Goal: Contribute content: Contribute content

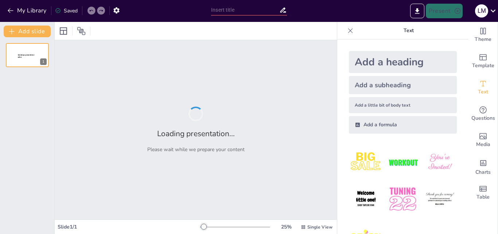
type input "Estructuras Sociales en [GEOGRAPHIC_DATA]: El Orden del Picoteo"
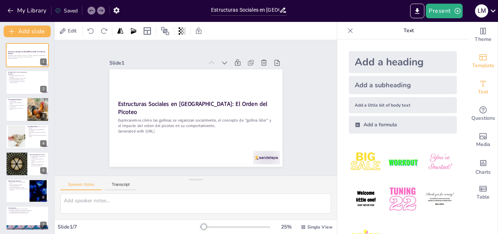
click at [480, 57] on icon "Add ready made slides" at bounding box center [483, 57] width 9 height 9
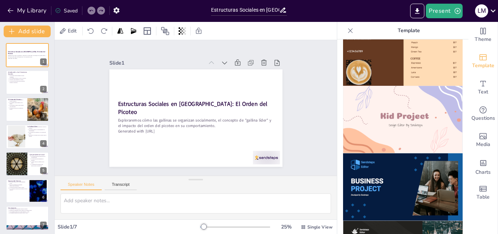
scroll to position [499, 0]
click at [373, 115] on img at bounding box center [403, 119] width 120 height 68
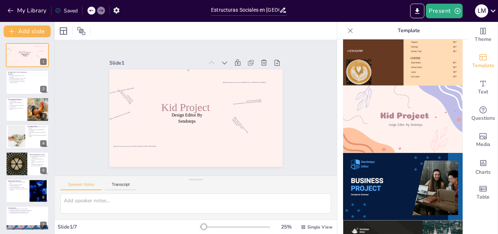
drag, startPoint x: 391, startPoint y: 120, endPoint x: 113, endPoint y: 180, distance: 284.8
click at [113, 180] on div "Speaker Notes Transcript" at bounding box center [196, 185] width 282 height 18
click at [114, 187] on button "Transcript" at bounding box center [121, 186] width 32 height 8
click at [81, 182] on button "Speaker Notes" at bounding box center [81, 186] width 41 height 8
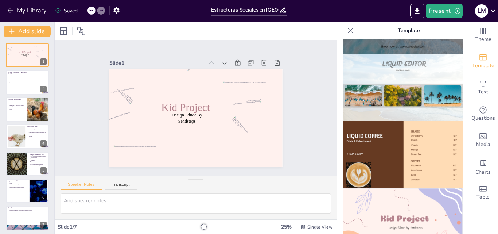
scroll to position [396, 0]
click at [90, 12] on icon at bounding box center [91, 10] width 4 height 4
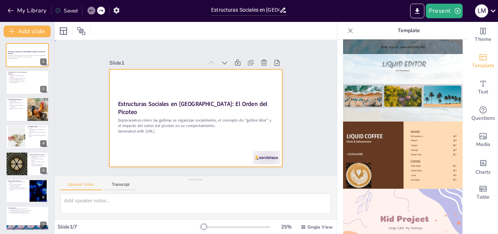
click at [181, 85] on div at bounding box center [185, 109] width 115 height 182
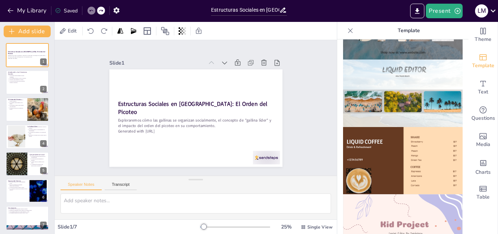
scroll to position [390, 0]
click at [403, 197] on img at bounding box center [403, 228] width 120 height 68
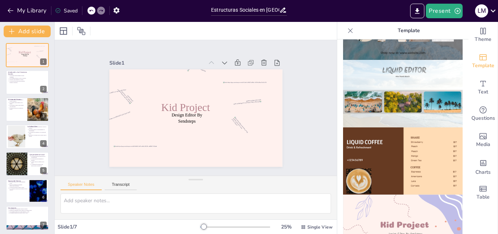
click at [91, 12] on icon at bounding box center [91, 10] width 4 height 4
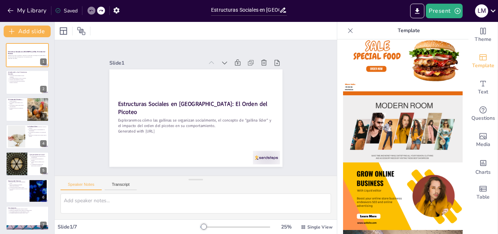
scroll to position [0, 0]
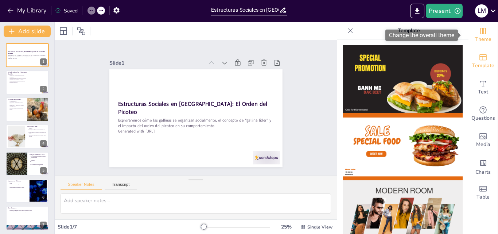
click at [481, 36] on span "Theme" at bounding box center [483, 39] width 17 height 8
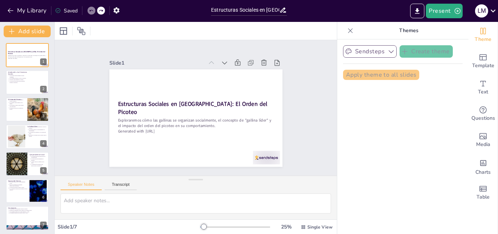
click at [373, 55] on button "Sendsteps" at bounding box center [370, 51] width 54 height 12
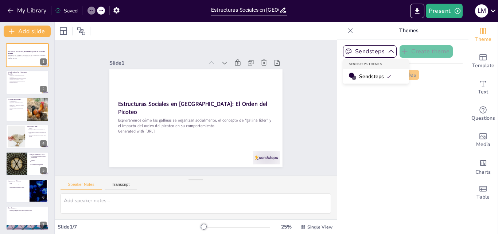
click at [373, 78] on span "Sendsteps" at bounding box center [375, 76] width 33 height 7
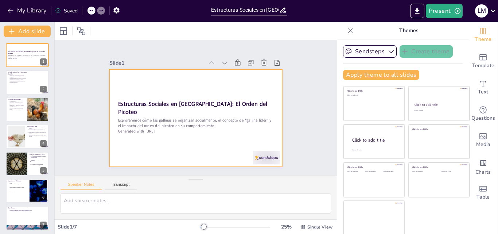
click at [202, 100] on div "Estructuras Sociales en Gallinas: El Orden del Picoteo" at bounding box center [196, 107] width 45 height 155
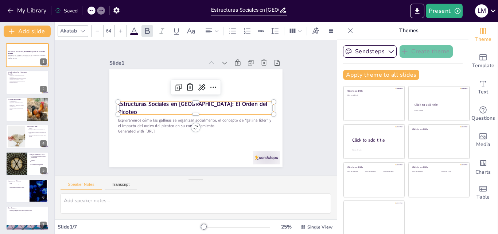
click at [80, 31] on icon at bounding box center [83, 31] width 6 height 6
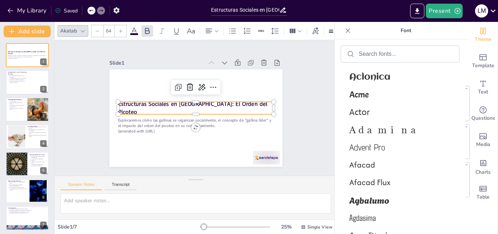
scroll to position [403, 0]
click at [381, 76] on span "Aclonica" at bounding box center [399, 77] width 99 height 10
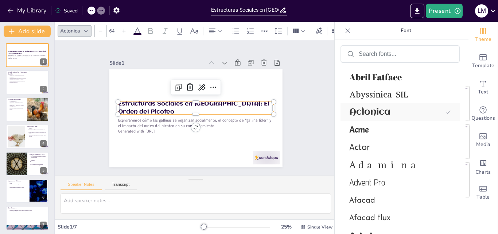
scroll to position [438, 0]
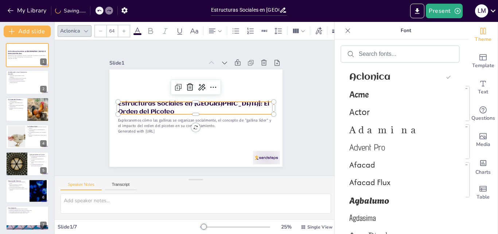
click at [278, 78] on div "Slide 1 Estructuras Sociales en Gallinas: El Orden del Picoteo Exploraremos cóm…" at bounding box center [196, 107] width 164 height 295
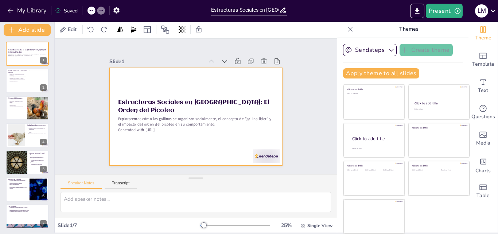
scroll to position [0, 0]
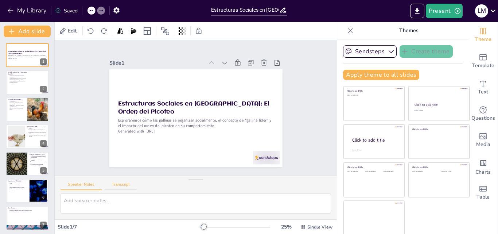
click at [116, 188] on button "Transcript" at bounding box center [121, 186] width 32 height 8
click at [89, 189] on button "Speaker Notes" at bounding box center [81, 186] width 41 height 8
click at [22, 30] on button "Add slide" at bounding box center [27, 32] width 47 height 12
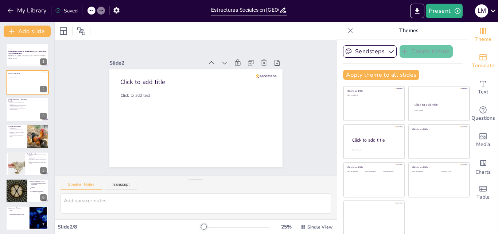
click at [479, 57] on icon "Add ready made slides" at bounding box center [483, 57] width 9 height 9
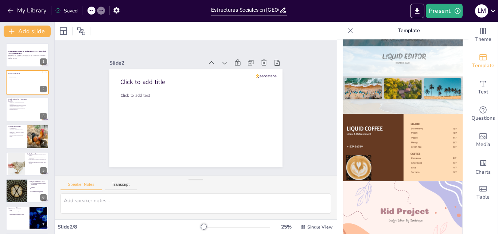
scroll to position [404, 0]
drag, startPoint x: 394, startPoint y: 180, endPoint x: 356, endPoint y: 201, distance: 43.0
click at [356, 201] on img at bounding box center [403, 215] width 120 height 68
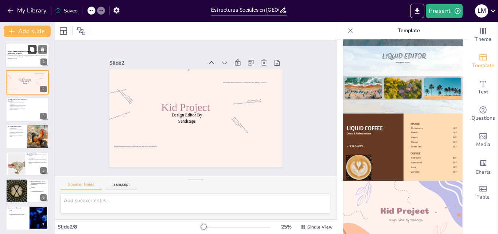
click at [34, 50] on icon at bounding box center [32, 49] width 4 height 4
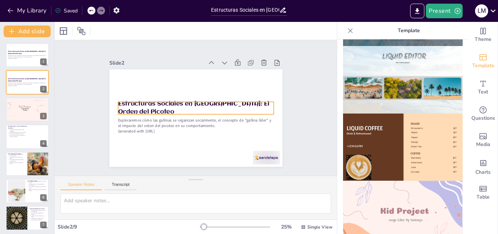
click at [144, 104] on p "Estructuras Sociales en Gallinas: El Orden del Picoteo" at bounding box center [196, 108] width 105 height 136
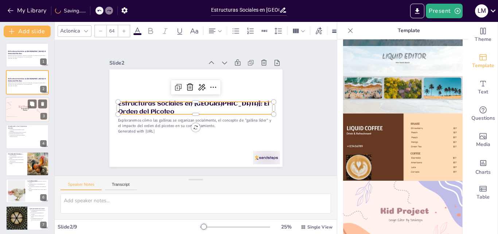
click at [27, 108] on span "Kid Project" at bounding box center [25, 106] width 12 height 3
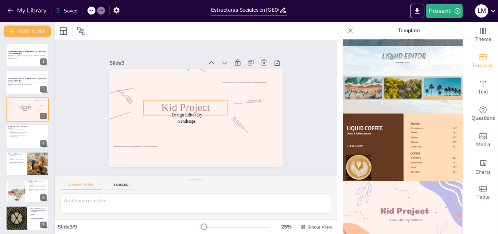
click at [183, 108] on span "Kid Project" at bounding box center [190, 99] width 38 height 46
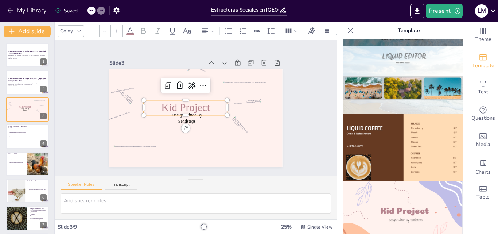
type input "64"
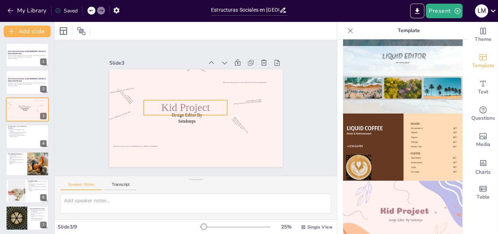
click at [205, 104] on p "Kid Project" at bounding box center [205, 103] width 80 height 55
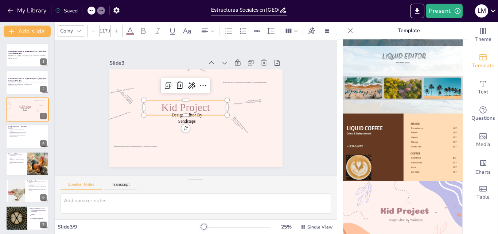
click at [205, 104] on p "Kid Project" at bounding box center [194, 97] width 32 height 85
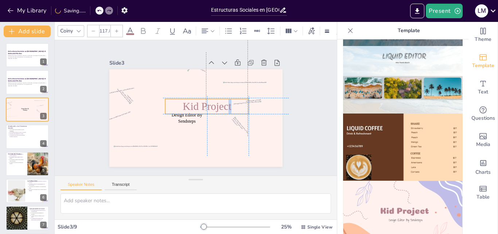
drag, startPoint x: 205, startPoint y: 104, endPoint x: 224, endPoint y: 100, distance: 19.0
click at [224, 100] on p "Kid Project" at bounding box center [186, 114] width 82 height 48
click at [97, 10] on div at bounding box center [97, 11] width 18 height 8
click at [88, 9] on div at bounding box center [92, 11] width 8 height 8
click at [92, 9] on icon at bounding box center [91, 10] width 4 height 4
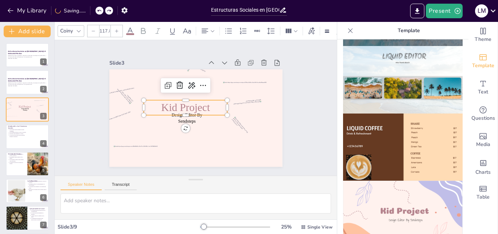
click at [208, 105] on p "Kid Project" at bounding box center [198, 97] width 32 height 85
click at [204, 105] on span "Kid Project" at bounding box center [199, 98] width 22 height 50
click at [204, 105] on span "Kid Project" at bounding box center [193, 98] width 26 height 50
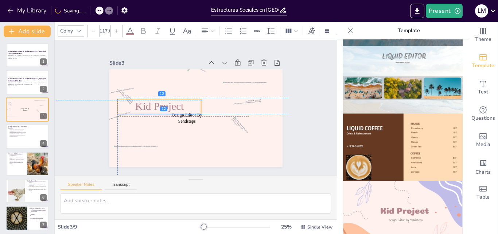
drag, startPoint x: 204, startPoint y: 107, endPoint x: 178, endPoint y: 106, distance: 25.6
click at [178, 106] on span "Kid Project" at bounding box center [162, 95] width 50 height 26
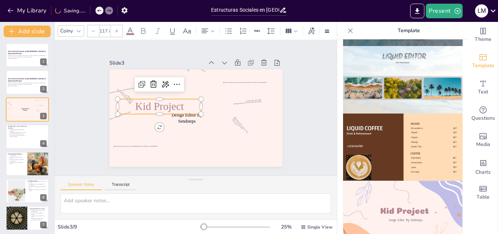
click at [99, 9] on icon at bounding box center [99, 10] width 4 height 4
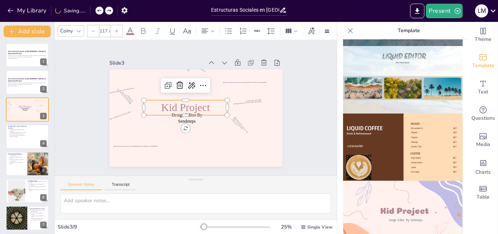
click at [206, 105] on p "Kid Project" at bounding box center [201, 116] width 61 height 77
click at [206, 105] on p "Kid Project" at bounding box center [189, 100] width 72 height 67
click at [206, 105] on p "Kid Project" at bounding box center [195, 97] width 24 height 85
click at [204, 105] on p "Kid Project" at bounding box center [196, 97] width 15 height 84
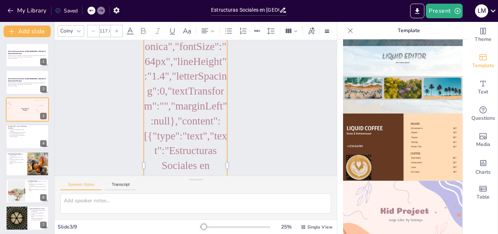
click at [91, 12] on icon at bounding box center [91, 10] width 4 height 4
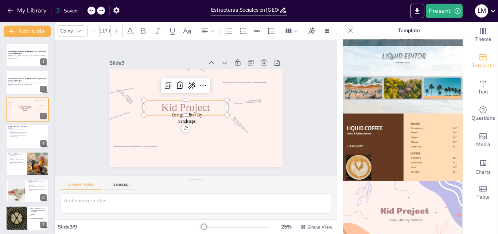
scroll to position [0, 0]
click at [21, 54] on p "Estructuras Sociales en Gallinas: El Orden del Picoteo" at bounding box center [27, 53] width 39 height 4
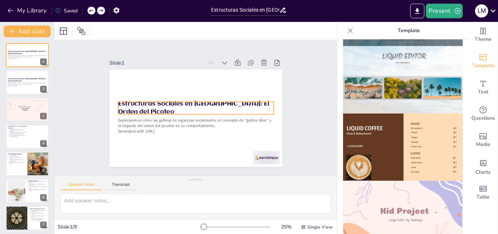
click at [144, 105] on p "Estructuras Sociales en Gallinas: El Orden del Picoteo" at bounding box center [196, 108] width 156 height 48
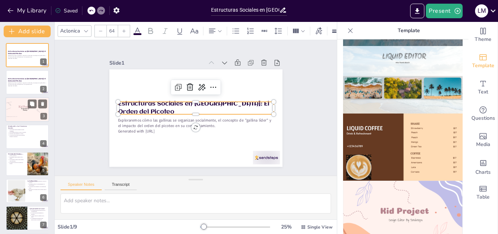
click at [30, 109] on p "Design Editor By Sendsteps" at bounding box center [24, 109] width 11 height 3
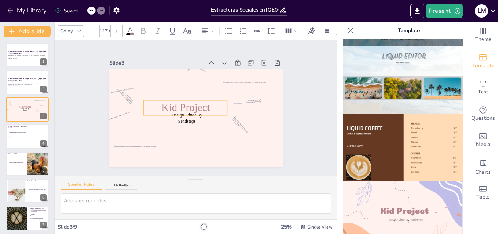
click at [182, 106] on span "Kid Project" at bounding box center [191, 99] width 35 height 48
click at [183, 106] on span "Kid Project" at bounding box center [202, 100] width 38 height 46
click at [207, 107] on p "Kid Project" at bounding box center [204, 102] width 77 height 61
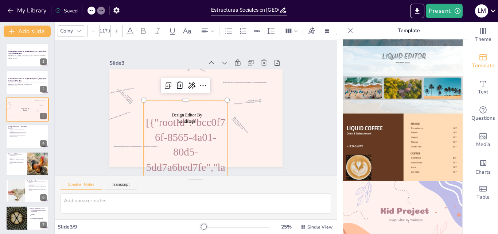
click at [90, 13] on icon at bounding box center [91, 10] width 4 height 4
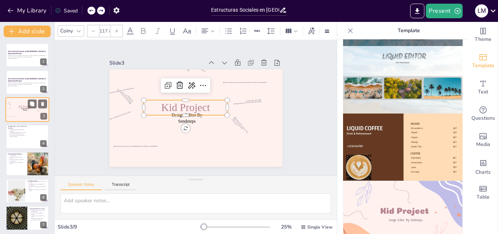
click at [16, 105] on p "Kid Project" at bounding box center [24, 107] width 21 height 4
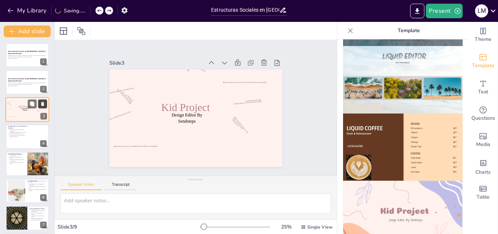
click at [46, 105] on button at bounding box center [42, 103] width 9 height 9
type textarea "Las jerarquías sociales en las gallinas son fundamentales para su organización …"
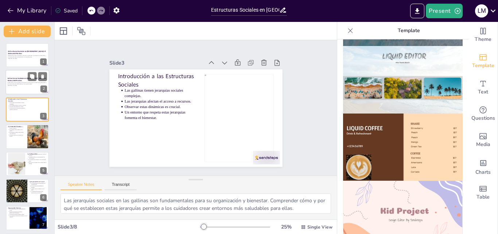
click at [15, 78] on p "Estructuras Sociales en Gallinas: El Orden del Picoteo" at bounding box center [27, 80] width 39 height 4
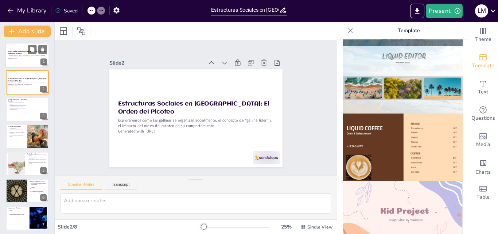
click at [18, 53] on p "Estructuras Sociales en Gallinas: El Orden del Picoteo" at bounding box center [27, 53] width 39 height 4
click at [44, 51] on icon at bounding box center [42, 49] width 5 height 5
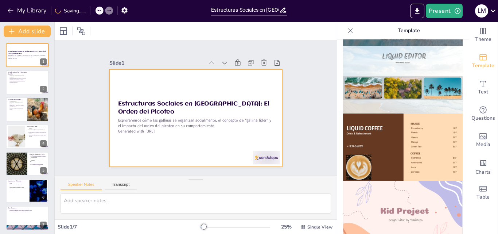
click at [240, 80] on div at bounding box center [192, 117] width 198 height 159
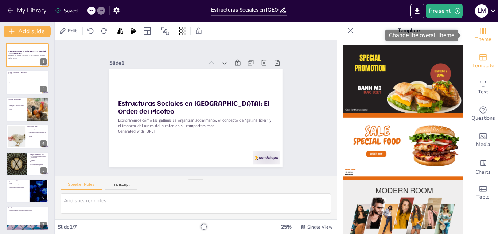
click at [469, 42] on div "Theme" at bounding box center [483, 35] width 29 height 26
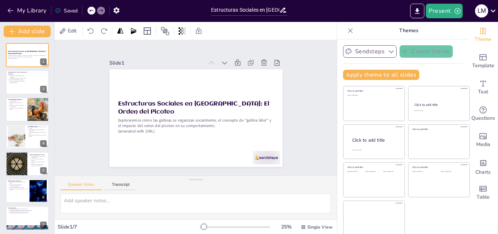
click at [388, 53] on icon "button" at bounding box center [391, 51] width 7 height 7
click at [362, 64] on div "Sendsteps Themes" at bounding box center [376, 64] width 66 height 10
click at [363, 75] on span "Sendsteps" at bounding box center [375, 76] width 33 height 7
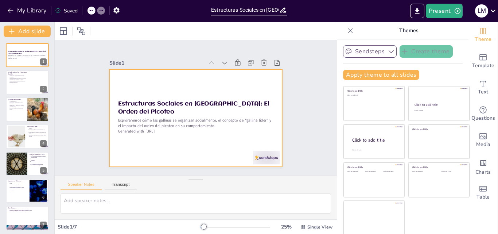
click at [141, 82] on div at bounding box center [188, 115] width 188 height 194
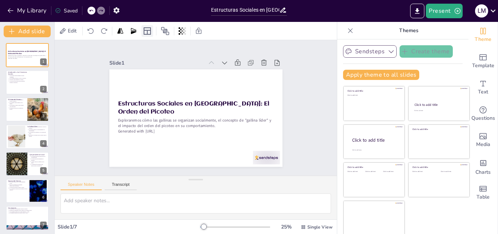
click at [149, 31] on icon at bounding box center [147, 31] width 9 height 9
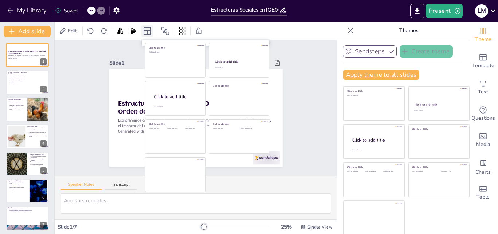
click at [149, 31] on icon at bounding box center [147, 31] width 9 height 9
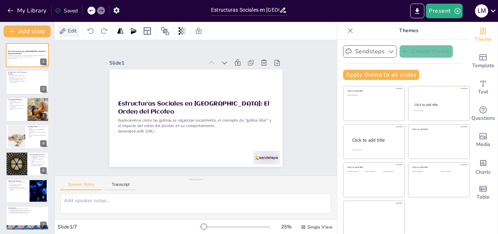
click at [76, 32] on span "Edit" at bounding box center [72, 30] width 12 height 7
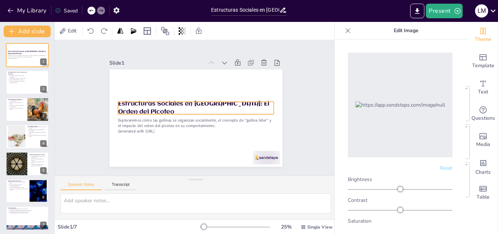
click at [157, 103] on p "Estructuras Sociales en Gallinas: El Orden del Picoteo" at bounding box center [196, 107] width 136 height 105
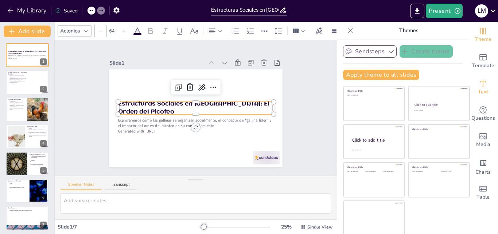
click at [482, 84] on div "Text" at bounding box center [483, 87] width 29 height 26
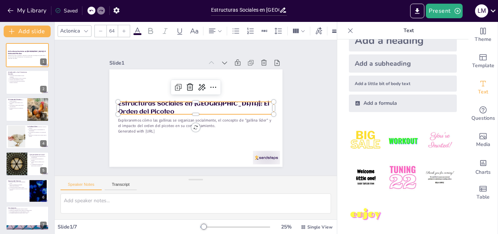
scroll to position [27, 0]
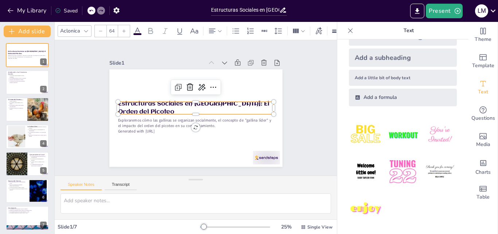
click at [292, 146] on div "Slide 1 Estructuras Sociales en Gallinas: El Orden del Picoteo Exploraremos cóm…" at bounding box center [195, 107] width 191 height 304
click at [196, 105] on p "Estructuras Sociales en Gallinas: El Orden del Picoteo" at bounding box center [196, 108] width 116 height 127
click at [216, 30] on icon at bounding box center [212, 31] width 9 height 9
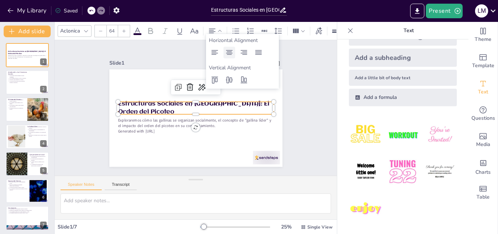
click at [227, 53] on icon at bounding box center [229, 52] width 9 height 9
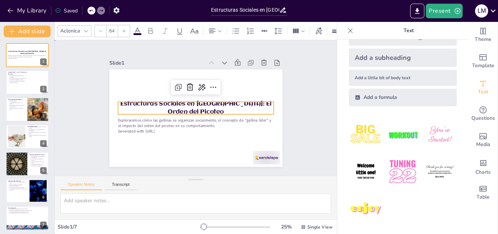
click at [287, 151] on div "Slide 1 Estructuras Sociales en Gallinas: El Orden del Picoteo Exploraremos cóm…" at bounding box center [196, 108] width 240 height 178
click at [188, 107] on p "Estructuras Sociales en Gallinas: El Orden del Picoteo" at bounding box center [196, 107] width 78 height 149
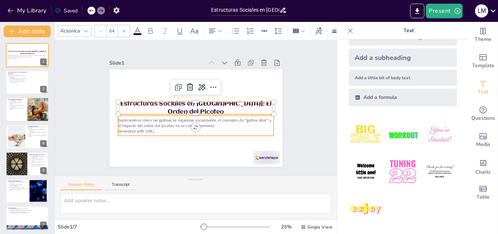
type input "43"
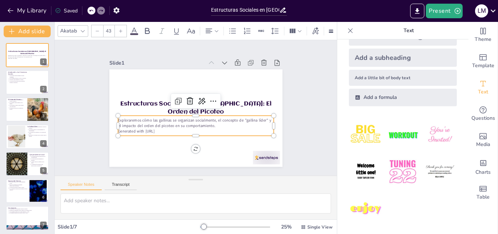
click at [166, 123] on p "Exploraremos cómo las gallinas se organizan socialmente, el concepto de "gallin…" at bounding box center [189, 121] width 147 height 73
click at [142, 27] on div at bounding box center [148, 31] width 12 height 12
click at [81, 170] on div "Slide 1 Estructuras Sociales en Gallinas: El Orden del Picoteo Exploraremos cóm…" at bounding box center [196, 107] width 312 height 258
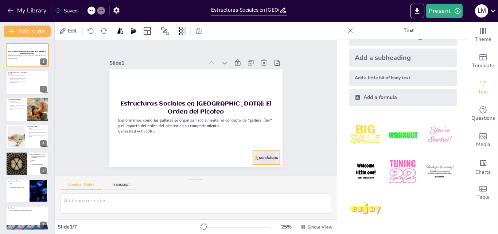
click at [125, 132] on div at bounding box center [110, 118] width 29 height 28
click at [153, 165] on div at bounding box center [145, 172] width 15 height 15
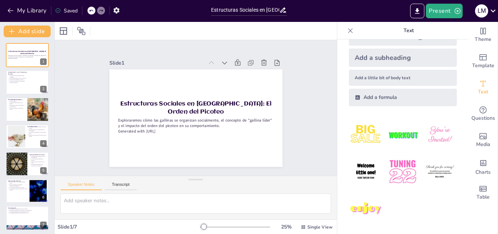
click at [89, 11] on icon at bounding box center [91, 10] width 4 height 4
click at [67, 123] on div "Slide 1 Estructuras Sociales en Gallinas: El Orden del Picoteo Exploraremos cóm…" at bounding box center [196, 107] width 312 height 258
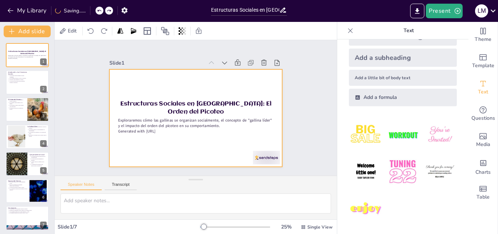
click at [173, 146] on div at bounding box center [194, 97] width 190 height 131
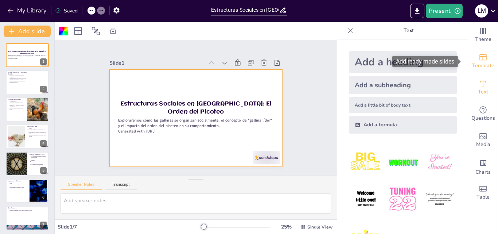
click at [485, 66] on span "Template" at bounding box center [484, 66] width 22 height 8
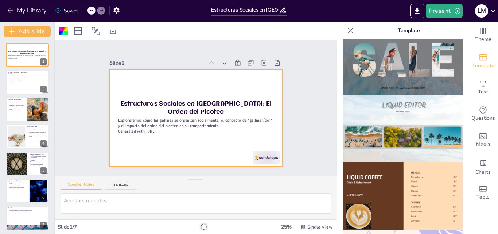
scroll to position [389, 0]
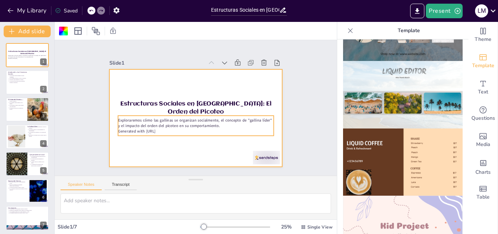
drag, startPoint x: 400, startPoint y: 187, endPoint x: 262, endPoint y: 117, distance: 154.4
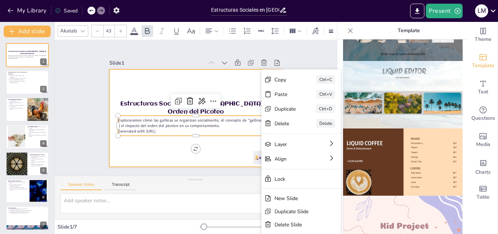
click at [242, 73] on div at bounding box center [186, 111] width 146 height 195
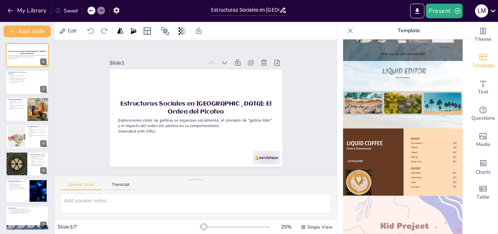
click at [429, 207] on img at bounding box center [403, 230] width 120 height 68
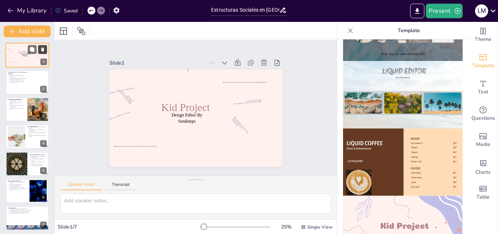
click at [45, 49] on icon at bounding box center [42, 49] width 5 height 5
type textarea "Las jerarquías sociales en las gallinas son fundamentales para su organización …"
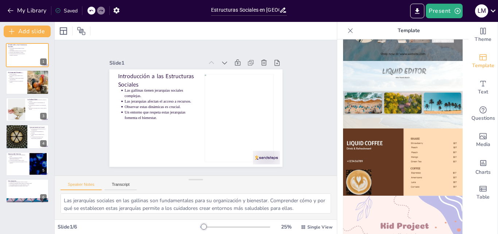
click at [90, 8] on div at bounding box center [92, 11] width 8 height 8
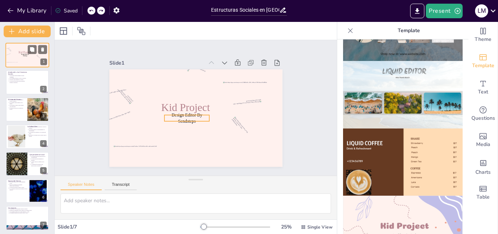
click at [25, 55] on span "Design Editor By Sendsteps" at bounding box center [25, 55] width 8 height 3
click at [40, 51] on icon at bounding box center [42, 49] width 5 height 5
type textarea "Las jerarquías sociales en las gallinas son fundamentales para su organización …"
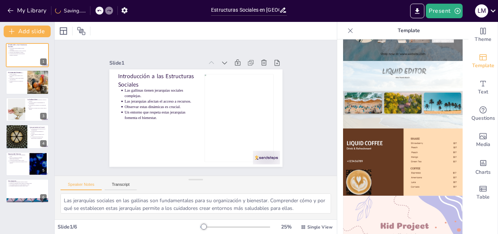
click at [97, 11] on div at bounding box center [100, 11] width 8 height 8
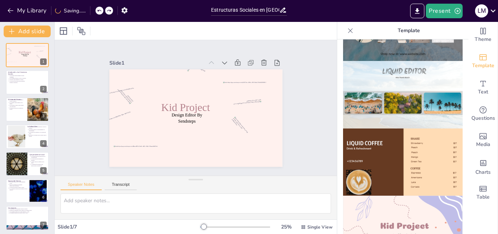
click at [96, 11] on div "My Library Saving......" at bounding box center [65, 10] width 131 height 13
click at [92, 12] on div "My Library Saving......" at bounding box center [65, 10] width 131 height 13
click at [98, 10] on icon at bounding box center [99, 10] width 4 height 4
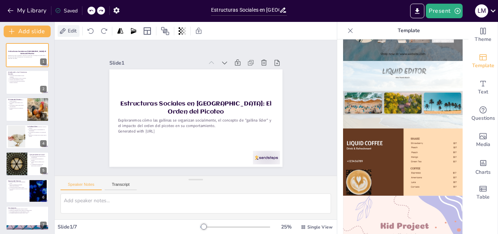
click at [70, 34] on span "Edit" at bounding box center [72, 30] width 12 height 7
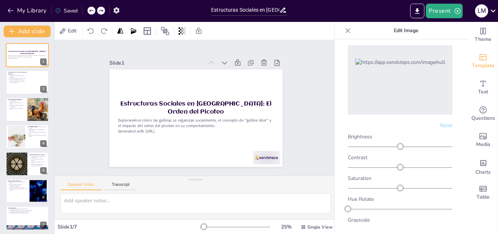
scroll to position [66, 0]
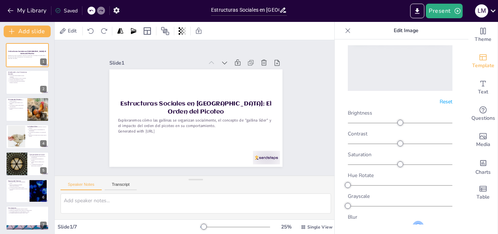
drag, startPoint x: 347, startPoint y: 223, endPoint x: 415, endPoint y: 218, distance: 68.0
click at [416, 224] on div at bounding box center [419, 227] width 6 height 6
click at [178, 31] on div at bounding box center [182, 31] width 10 height 12
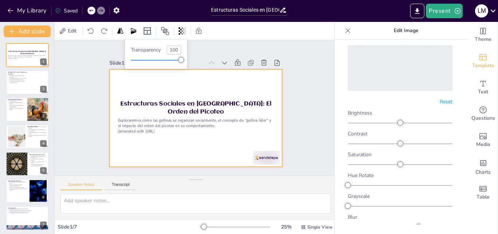
click at [180, 96] on div at bounding box center [197, 97] width 182 height 115
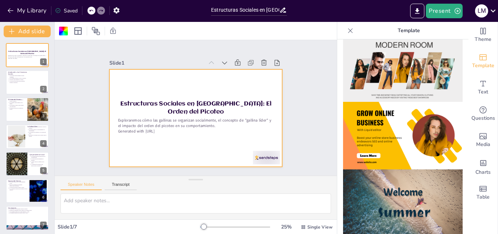
scroll to position [23, 0]
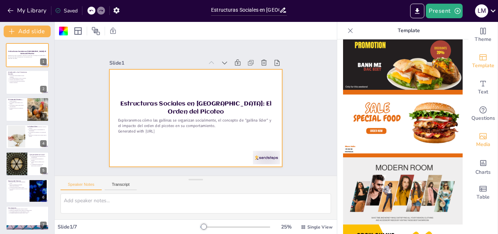
click at [479, 136] on icon "Add images, graphics, shapes or video" at bounding box center [483, 136] width 9 height 9
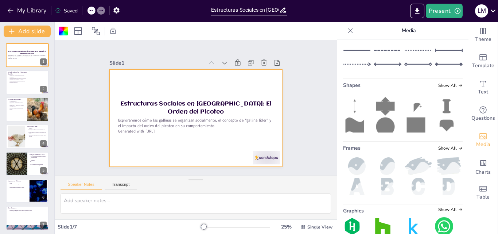
scroll to position [147, 0]
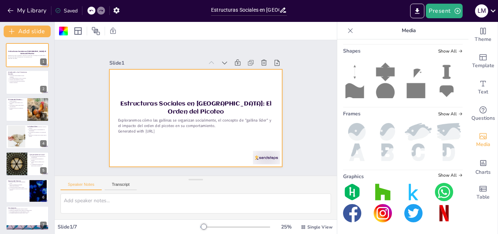
click at [177, 85] on div at bounding box center [188, 115] width 188 height 194
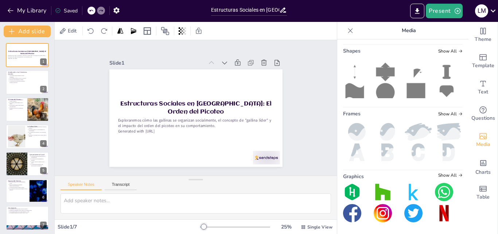
click at [326, 125] on div "Slide 1 Estructuras Sociales en Gallinas: El Orden del Picoteo Exploraremos cóm…" at bounding box center [196, 107] width 304 height 191
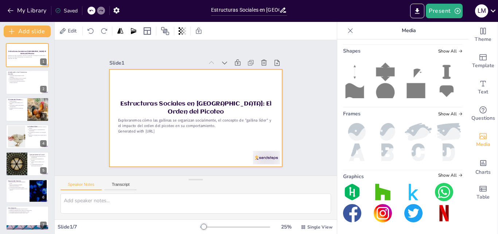
click at [203, 74] on div at bounding box center [188, 115] width 188 height 194
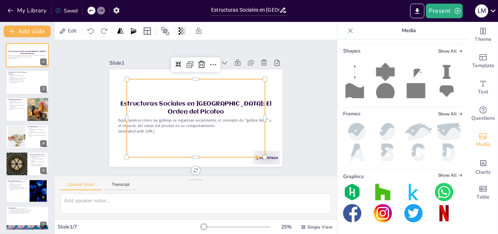
scroll to position [181, 0]
click at [278, 88] on div "Slide 1 Estructuras Sociales en Gallinas: El Orden del Picoteo Exploraremos cóm…" at bounding box center [196, 108] width 231 height 238
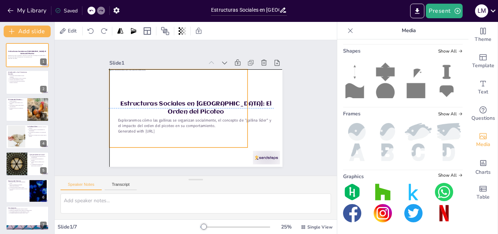
drag, startPoint x: 217, startPoint y: 87, endPoint x: 199, endPoint y: 76, distance: 20.8
click at [199, 76] on div at bounding box center [199, 90] width 105 height 151
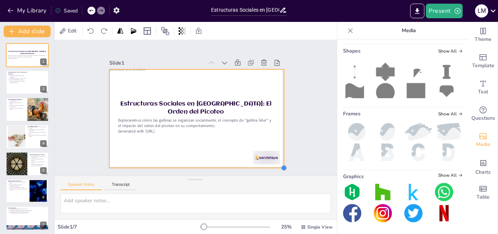
drag, startPoint x: 243, startPoint y: 145, endPoint x: 280, endPoint y: 159, distance: 39.0
click at [280, 159] on div "Slide 1 Estructuras Sociales en Gallinas: El Orden del Picoteo Exploraremos cóm…" at bounding box center [196, 108] width 178 height 240
click at [183, 31] on icon at bounding box center [182, 30] width 1 height 7
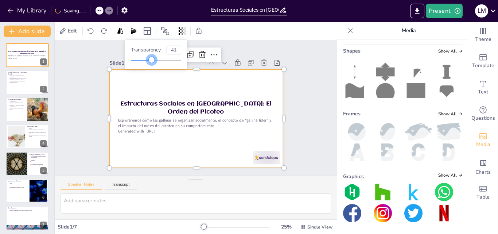
type input "39"
drag, startPoint x: 182, startPoint y: 61, endPoint x: 151, endPoint y: 61, distance: 31.7
click at [151, 61] on div at bounding box center [150, 60] width 6 height 6
click at [323, 145] on div "Slide 1 Estructuras Sociales en Gallinas: El Orden del Picoteo Exploraremos cóm…" at bounding box center [195, 108] width 313 height 239
click at [205, 118] on div at bounding box center [186, 103] width 173 height 201
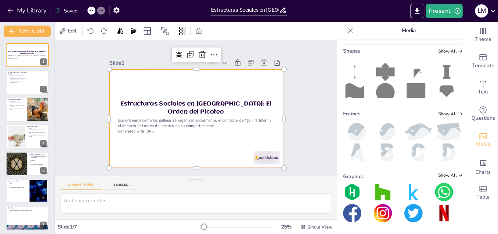
click at [161, 118] on div at bounding box center [187, 102] width 182 height 199
click at [227, 144] on icon at bounding box center [233, 150] width 12 height 12
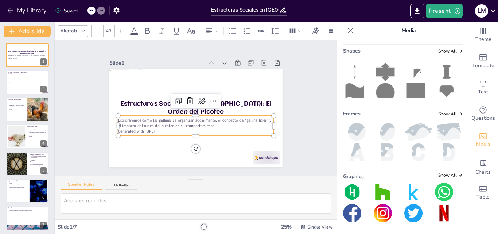
click at [184, 126] on p "Generated with [URL]" at bounding box center [184, 87] width 138 height 82
click at [136, 33] on span at bounding box center [134, 34] width 8 height 2
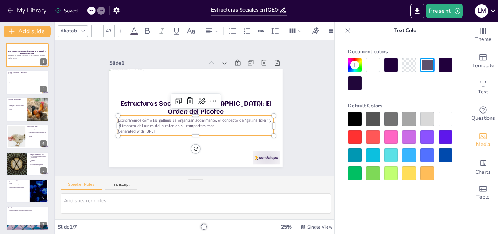
click at [356, 81] on div at bounding box center [355, 83] width 14 height 14
click at [150, 34] on div "Akatab 43" at bounding box center [243, 31] width 370 height 12
click at [146, 31] on icon at bounding box center [147, 31] width 9 height 9
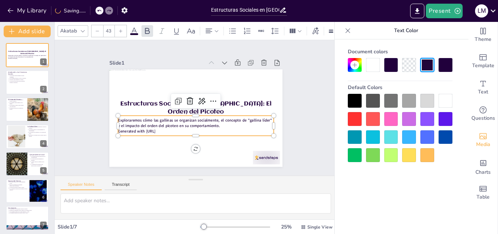
click at [296, 121] on div "Slide 1 Estructuras Sociales en Gallinas: El Orden del Picoteo Exploraremos cóm…" at bounding box center [196, 107] width 238 height 231
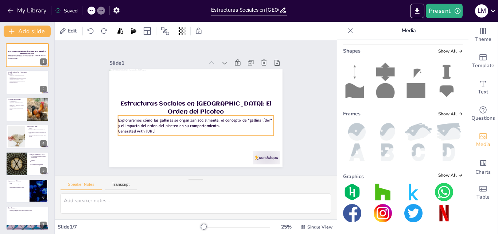
click at [203, 125] on strong "Exploraremos cómo las gallinas se organizan socialmente, el concepto de "gallin…" at bounding box center [188, 96] width 118 height 111
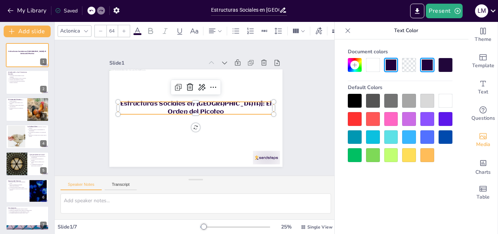
click at [190, 109] on p "Estructuras Sociales en Gallinas: El Orden del Picoteo" at bounding box center [196, 108] width 149 height 78
click at [190, 109] on p "Estructuras Sociales en Gallinas: El Orden del Picoteo" at bounding box center [196, 108] width 78 height 149
click at [190, 109] on p "Estructuras Sociales en Gallinas: El Orden del Picoteo" at bounding box center [195, 108] width 105 height 136
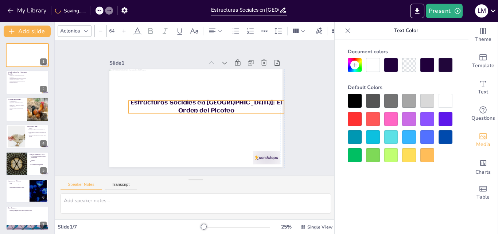
drag, startPoint x: 205, startPoint y: 109, endPoint x: 214, endPoint y: 108, distance: 9.2
click at [214, 108] on p "Estructuras Sociales en Gallinas: El Orden del Picoteo" at bounding box center [199, 118] width 48 height 156
click at [347, 28] on icon at bounding box center [347, 30] width 7 height 7
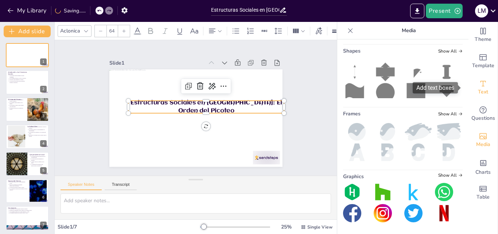
click at [483, 82] on div "Text" at bounding box center [483, 87] width 29 height 26
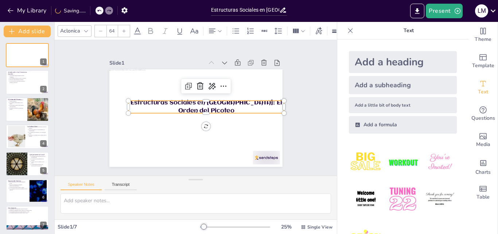
scroll to position [27, 0]
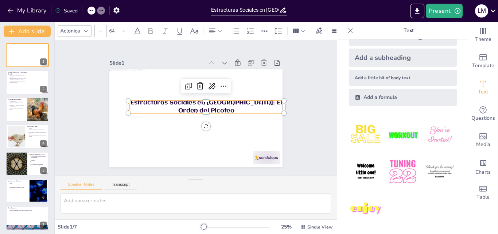
click at [366, 174] on img at bounding box center [366, 172] width 34 height 34
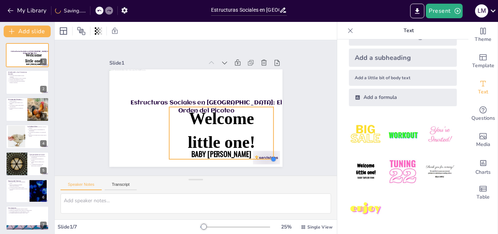
drag, startPoint x: 188, startPoint y: 116, endPoint x: 269, endPoint y: 146, distance: 86.5
click at [259, 146] on div "Estructuras Sociales en Gallinas: El Orden del Picoteo Welcome little one! Baby…" at bounding box center [186, 104] width 146 height 195
click at [181, 147] on span "Baby Taylor Finn" at bounding box center [164, 149] width 34 height 59
click at [257, 144] on div "Welcome little one! Baby Taylor Finn" at bounding box center [221, 133] width 105 height 52
click at [207, 142] on span "Welcome little one!" at bounding box center [179, 138] width 55 height 74
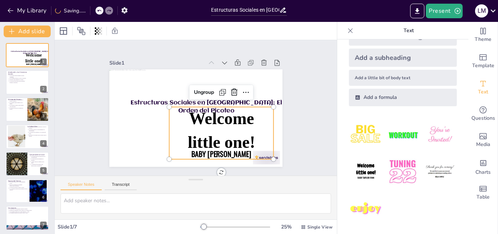
click at [199, 142] on span "Welcome little one!" at bounding box center [162, 115] width 73 height 78
click at [203, 105] on p "Welcome little one!" at bounding box center [162, 115] width 81 height 87
click at [203, 112] on span "Welcome little one!" at bounding box center [167, 88] width 70 height 49
click at [198, 131] on span "Welcome little one!" at bounding box center [163, 118] width 69 height 78
click at [213, 108] on span "Welcome little one!" at bounding box center [176, 80] width 74 height 55
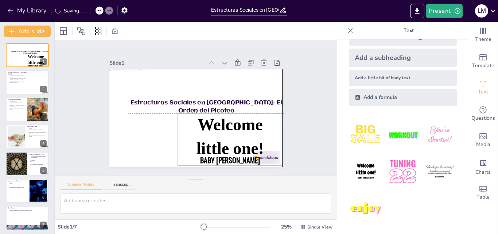
drag, startPoint x: 220, startPoint y: 131, endPoint x: 241, endPoint y: 142, distance: 24.2
click at [191, 128] on span "Welcome little one!" at bounding box center [152, 95] width 78 height 65
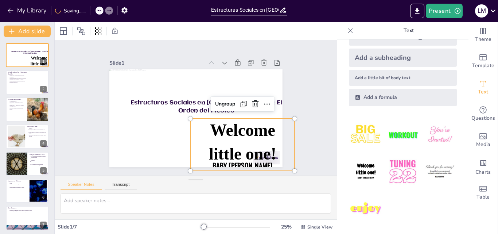
click at [241, 142] on span "Welcome little one!" at bounding box center [243, 142] width 68 height 42
click at [212, 89] on span "Welcome little one!" at bounding box center [173, 54] width 78 height 69
click at [180, 144] on span "Welcome little one!" at bounding box center [152, 146] width 55 height 74
click at [232, 144] on span "Welcome little one!" at bounding box center [195, 166] width 73 height 78
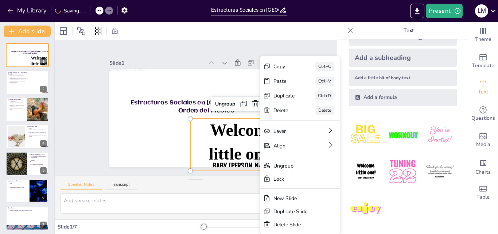
click at [205, 122] on div "Ungroup" at bounding box center [194, 154] width 21 height 65
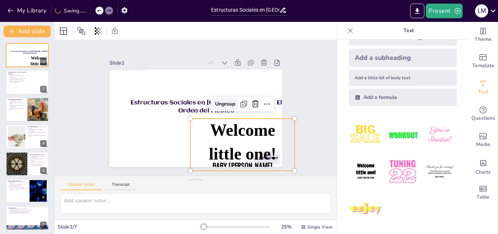
click at [200, 123] on div "Ungroup" at bounding box center [190, 137] width 19 height 28
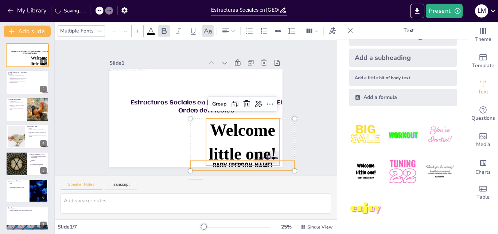
click at [258, 131] on span "Welcome little one!" at bounding box center [219, 160] width 78 height 69
click at [247, 91] on span "Welcome little one!" at bounding box center [219, 55] width 55 height 74
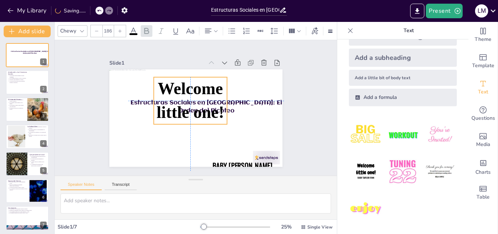
drag, startPoint x: 268, startPoint y: 152, endPoint x: 214, endPoint y: 110, distance: 68.2
click at [214, 110] on span "Welcome little one!" at bounding box center [197, 116] width 78 height 69
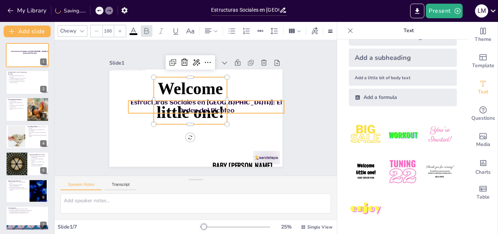
type input "64"
click at [243, 100] on p "Estructuras Sociales en Gallinas: El Orden del Picoteo" at bounding box center [185, 110] width 157 height 32
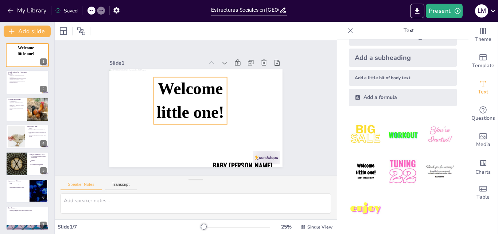
click at [184, 92] on span "Welcome little one!" at bounding box center [191, 115] width 60 height 76
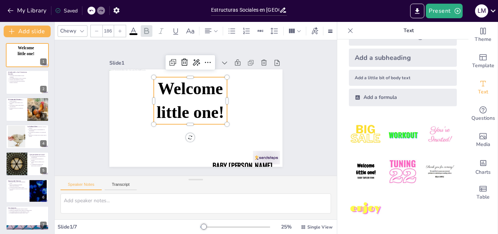
click at [184, 92] on span "Welcome little one!" at bounding box center [204, 102] width 49 height 70
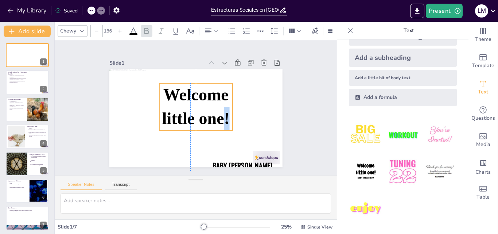
drag, startPoint x: 217, startPoint y: 111, endPoint x: 220, endPoint y: 118, distance: 7.5
click at [220, 118] on span "Welcome little one!" at bounding box center [197, 108] width 55 height 74
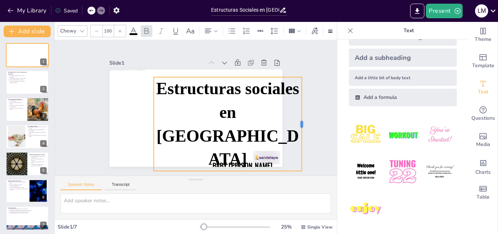
drag, startPoint x: 223, startPoint y: 125, endPoint x: 297, endPoint y: 126, distance: 74.8
click at [294, 166] on div at bounding box center [257, 199] width 74 height 67
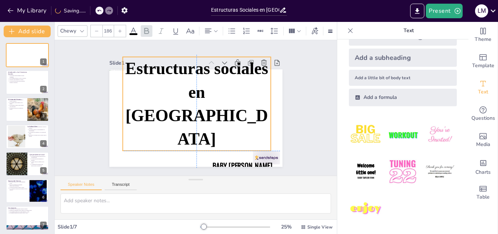
drag, startPoint x: 267, startPoint y: 144, endPoint x: 238, endPoint y: 122, distance: 37.0
click at [238, 122] on p "Estructuras sociales en gallinas" at bounding box center [197, 111] width 175 height 163
type input "79.7"
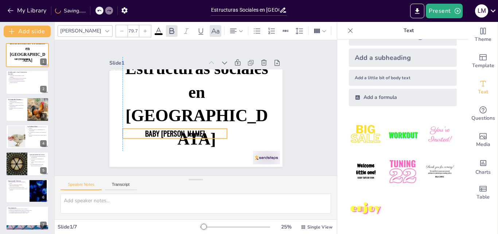
drag, startPoint x: 249, startPoint y: 161, endPoint x: 179, endPoint y: 129, distance: 77.1
click at [189, 93] on span "Baby Taylor Finn" at bounding box center [219, 84] width 61 height 17
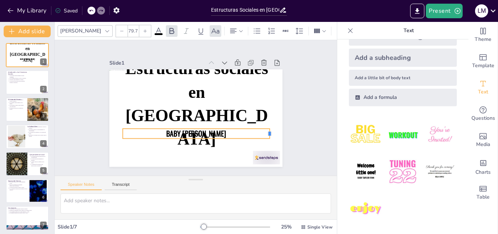
drag, startPoint x: 223, startPoint y: 131, endPoint x: 266, endPoint y: 131, distance: 43.1
click at [141, 59] on div at bounding box center [135, 52] width 9 height 11
click at [199, 131] on p "Baby Taylor Finn" at bounding box center [171, 116] width 55 height 143
click at [199, 131] on p "Baby Taylor Finn" at bounding box center [171, 101] width 55 height 144
click at [221, 103] on p "Baby Taylor Finn" at bounding box center [200, 82] width 147 height 41
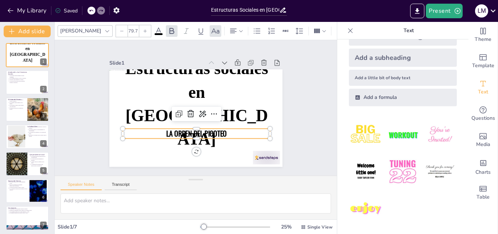
click at [305, 126] on div "Slide 1 Estructuras sociales en gallinas la orden del picoteo Slide 2 Introducc…" at bounding box center [196, 107] width 304 height 191
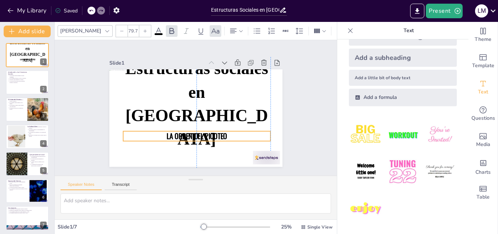
click at [206, 88] on span "la orden del picoteo" at bounding box center [197, 80] width 61 height 17
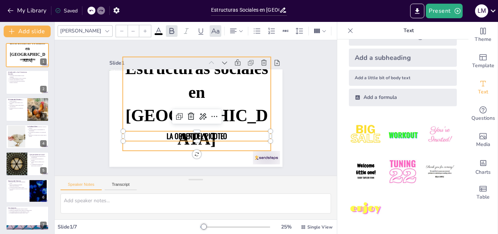
type input "186"
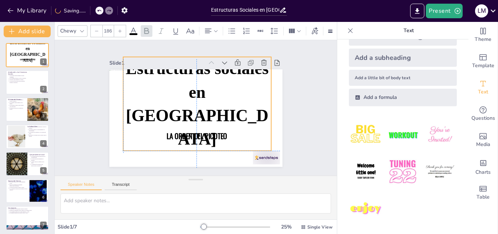
click at [234, 100] on p "Estructuras sociales en gallinas" at bounding box center [199, 109] width 109 height 157
click at [277, 28] on icon at bounding box center [274, 31] width 9 height 9
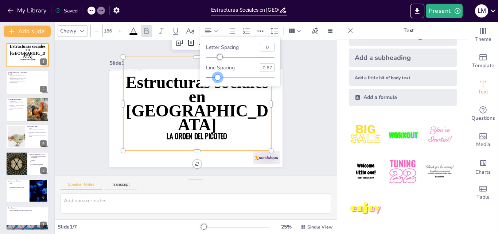
type input "0.88"
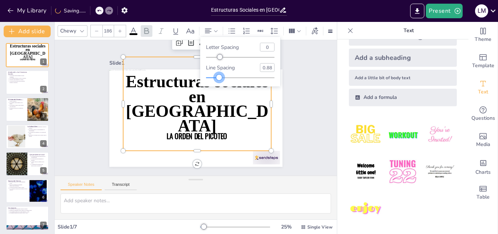
drag, startPoint x: 236, startPoint y: 78, endPoint x: 219, endPoint y: 81, distance: 17.4
click at [219, 81] on div "Letter spacing 0 Line spacing 0.88" at bounding box center [240, 62] width 80 height 50
click at [291, 100] on div "Slide 1 Estructuras sociales en gallinas la orden del picoteo Slide 2 Introducc…" at bounding box center [195, 108] width 225 height 140
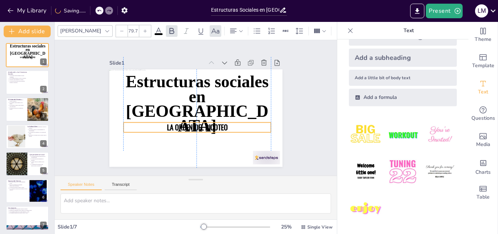
drag, startPoint x: 195, startPoint y: 135, endPoint x: 194, endPoint y: 126, distance: 8.8
click at [194, 126] on span "la orden del picoteo" at bounding box center [179, 117] width 34 height 60
click at [284, 119] on div "Slide 1 Estructuras sociales en gallinas la orden del picoteo Slide 2 Introducc…" at bounding box center [195, 107] width 225 height 139
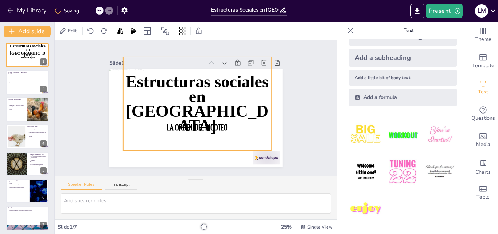
click at [198, 99] on span "Estructuras sociales en gallinas" at bounding box center [205, 115] width 113 height 148
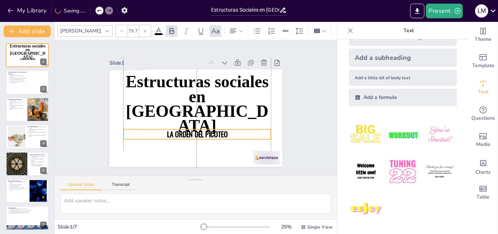
drag, startPoint x: 194, startPoint y: 125, endPoint x: 195, endPoint y: 130, distance: 5.5
click at [182, 132] on span "la orden del picoteo" at bounding box center [170, 115] width 23 height 62
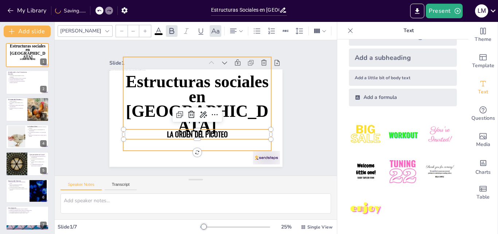
type input "186"
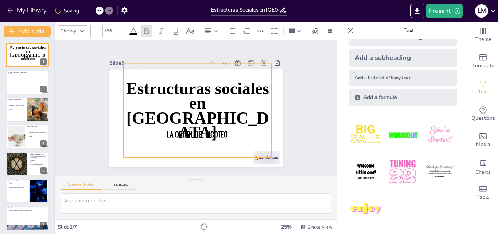
drag, startPoint x: 226, startPoint y: 103, endPoint x: 226, endPoint y: 109, distance: 6.6
click at [226, 109] on span "Estructuras sociales en gallinas" at bounding box center [196, 103] width 151 height 90
click at [292, 107] on div "Slide 1 Estructuras sociales en gallinas la orden del picoteo Slide 2 Introducc…" at bounding box center [195, 107] width 191 height 304
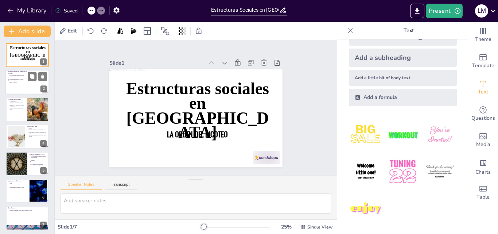
click at [22, 82] on p "Un entorno que respeta estas jerarquías fomenta el bienestar." at bounding box center [18, 81] width 18 height 3
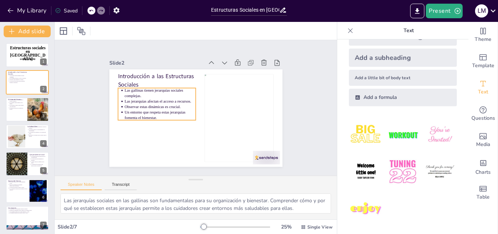
drag, startPoint x: 147, startPoint y: 98, endPoint x: 147, endPoint y: 111, distance: 12.4
click at [147, 111] on div "Slide 2 Introducción a las Estructuras Sociales Las gallinas tienen jerarquías …" at bounding box center [191, 105] width 181 height 205
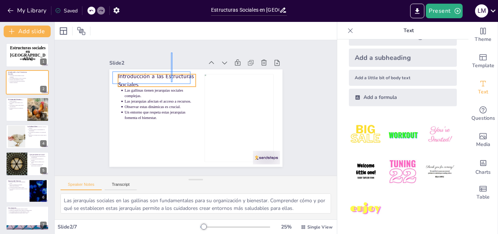
drag, startPoint x: 173, startPoint y: 53, endPoint x: 171, endPoint y: 105, distance: 52.6
click at [171, 105] on div "Slide 1 Estructuras sociales en gallinas la orden del picoteo Slide 2 Introducc…" at bounding box center [196, 108] width 178 height 206
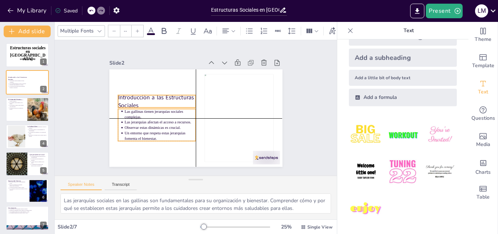
drag, startPoint x: 156, startPoint y: 86, endPoint x: 156, endPoint y: 108, distance: 21.2
click at [156, 108] on p "Las gallinas tienen jerarquías sociales complejas." at bounding box center [169, 83] width 51 height 64
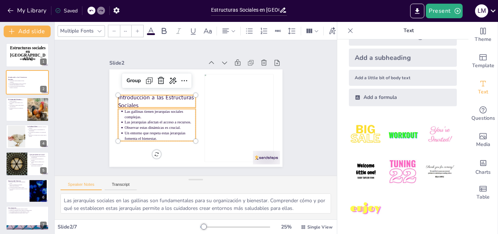
click at [305, 89] on div "Slide 1 Estructuras sociales en gallinas la orden del picoteo Slide 2 Introducc…" at bounding box center [196, 107] width 312 height 258
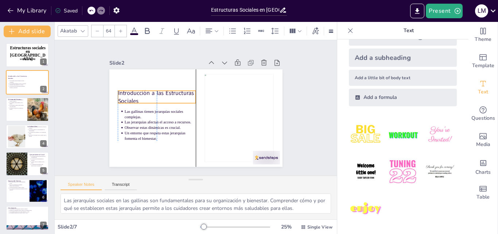
drag, startPoint x: 146, startPoint y: 97, endPoint x: 146, endPoint y: 92, distance: 4.4
click at [167, 92] on p "Introducción a las Estructuras Sociales" at bounding box center [190, 68] width 46 height 78
click at [86, 31] on div at bounding box center [82, 31] width 9 height 9
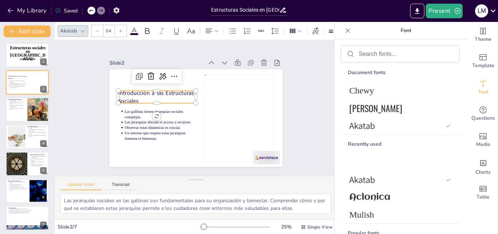
scroll to position [3, 0]
click at [369, 91] on span "Chewy" at bounding box center [399, 90] width 99 height 10
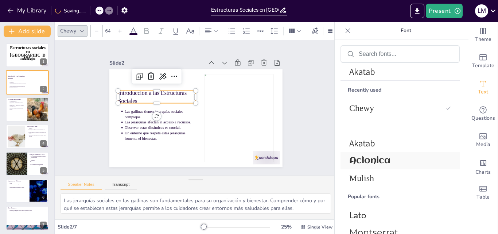
click at [390, 166] on div "Aclonica" at bounding box center [400, 161] width 119 height 18
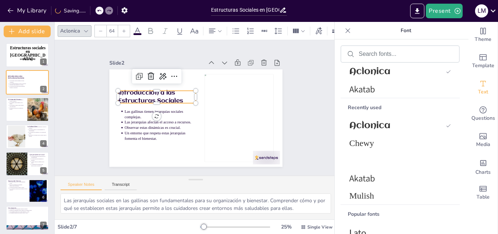
scroll to position [74, 0]
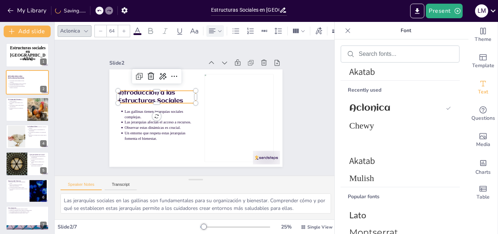
click at [209, 30] on icon at bounding box center [212, 30] width 7 height 5
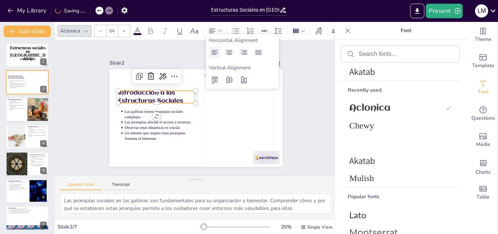
click at [211, 51] on icon at bounding box center [215, 52] width 9 height 9
click at [285, 108] on div "Slide 1 Estructuras sociales en gallinas la orden del picoteo Slide 2 Introducc…" at bounding box center [196, 107] width 242 height 221
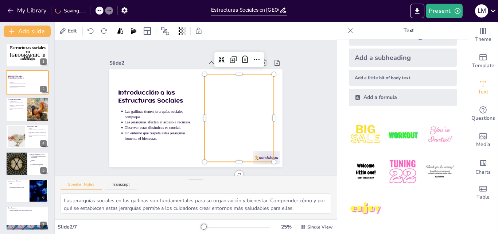
click at [252, 111] on div at bounding box center [209, 151] width 111 height 104
click at [235, 131] on div at bounding box center [209, 151] width 111 height 104
click at [235, 113] on div at bounding box center [188, 64] width 108 height 99
click at [296, 109] on div "Slide 1 Estructuras sociales en gallinas la orden del picoteo Slide 2 Introducc…" at bounding box center [196, 107] width 238 height 231
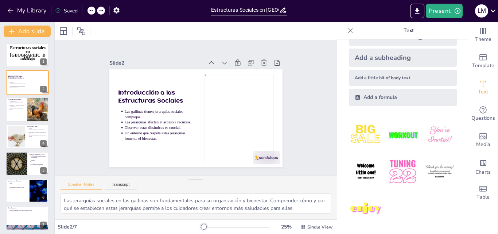
click at [304, 118] on div "Slide 1 Estructuras sociales en gallinas la orden del picoteo Slide 2 Introducc…" at bounding box center [196, 107] width 312 height 258
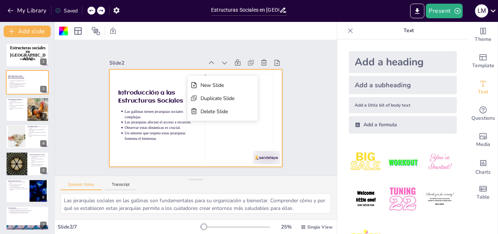
click at [167, 77] on div at bounding box center [192, 98] width 195 height 146
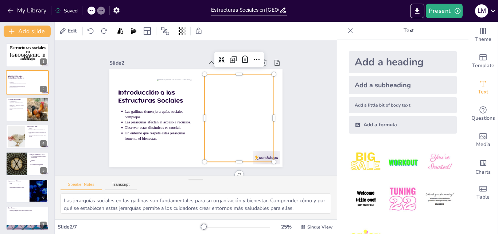
click at [262, 107] on div at bounding box center [236, 127] width 86 height 100
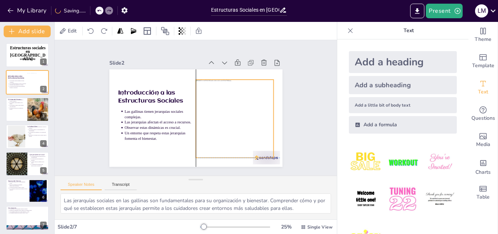
drag, startPoint x: 203, startPoint y: 89, endPoint x: 245, endPoint y: 90, distance: 41.6
click at [245, 90] on div at bounding box center [207, 69] width 78 height 78
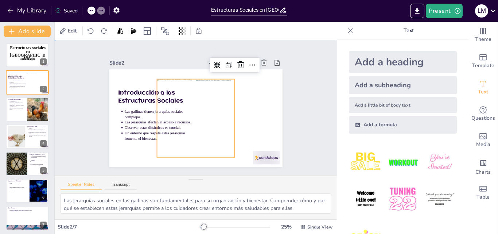
click at [319, 130] on div "Slide 1 Estructuras sociales en gallinas la orden del picoteo Slide 2 Introducc…" at bounding box center [196, 107] width 304 height 191
click at [180, 86] on div at bounding box center [205, 103] width 103 height 103
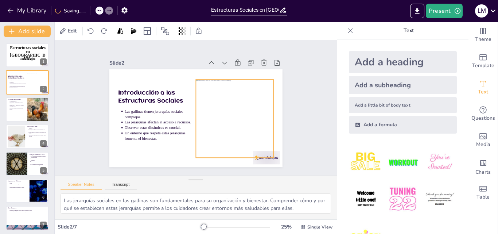
click at [219, 134] on div at bounding box center [164, 132] width 109 height 109
click at [314, 109] on div "Slide 1 Estructuras sociales en gallinas la orden del picoteo Slide 2 Introducc…" at bounding box center [196, 107] width 308 height 275
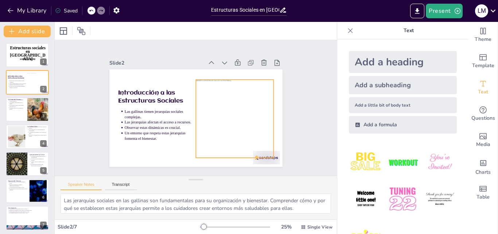
click at [247, 115] on div at bounding box center [198, 148] width 98 height 98
click at [142, 138] on div at bounding box center [135, 144] width 13 height 13
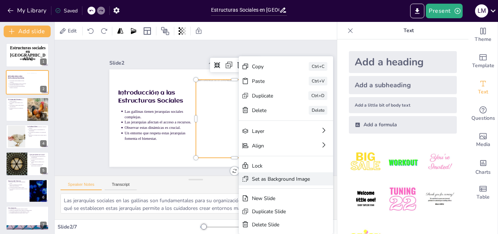
click at [338, 98] on div "Set as Background Image" at bounding box center [371, 56] width 66 height 84
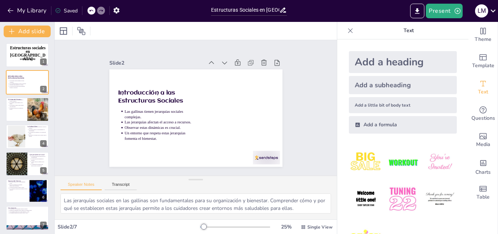
click at [299, 185] on div "Speaker Notes Transcript" at bounding box center [196, 185] width 282 height 18
click at [92, 11] on icon at bounding box center [91, 11] width 4 height 2
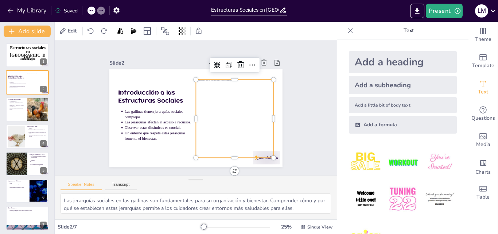
click at [240, 114] on div at bounding box center [214, 144] width 110 height 110
click at [304, 158] on div "Slide 1 Estructuras sociales en gallinas la orden del picoteo Slide 2 Introducc…" at bounding box center [196, 107] width 312 height 258
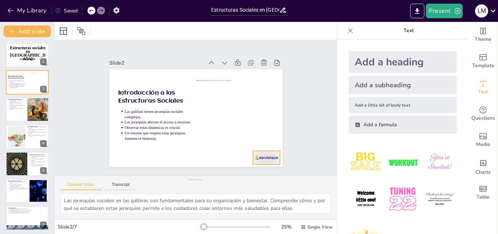
click at [138, 154] on div at bounding box center [126, 160] width 21 height 30
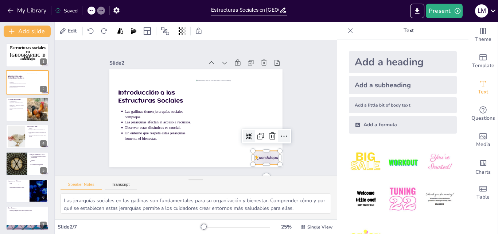
click at [192, 195] on icon at bounding box center [186, 200] width 10 height 10
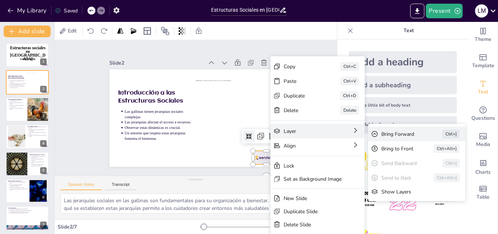
click at [380, 135] on div "Add a heading Add a subheading Add a little bit of body text Add a formula" at bounding box center [403, 92] width 120 height 94
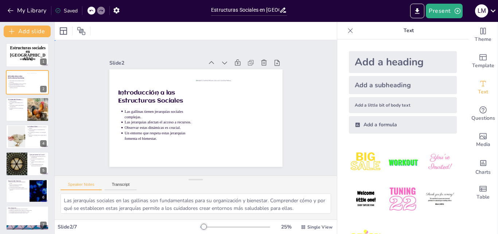
click at [291, 112] on div "Slide 1 Estructuras sociales en gallinas la orden del picoteo Slide 2 Introducc…" at bounding box center [196, 107] width 242 height 221
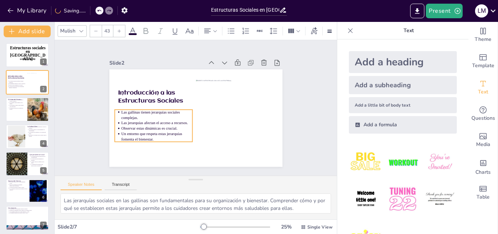
click at [149, 112] on p "Las jerarquías afectan el acceso a recursos." at bounding box center [166, 79] width 34 height 68
click at [301, 102] on div "Slide 1 Estructuras sociales en gallinas la orden del picoteo Slide 2 Introducc…" at bounding box center [196, 107] width 308 height 275
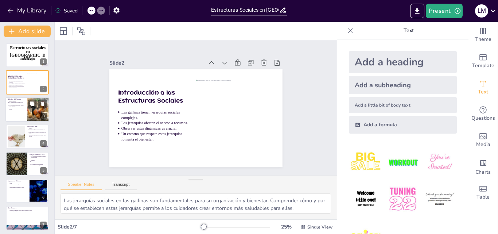
click at [17, 106] on p "Las gallinas de menor rango pueden verse afectadas." at bounding box center [17, 105] width 16 height 3
type textarea "El acceso a recursos es esencial para el bienestar de las gallinas. El orden de…"
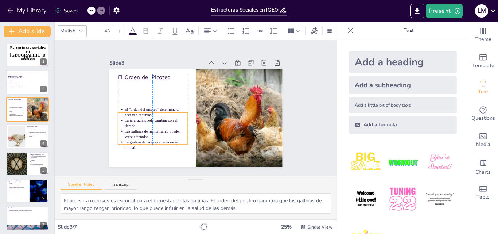
drag, startPoint x: 148, startPoint y: 96, endPoint x: 147, endPoint y: 126, distance: 30.3
click at [207, 95] on p "Las gallinas de menor rango pueden verse afectadas." at bounding box center [238, 86] width 63 height 18
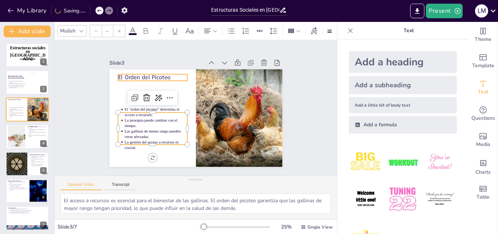
type input "64"
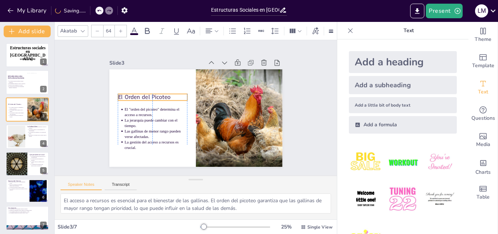
drag, startPoint x: 135, startPoint y: 77, endPoint x: 135, endPoint y: 96, distance: 19.7
click at [184, 117] on p "El Orden del Picoteo" at bounding box center [195, 151] width 22 height 69
click at [178, 96] on p "El Orden del Picoteo" at bounding box center [192, 63] width 29 height 68
click at [207, 97] on p "El Orden del Picoteo" at bounding box center [230, 79] width 47 height 61
click at [194, 97] on p "El Orden del Picoteo" at bounding box center [201, 64] width 15 height 70
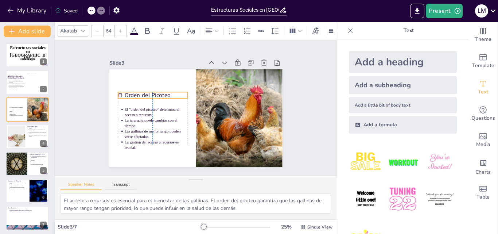
click at [207, 93] on p "El Orden del Picoteo" at bounding box center [241, 106] width 68 height 29
click at [87, 30] on div "Akatab" at bounding box center [73, 31] width 31 height 12
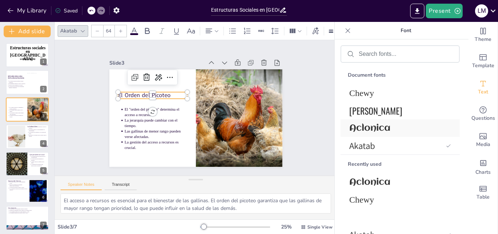
click at [380, 124] on span "Aclonica" at bounding box center [399, 128] width 99 height 10
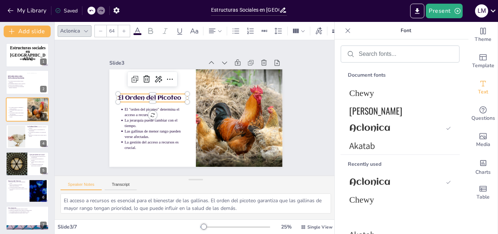
click at [304, 103] on div "Slide 1 Estructuras sociales en gallinas la orden del picoteo Slide 2 Introducc…" at bounding box center [196, 108] width 216 height 311
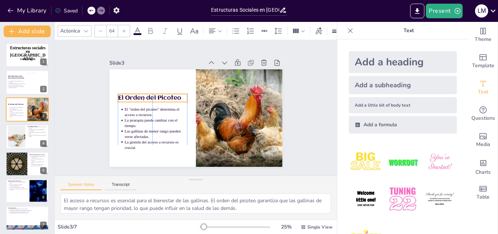
click at [192, 124] on span "El Orden del Picoteo" at bounding box center [210, 153] width 37 height 58
click at [302, 90] on div "Slide 1 Estructuras sociales en gallinas la orden del picoteo Slide 2 Introducc…" at bounding box center [196, 108] width 216 height 311
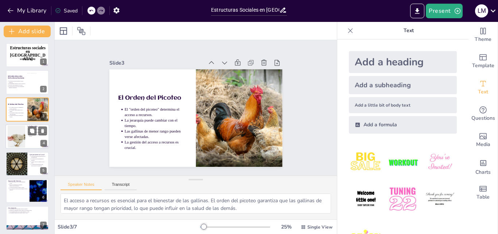
click at [24, 138] on div at bounding box center [16, 137] width 33 height 22
type textarea "La gallina líder es fundamental en la jerarquía, ya que su prioridad en el acce…"
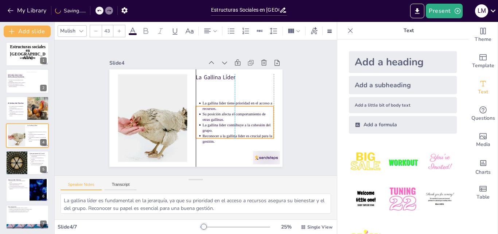
drag, startPoint x: 223, startPoint y: 95, endPoint x: 224, endPoint y: 119, distance: 24.1
click at [192, 119] on p "Su posición afecta el comportamiento de otras gallinas." at bounding box center [182, 149] width 18 height 72
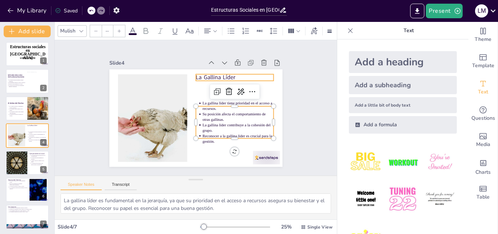
type input "64"
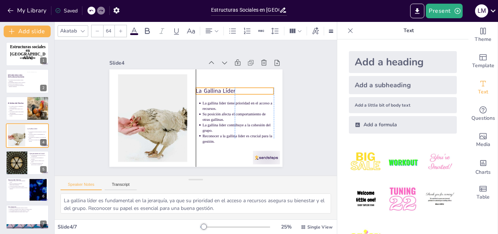
drag, startPoint x: 206, startPoint y: 73, endPoint x: 206, endPoint y: 87, distance: 14.2
click at [206, 94] on p "La Gallina Líder" at bounding box center [234, 125] width 58 height 63
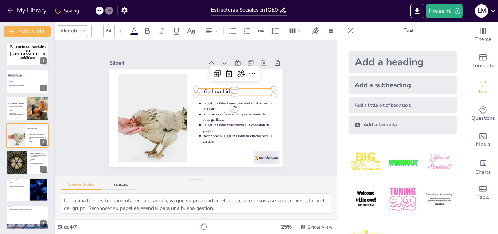
click at [85, 30] on icon at bounding box center [83, 31] width 6 height 6
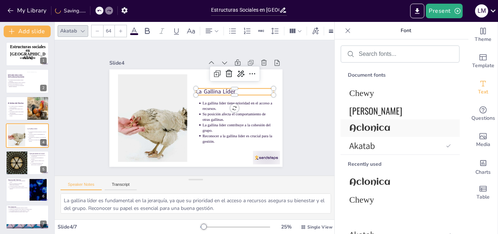
click at [369, 129] on span "Aclonica" at bounding box center [399, 128] width 99 height 10
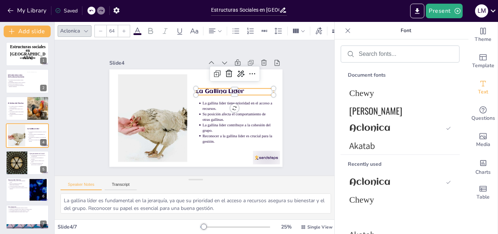
click at [303, 111] on div "Slide 1 Estructuras sociales en gallinas la orden del picoteo Slide 2 Introducc…" at bounding box center [196, 107] width 312 height 258
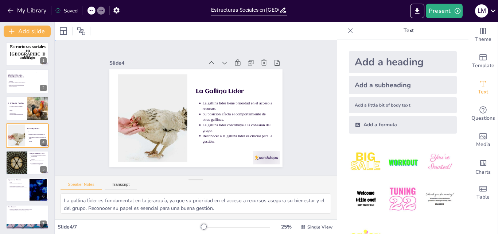
click at [278, 111] on div "Slide 1 Estructuras sociales en gallinas la orden del picoteo Slide 2 Introducc…" at bounding box center [196, 107] width 164 height 295
click at [26, 169] on div at bounding box center [17, 162] width 44 height 25
type textarea "Las interacciones sociales son vitales para la comunicación entre gallinas. Est…"
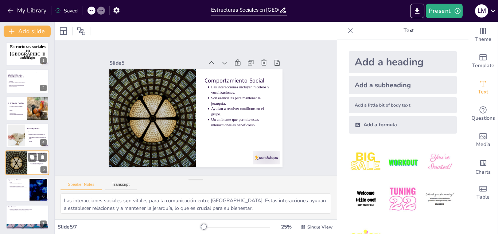
scroll to position [2, 0]
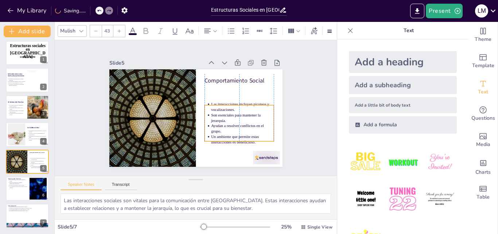
drag, startPoint x: 244, startPoint y: 109, endPoint x: 245, endPoint y: 126, distance: 17.2
click at [213, 88] on p "Ayudan a resolver conflictos en el grupo." at bounding box center [195, 57] width 35 height 62
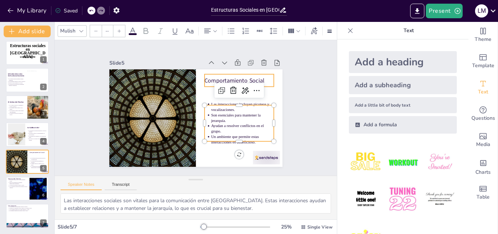
type input "64"
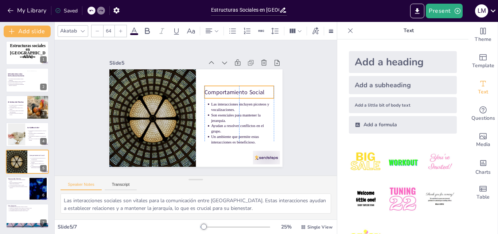
drag, startPoint x: 218, startPoint y: 78, endPoint x: 219, endPoint y: 90, distance: 11.8
click at [194, 122] on p "Comportamiento Social" at bounding box center [160, 136] width 68 height 29
click at [84, 28] on icon at bounding box center [83, 31] width 6 height 6
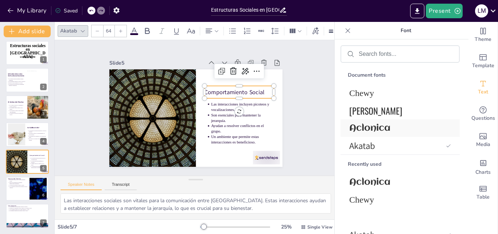
click at [375, 132] on span "Aclonica" at bounding box center [399, 128] width 99 height 10
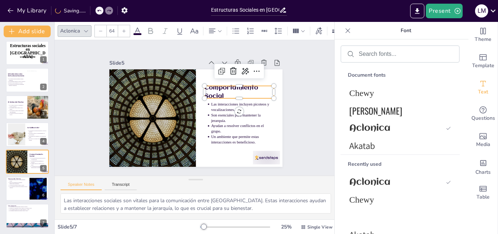
click at [266, 122] on div "Slide 1 Estructuras sociales en gallinas la orden del picoteo Slide 2 Introducc…" at bounding box center [196, 107] width 140 height 225
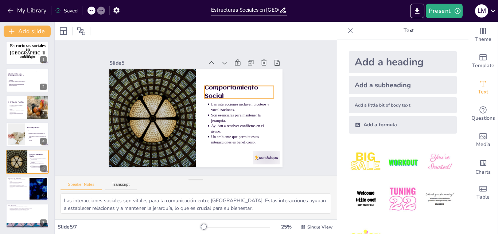
click at [210, 119] on p "Comportamiento Social" at bounding box center [183, 152] width 54 height 66
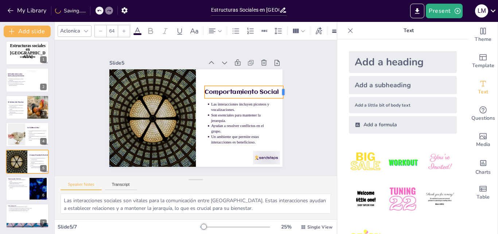
drag, startPoint x: 268, startPoint y: 89, endPoint x: 278, endPoint y: 88, distance: 9.6
click at [116, 83] on div at bounding box center [109, 76] width 11 height 14
click at [311, 99] on div "Slide 1 Estructuras sociales en gallinas la orden del picoteo Slide 2 Introducc…" at bounding box center [196, 108] width 258 height 312
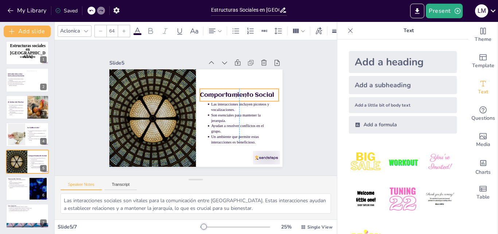
drag, startPoint x: 260, startPoint y: 94, endPoint x: 254, endPoint y: 97, distance: 6.9
click at [254, 102] on div "Comportamiento Social" at bounding box center [229, 139] width 50 height 74
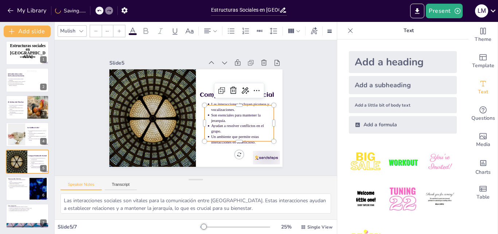
type input "43"
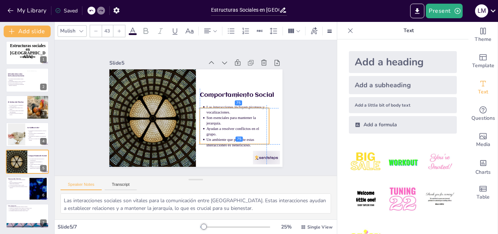
drag, startPoint x: 248, startPoint y: 124, endPoint x: 243, endPoint y: 124, distance: 5.8
click at [238, 128] on p "Ayudan a resolver conflictos en el grupo." at bounding box center [211, 153] width 54 height 50
click at [293, 104] on div "Slide 1 Estructuras sociales en gallinas la orden del picoteo Slide 2 Introducc…" at bounding box center [196, 107] width 238 height 231
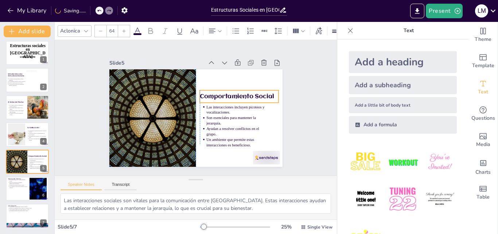
click at [243, 90] on span "Comportamiento Social" at bounding box center [231, 84] width 73 height 29
click at [297, 105] on div "Slide 1 Estructuras sociales en gallinas la orden del picoteo Slide 2 Introducc…" at bounding box center [196, 107] width 244 height 209
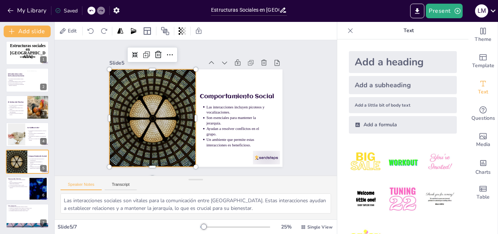
click at [123, 130] on div at bounding box center [208, 65] width 171 height 199
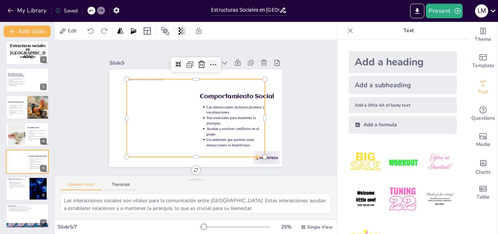
click at [235, 90] on icon at bounding box center [241, 96] width 12 height 12
drag, startPoint x: 120, startPoint y: 113, endPoint x: 148, endPoint y: 113, distance: 27.7
click at [227, 113] on div at bounding box center [242, 112] width 30 height 76
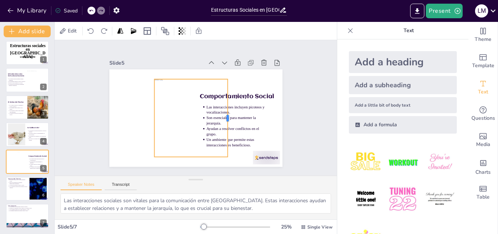
drag, startPoint x: 259, startPoint y: 113, endPoint x: 222, endPoint y: 112, distance: 37.3
click at [200, 112] on div at bounding box center [167, 130] width 66 height 50
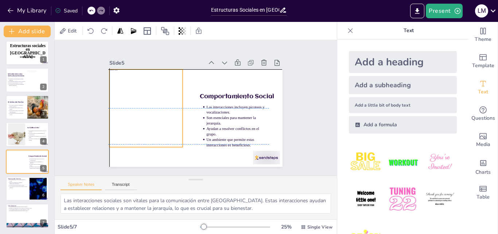
drag, startPoint x: 148, startPoint y: 111, endPoint x: 135, endPoint y: 108, distance: 13.0
click at [135, 108] on div at bounding box center [169, 72] width 144 height 158
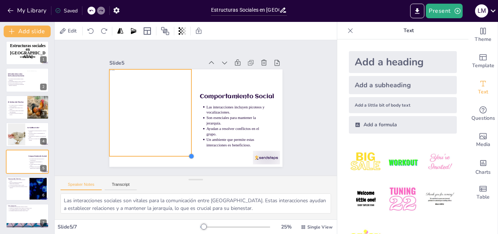
drag, startPoint x: 178, startPoint y: 144, endPoint x: 170, endPoint y: 153, distance: 12.4
click at [170, 153] on div "Comportamiento Social Las interacciones incluyen picoteos y vocalizaciones. Son…" at bounding box center [191, 116] width 199 height 171
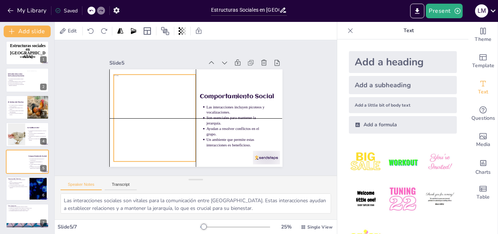
drag, startPoint x: 159, startPoint y: 111, endPoint x: 161, endPoint y: 115, distance: 4.7
click at [161, 115] on div at bounding box center [189, 71] width 103 height 163
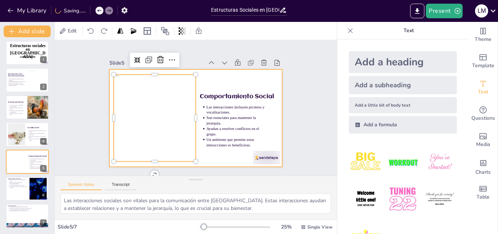
click at [277, 109] on div at bounding box center [188, 101] width 188 height 194
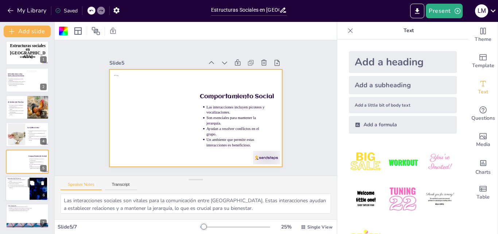
click at [27, 184] on p "Espacios enriquecidos fomentan interacciones saludables." at bounding box center [18, 183] width 18 height 3
type textarea "El entorno en el que viven las gallinas es un factor determinante en su comport…"
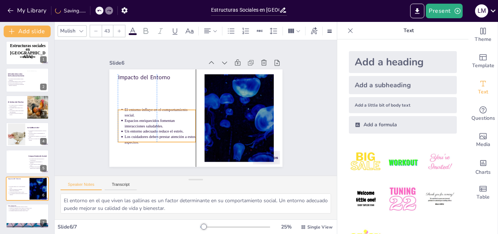
drag, startPoint x: 149, startPoint y: 102, endPoint x: 148, endPoint y: 125, distance: 23.4
click at [149, 121] on p "Un entorno adecuado reduce el estrés." at bounding box center [158, 89] width 41 height 65
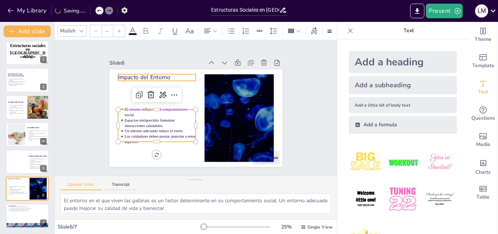
type input "64"
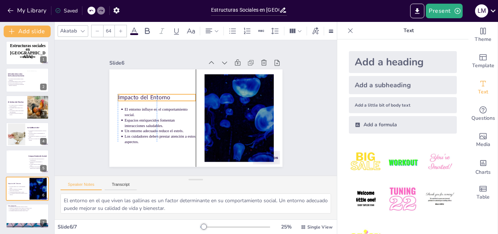
drag, startPoint x: 129, startPoint y: 74, endPoint x: 129, endPoint y: 94, distance: 20.1
click at [129, 94] on p "Impacto del Entorno" at bounding box center [156, 106] width 78 height 24
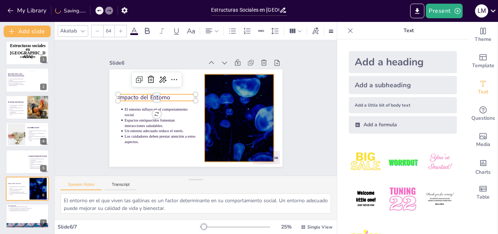
click at [231, 112] on div at bounding box center [209, 150] width 154 height 179
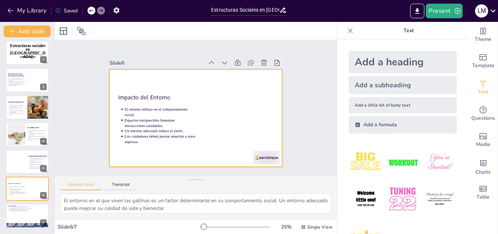
click at [126, 106] on div "Impacto del Entorno El entorno influye en el comportamiento social. Espacios en…" at bounding box center [187, 101] width 181 height 197
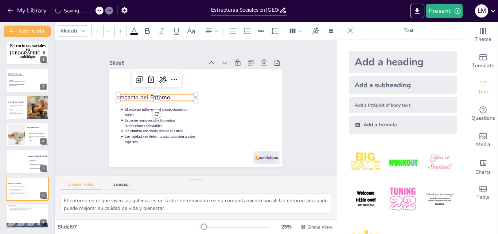
type input "64"
click at [201, 96] on p "Impacto del Entorno" at bounding box center [224, 79] width 46 height 72
click at [85, 30] on icon at bounding box center [83, 31] width 6 height 6
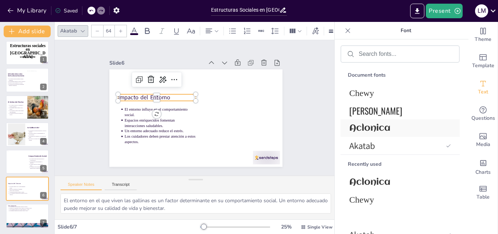
click at [373, 124] on span "Aclonica" at bounding box center [399, 128] width 99 height 10
click at [287, 104] on div "Slide 1 Estructuras sociales en gallinas la orden del picoteo Slide 2 Introducc…" at bounding box center [195, 108] width 225 height 140
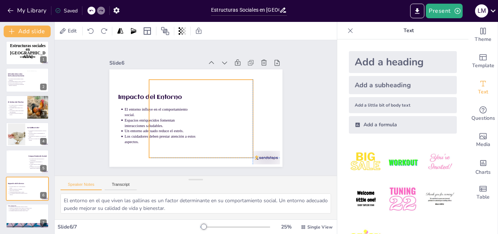
drag, startPoint x: 204, startPoint y: 105, endPoint x: 212, endPoint y: 105, distance: 8.0
click at [212, 105] on div at bounding box center [191, 119] width 127 height 130
click at [226, 118] on div at bounding box center [241, 82] width 30 height 76
drag, startPoint x: 248, startPoint y: 115, endPoint x: 234, endPoint y: 115, distance: 14.2
click at [234, 70] on div at bounding box center [211, 64] width 78 height 14
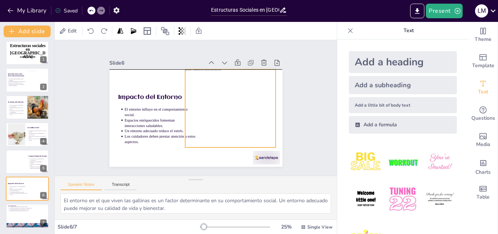
drag, startPoint x: 180, startPoint y: 107, endPoint x: 210, endPoint y: 94, distance: 32.7
click at [210, 94] on div at bounding box center [223, 139] width 129 height 131
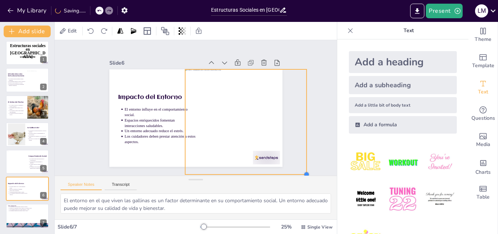
drag, startPoint x: 270, startPoint y: 145, endPoint x: 281, endPoint y: 172, distance: 29.3
click at [281, 172] on div "Slide 1 Estructuras sociales en gallinas la orden del picoteo Slide 2 Introducc…" at bounding box center [196, 107] width 304 height 191
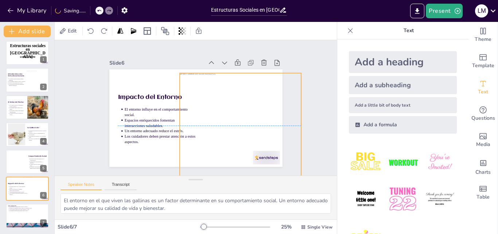
drag, startPoint x: 245, startPoint y: 104, endPoint x: 240, endPoint y: 105, distance: 5.6
click at [240, 105] on div at bounding box center [233, 151] width 175 height 162
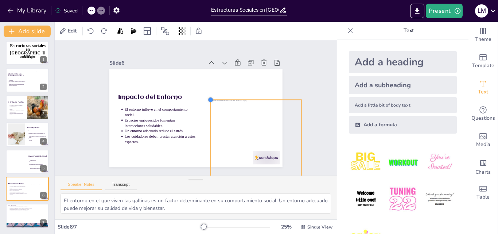
drag, startPoint x: 173, startPoint y: 69, endPoint x: 205, endPoint y: 96, distance: 42.2
click at [209, 104] on div at bounding box center [213, 108] width 8 height 8
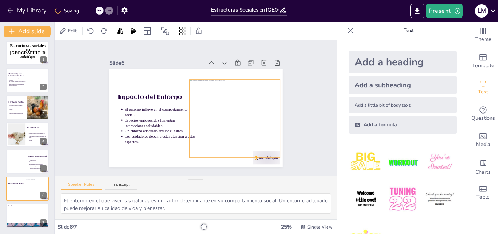
drag, startPoint x: 242, startPoint y: 127, endPoint x: 217, endPoint y: 107, distance: 30.9
click at [217, 107] on div at bounding box center [226, 144] width 131 height 126
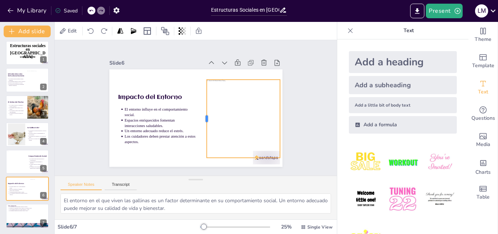
drag, startPoint x: 183, startPoint y: 118, endPoint x: 200, endPoint y: 121, distance: 17.3
click at [200, 121] on div at bounding box center [192, 120] width 66 height 50
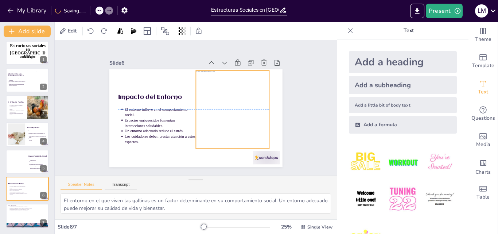
drag, startPoint x: 236, startPoint y: 117, endPoint x: 225, endPoint y: 106, distance: 15.5
click at [225, 106] on div at bounding box center [208, 141] width 115 height 128
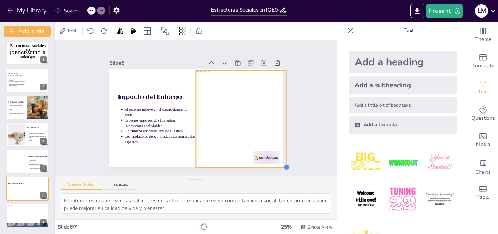
drag, startPoint x: 263, startPoint y: 146, endPoint x: 278, endPoint y: 165, distance: 23.4
click at [278, 165] on div "Slide 1 Estructuras sociales en gallinas la orden del picoteo Slide 2 Introducc…" at bounding box center [196, 107] width 164 height 295
click at [318, 123] on div "Slide 1 Estructuras sociales en gallinas la orden del picoteo Slide 2 Introducc…" at bounding box center [196, 108] width 311 height 216
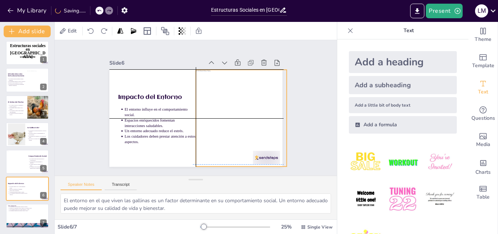
drag, startPoint x: 233, startPoint y: 123, endPoint x: 230, endPoint y: 120, distance: 4.4
click at [230, 120] on div at bounding box center [231, 136] width 158 height 142
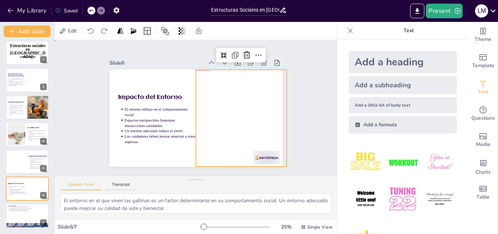
click at [300, 118] on div "Slide 1 Estructuras sociales en gallinas la orden del picoteo Slide 2 Introducc…" at bounding box center [196, 107] width 238 height 313
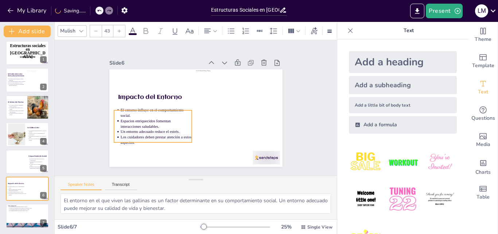
drag, startPoint x: 155, startPoint y: 124, endPoint x: 151, endPoint y: 125, distance: 4.1
click at [151, 123] on p "Espacios enriquecidos fomentan interacciones saludables." at bounding box center [155, 97] width 64 height 51
click at [288, 119] on div "Slide 1 Estructuras sociales en gallinas la orden del picoteo Slide 2 Introducc…" at bounding box center [195, 108] width 209 height 244
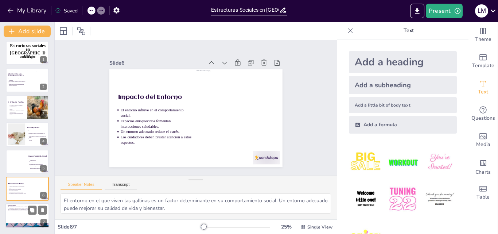
click at [27, 217] on div at bounding box center [27, 216] width 44 height 25
type textarea "La comprensión de las estructuras sociales en gallinas es fundamental para su m…"
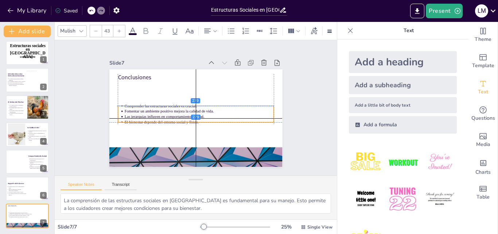
drag, startPoint x: 158, startPoint y: 95, endPoint x: 157, endPoint y: 121, distance: 25.6
click at [157, 121] on p "El bienestar depende del entorno social y físico." at bounding box center [200, 94] width 132 height 80
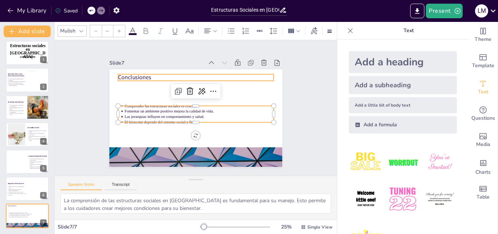
type input "64"
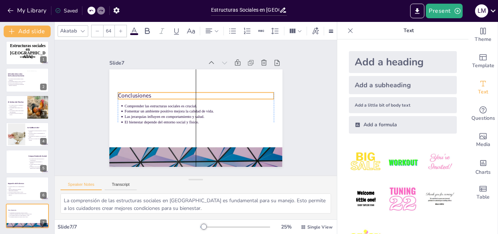
drag, startPoint x: 126, startPoint y: 73, endPoint x: 126, endPoint y: 92, distance: 18.2
click at [126, 92] on p "Conclusiones" at bounding box center [192, 96] width 151 height 56
click at [83, 28] on icon at bounding box center [83, 31] width 6 height 6
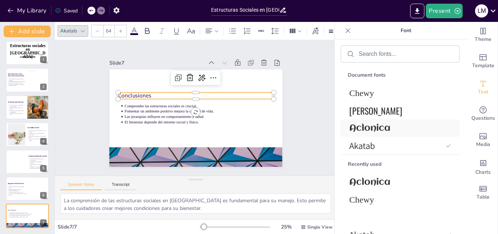
click at [346, 123] on div "Aclonica" at bounding box center [400, 128] width 119 height 18
click at [280, 141] on div "Slide 1 Estructuras sociales en gallinas la orden del picoteo Slide 2 Introducc…" at bounding box center [196, 107] width 242 height 221
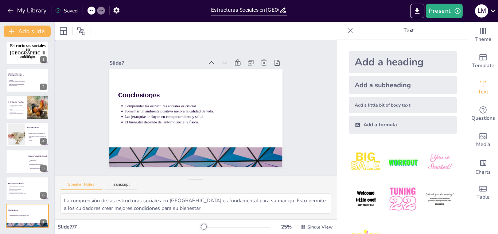
click at [228, 166] on div "Slide 1 Estructuras sociales en gallinas la orden del picoteo Slide 2 Introducc…" at bounding box center [196, 107] width 239 height 313
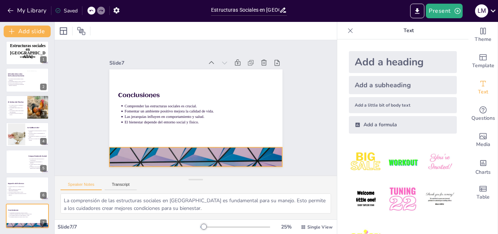
click at [229, 143] on div at bounding box center [194, 117] width 190 height 131
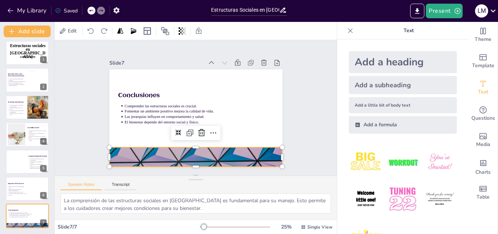
click at [212, 149] on div at bounding box center [186, 155] width 190 height 131
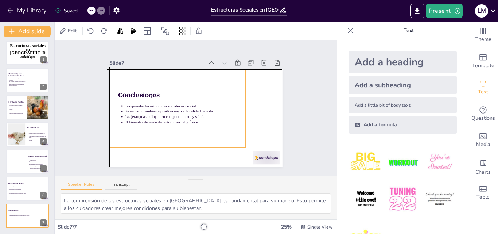
drag, startPoint x: 240, startPoint y: 112, endPoint x: 219, endPoint y: 100, distance: 24.0
click at [219, 100] on div at bounding box center [177, 108] width 136 height 78
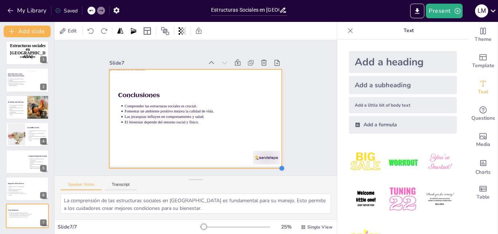
drag, startPoint x: 242, startPoint y: 143, endPoint x: 278, endPoint y: 155, distance: 38.2
click at [278, 155] on div "Slide 1 Estructuras sociales en gallinas la orden del picoteo Slide 2 Introducc…" at bounding box center [196, 108] width 234 height 160
click at [186, 34] on icon at bounding box center [185, 30] width 1 height 7
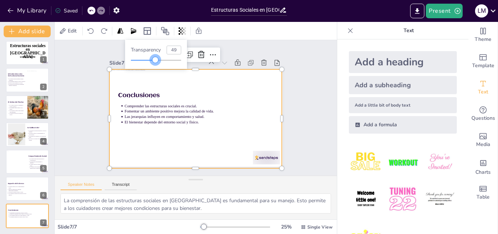
type input "50"
drag, startPoint x: 173, startPoint y: 61, endPoint x: 157, endPoint y: 60, distance: 16.8
click at [157, 60] on div at bounding box center [156, 60] width 50 height 6
click at [263, 121] on div "Slide 1 Estructuras sociales en gallinas la orden del picoteo Slide 2 Introducc…" at bounding box center [195, 107] width 135 height 282
click at [210, 103] on div at bounding box center [185, 107] width 99 height 173
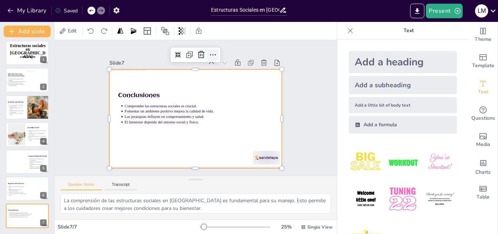
click at [195, 158] on icon at bounding box center [190, 163] width 10 height 10
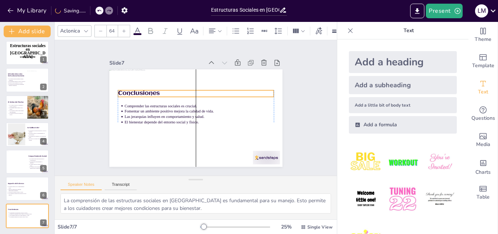
click at [228, 126] on span "Conclusiones" at bounding box center [249, 133] width 42 height 15
type input "43"
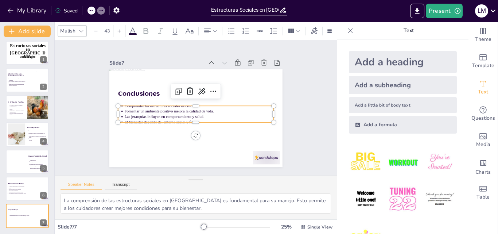
click at [167, 116] on p "Las jerarquías influyen en comportamiento y salud." at bounding box center [188, 103] width 124 height 92
click at [138, 29] on div "Mulish 43" at bounding box center [242, 31] width 369 height 12
click at [133, 29] on icon at bounding box center [132, 31] width 9 height 9
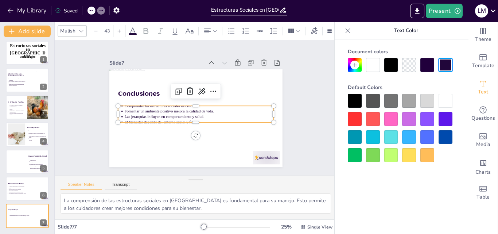
click at [132, 32] on icon at bounding box center [132, 31] width 9 height 9
click at [135, 33] on span at bounding box center [133, 34] width 8 height 2
click at [320, 117] on div "Slide 1 Estructuras sociales en gallinas la orden del picoteo Slide 2 Introducc…" at bounding box center [196, 108] width 308 height 276
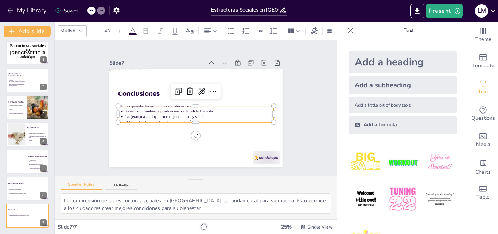
click at [207, 120] on div "Conclusiones Comprender las estructuras sociales es crucial. Fomentar un ambien…" at bounding box center [188, 101] width 188 height 194
click at [131, 27] on icon at bounding box center [132, 31] width 9 height 9
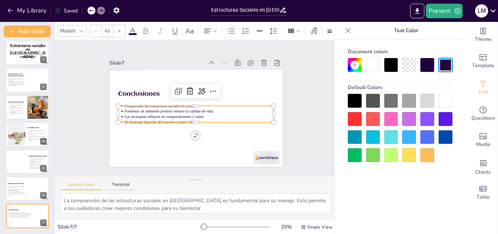
click at [391, 65] on div at bounding box center [392, 65] width 14 height 14
click at [136, 29] on icon at bounding box center [137, 31] width 4 height 4
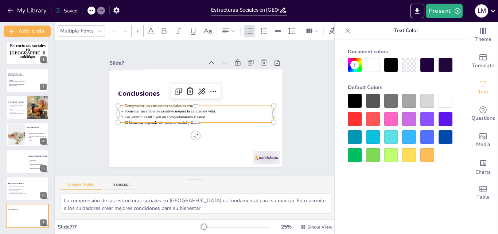
click at [136, 29] on icon at bounding box center [137, 31] width 4 height 4
type input "45"
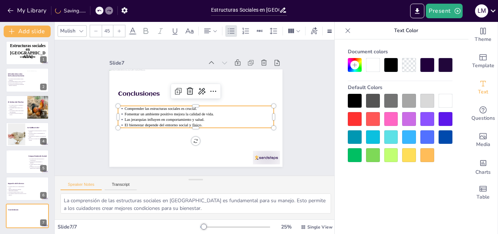
click at [136, 29] on icon at bounding box center [132, 31] width 9 height 9
click at [137, 29] on icon at bounding box center [132, 31] width 9 height 9
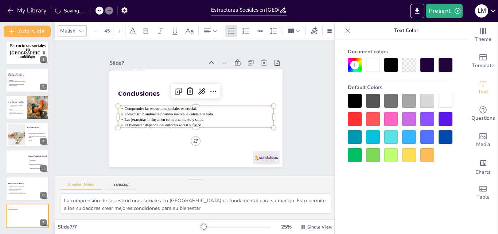
click at [82, 181] on div "Speaker Notes Transcript" at bounding box center [196, 185] width 282 height 18
click at [77, 143] on div "Slide 1 Estructuras sociales en gallinas la orden del picoteo Slide 2 Introducc…" at bounding box center [196, 107] width 308 height 275
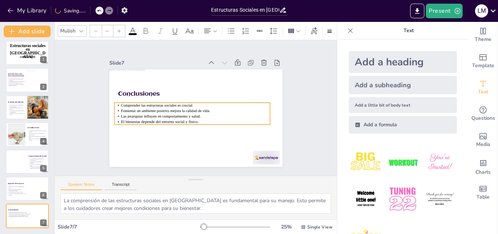
drag, startPoint x: 170, startPoint y: 113, endPoint x: 166, endPoint y: 110, distance: 4.9
click at [166, 110] on p "Fomentar un ambiente positivo mejora la calidad de vida." at bounding box center [195, 110] width 144 height 51
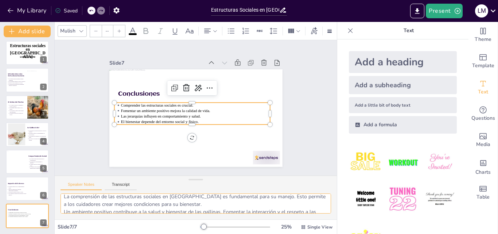
scroll to position [0, 0]
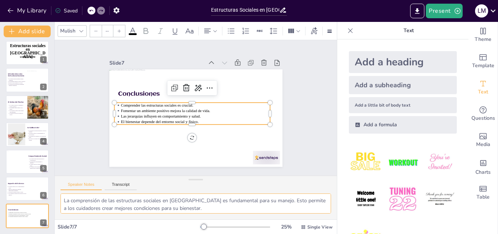
drag, startPoint x: 63, startPoint y: 200, endPoint x: 106, endPoint y: 199, distance: 42.3
click at [106, 199] on textarea "La comprensión de las estructuras sociales en gallinas es fundamental para su m…" at bounding box center [196, 203] width 271 height 20
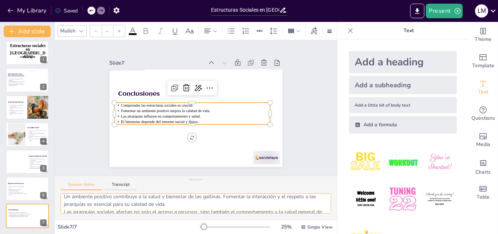
scroll to position [15, 0]
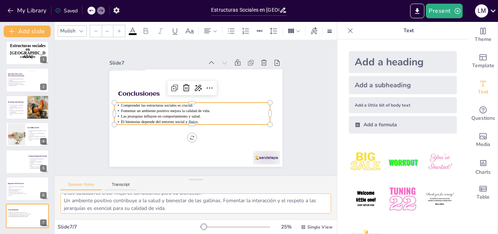
drag, startPoint x: 66, startPoint y: 198, endPoint x: 181, endPoint y: 205, distance: 115.1
click at [181, 205] on textarea "La comprensión de las estructuras sociales en gallinas es fundamental para su m…" at bounding box center [196, 203] width 271 height 20
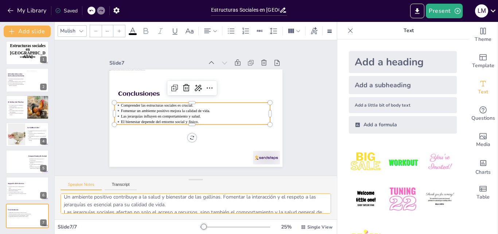
scroll to position [48, 0]
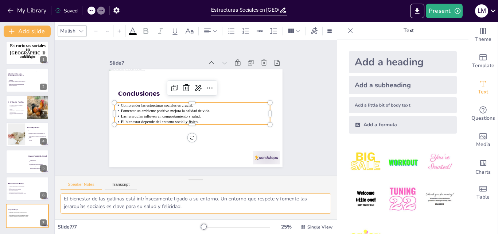
drag, startPoint x: 65, startPoint y: 201, endPoint x: 173, endPoint y: 205, distance: 108.1
click at [173, 205] on textarea "La comprensión de las estructuras sociales en gallinas es fundamental para su m…" at bounding box center [196, 203] width 271 height 20
click at [214, 104] on p "Comprender las estructuras sociales es crucial." at bounding box center [197, 106] width 115 height 104
click at [205, 109] on p "Fomentar un ambiente positivo mejora la calidad de vida." at bounding box center [194, 110] width 124 height 92
click at [205, 109] on p "Fomentar un ambiente positivo mejora la calidad de vida." at bounding box center [194, 109] width 132 height 79
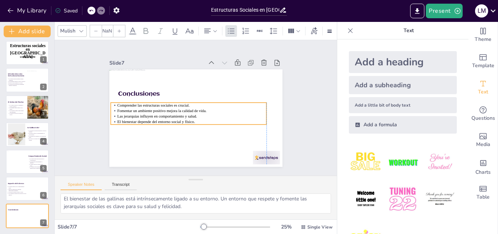
click at [201, 109] on p "Fomentar un ambiente positivo mejora la calidad de vida." at bounding box center [191, 107] width 115 height 104
click at [93, 10] on icon at bounding box center [91, 10] width 4 height 4
click at [205, 108] on p "Fomentar un ambiente positivo mejora la calidad de vida." at bounding box center [191, 107] width 115 height 104
click at [198, 115] on p "Las jerarquías influyen en comportamiento y salud." at bounding box center [195, 98] width 132 height 79
click at [190, 102] on p "Las jerarquías influyen en comportamiento y salud." at bounding box center [199, 99] width 149 height 5
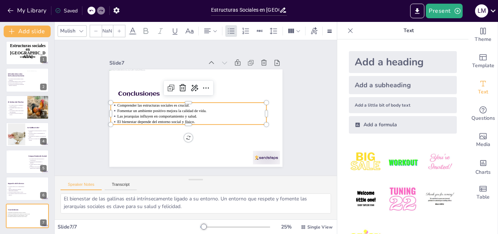
click at [190, 114] on p "Las jerarquías influyen en comportamiento y salud." at bounding box center [204, 103] width 124 height 92
type input "--"
click at [201, 110] on span "Fomentar un ambiente positivo mejora la calidad de vida." at bounding box center [171, 84] width 63 height 69
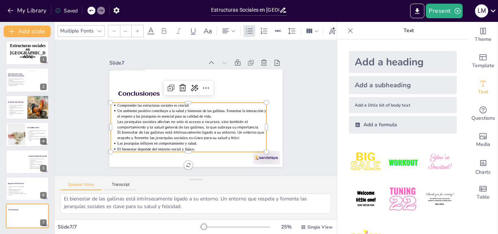
click at [204, 123] on p "Las jerarquías sociales afectan no solo el acceso a recursos, sino también el c…" at bounding box center [213, 108] width 42 height 148
click at [118, 123] on ul "Comprender las estructuras sociales es crucial. Un ambiente positivo contribuye…" at bounding box center [199, 87] width 163 height 80
click at [109, 123] on ul "Comprender las estructuras sociales es crucial. Un ambiente positivo contribuye…" at bounding box center [182, 124] width 163 height 95
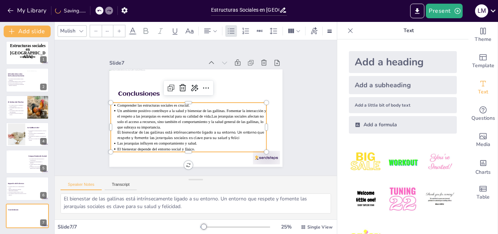
click at [117, 120] on p "Un ambiente positivo contribuye a la salud y bienestar de las gallinas. Fomenta…" at bounding box center [187, 115] width 140 height 93
click at [138, 120] on p "Un ambiente positivo contribuye a la salud y bienestar de las gallinas. Fomenta…" at bounding box center [201, 119] width 126 height 116
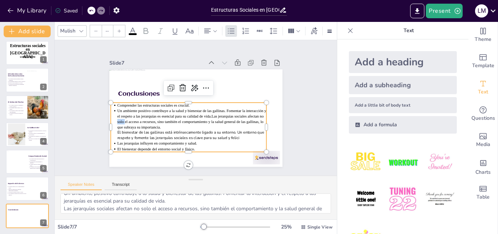
scroll to position [23, 0]
click at [196, 131] on p "El bienestar de las gallinas está intrínsecamente ligado a su entorno. Un entor…" at bounding box center [173, 123] width 108 height 118
click at [205, 116] on p "Un ambiente positivo contribuye a la salud y bienestar de las gallinas. Fomenta…" at bounding box center [205, 100] width 140 height 93
click at [205, 116] on p "Un ambiente positivo contribuye a la salud y bienestar de las gallinas. Fomenta…" at bounding box center [184, 110] width 93 height 140
click at [213, 115] on p "Un ambiente positivo contribuye a la salud y bienestar de las gallinas. Fomenta…" at bounding box center [196, 119] width 145 height 81
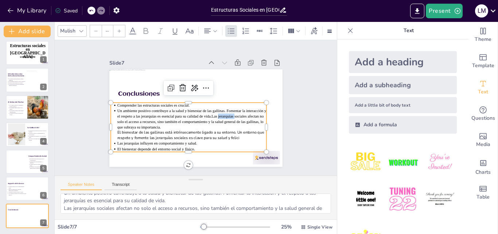
click at [213, 115] on p "Un ambiente positivo contribuye a la salud y bienestar de las gallinas. Fomenta…" at bounding box center [197, 96] width 151 height 52
click at [213, 115] on p "Un ambiente positivo contribuye a la salud y bienestar de las gallinas. Fomenta…" at bounding box center [196, 96] width 149 height 67
click at [213, 115] on p "Un ambiente positivo contribuye a la salud y bienestar de las gallinas. Fomenta…" at bounding box center [186, 114] width 134 height 105
click at [213, 115] on p "Un ambiente positivo contribuye a la salud y bienestar de las gallinas. Fomenta…" at bounding box center [203, 99] width 145 height 81
click at [213, 115] on p "Un ambiente positivo contribuye a la salud y bienestar de las gallinas. Fomenta…" at bounding box center [206, 113] width 37 height 151
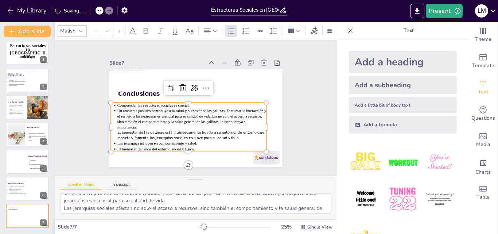
click at [213, 115] on p "Un ambiente positivo contribuye a la salud y bienestar de las gallinas. Fomenta…" at bounding box center [190, 98] width 116 height 126
click at [213, 115] on p "Un ambiente positivo contribuye a la salud y bienestar de las gallinas. Fomenta…" at bounding box center [187, 115] width 140 height 93
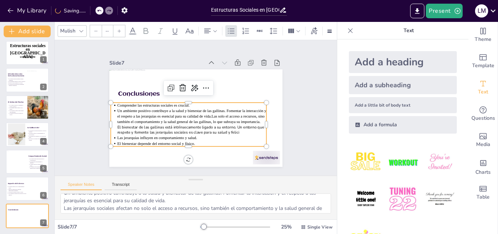
click at [213, 115] on p "Un ambiente positivo contribuye a la salud y bienestar de las gallinas. Fomenta…" at bounding box center [197, 99] width 149 height 47
click at [211, 115] on p "Un ambiente positivo contribuye a la salud y bienestar de las gallinas. Fomenta…" at bounding box center [186, 105] width 47 height 149
click at [213, 115] on p "Un ambiente positivo contribuye a la salud y bienestar de las gallinas. Fomenta…" at bounding box center [191, 116] width 149 height 16
click at [213, 115] on p "Un ambiente positivo contribuye a la salud y bienestar de las gallinas. Fomenta…" at bounding box center [187, 111] width 112 height 122
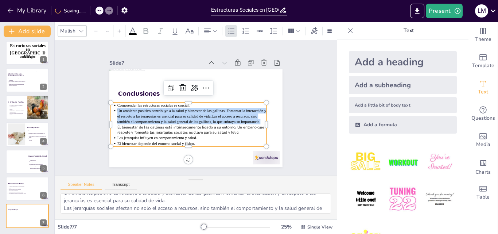
click at [213, 115] on p "Un ambiente positivo contribuye a la salud y bienestar de las gallinas. Fomenta…" at bounding box center [197, 99] width 149 height 47
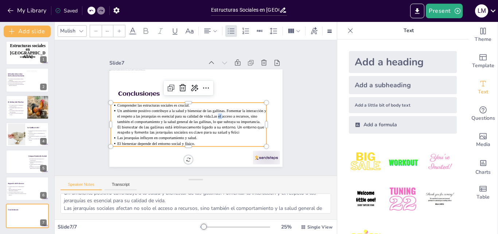
click at [213, 115] on p "Un ambiente positivo contribuye a la salud y bienestar de las gallinas. Fomenta…" at bounding box center [186, 108] width 89 height 137
click at [207, 114] on p "Un ambiente positivo contribuye a la salud y bienestar de las gallinas. Fomenta…" at bounding box center [186, 105] width 47 height 149
click at [207, 114] on p "Un ambiente positivo contribuye a la salud y bienestar de las gallinas. Fomenta…" at bounding box center [204, 102] width 138 height 89
click at [207, 114] on p "Un ambiente positivo contribuye a la salud y bienestar de las gallinas. Fomenta…" at bounding box center [188, 112] width 130 height 101
click at [246, 118] on p "Un ambiente positivo contribuye a la salud y bienestar de las gallinas. Fomenta…" at bounding box center [197, 99] width 147 height 62
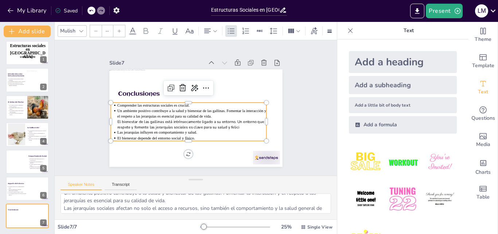
click at [150, 120] on p "El bienestar de las gallinas está intrínsecamente ligado a su entorno. Un entor…" at bounding box center [182, 118] width 127 height 97
type input "45"
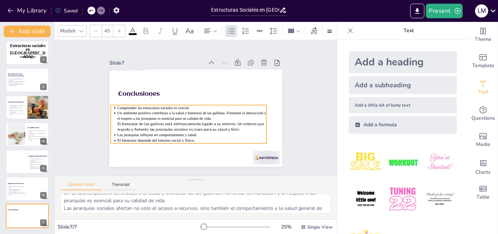
click at [193, 137] on p "El bienestar depende del entorno social y físico." at bounding box center [167, 124] width 92 height 124
click at [80, 31] on icon at bounding box center [81, 31] width 6 height 6
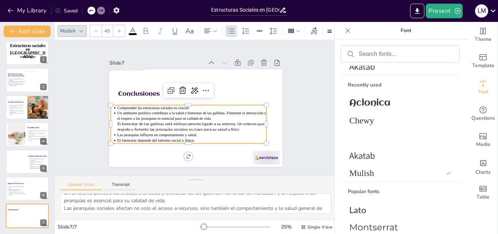
scroll to position [80, 0]
click at [365, 171] on span "Mulish" at bounding box center [397, 173] width 94 height 10
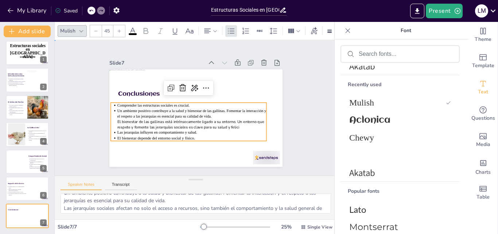
click at [278, 124] on div "Slide 1 Estructuras sociales en gallinas la orden del picoteo Slide 2 Introducc…" at bounding box center [196, 107] width 164 height 295
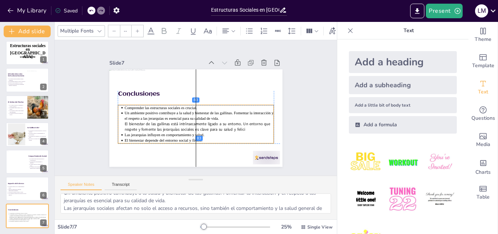
drag, startPoint x: 224, startPoint y: 115, endPoint x: 231, endPoint y: 117, distance: 7.2
click at [231, 117] on p "Un ambiente positivo contribuye a la salud y bienestar de las gallinas. Fomenta…" at bounding box center [198, 116] width 149 height 11
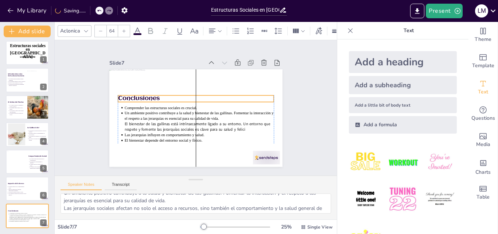
drag, startPoint x: 144, startPoint y: 91, endPoint x: 144, endPoint y: 96, distance: 4.4
click at [199, 143] on span "Conclusiones" at bounding box center [210, 163] width 23 height 41
click at [225, 98] on p "Conclusiones" at bounding box center [205, 110] width 40 height 154
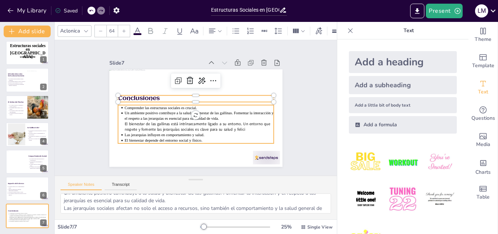
type input "--"
click at [231, 121] on p "El bienestar de las gallinas está intrínsecamente ligado a su entorno. Un entor…" at bounding box center [181, 96] width 118 height 108
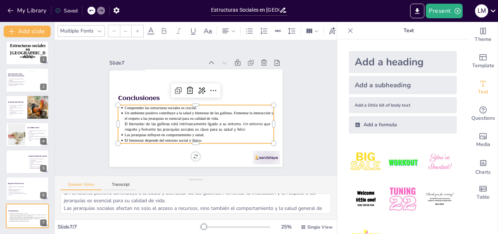
click at [154, 28] on icon at bounding box center [151, 31] width 9 height 9
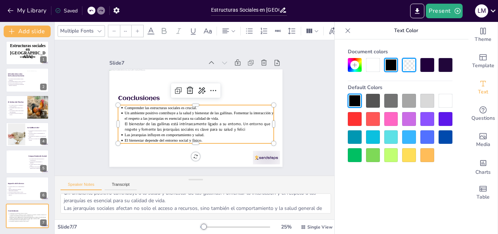
click at [385, 67] on div at bounding box center [392, 65] width 14 height 14
click at [388, 67] on div at bounding box center [392, 65] width 14 height 14
click at [447, 69] on div at bounding box center [446, 65] width 14 height 14
click at [432, 67] on div at bounding box center [428, 65] width 14 height 14
click at [98, 31] on icon at bounding box center [100, 31] width 6 height 6
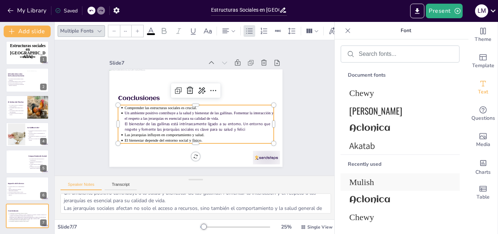
click at [369, 180] on span "Mulish" at bounding box center [399, 182] width 99 height 10
click at [149, 119] on p "El bienestar de las gallinas está intrínsecamente ligado a su entorno. Un entor…" at bounding box center [177, 104] width 57 height 145
click at [134, 121] on p "El bienestar de las gallinas está intrínsecamente ligado a su entorno. Un entor…" at bounding box center [182, 121] width 97 height 127
click at [130, 121] on p "El bienestar de las gallinas está intrínsecamente ligado a su entorno. Un entor…" at bounding box center [200, 89] width 141 height 70
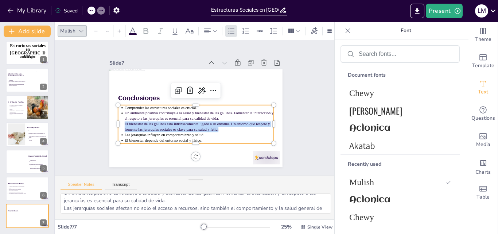
click at [119, 121] on p "El bienestar de las gallinas está intrínsecamente ligado a su entorno. Un entor…" at bounding box center [185, 92] width 141 height 71
click at [124, 121] on p "El bienestar de las gallinas está intrínsecamente ligado a su entorno. Un entor…" at bounding box center [187, 125] width 127 height 97
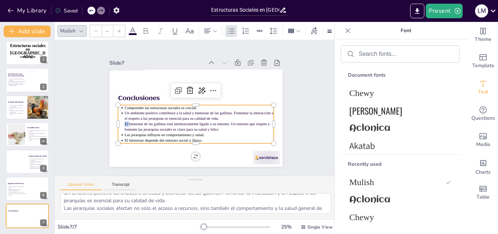
click at [151, 121] on p "El bienestar de las gallinas está intrínsecamente ligado a su entorno. Un entor…" at bounding box center [179, 116] width 57 height 145
click at [119, 111] on p "El bienestar de las gallinas está intrínsecamente ligado a su entorno. Un entor…" at bounding box center [189, 90] width 148 height 42
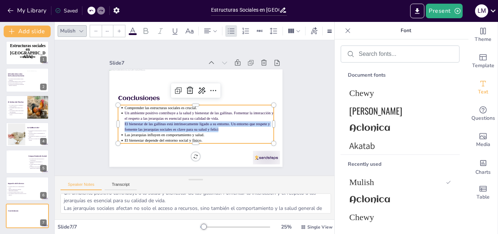
click at [122, 121] on p "El bienestar de las gallinas está intrínsecamente ligado a su entorno. Un entor…" at bounding box center [189, 126] width 135 height 84
click at [177, 121] on p "El bienestar de las gallinas está intrínsecamente ligado a su entorno. Un entor…" at bounding box center [212, 97] width 71 height 141
click at [208, 126] on p "El bienestar de las gallinas está intrínsecamente ligado a su entorno. Un entor…" at bounding box center [186, 124] width 118 height 108
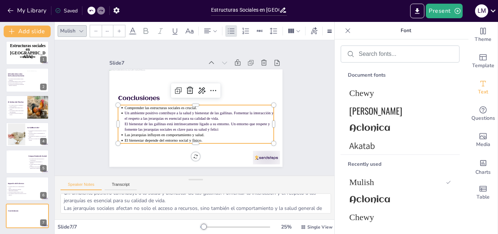
click at [118, 122] on ul "Comprender las estructuras sociales es crucial. Un ambiente positivo contribuye…" at bounding box center [188, 121] width 154 height 111
click at [146, 123] on p "El bienestar de las gallinas está intrínsecamente ligado a su entorno. Un entor…" at bounding box center [209, 121] width 127 height 97
click at [144, 123] on p "El bienestar de las gallinas está intrínsecamente ligado a su entorno. Un entor…" at bounding box center [179, 118] width 71 height 141
click at [151, 123] on p "El bienestar de las gallinas está intrínsecamente ligado a su entorno. Un entor…" at bounding box center [179, 116] width 57 height 145
click at [215, 116] on p "Un ambiente positivo contribuye a la salud y bienestar de las gallinas. Fomenta…" at bounding box center [208, 113] width 105 height 134
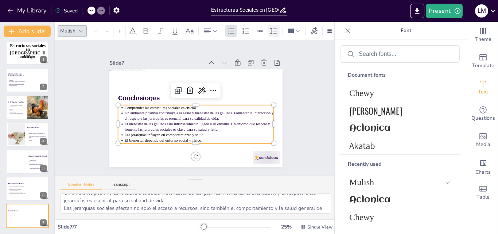
click at [268, 28] on div at bounding box center [274, 31] width 12 height 12
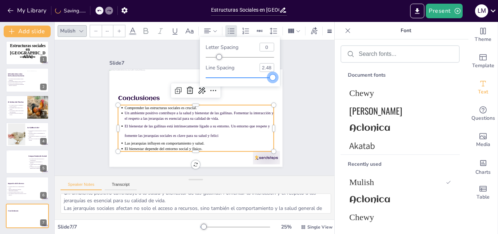
type input "2.49"
drag, startPoint x: 239, startPoint y: 78, endPoint x: 274, endPoint y: 85, distance: 35.3
click at [274, 85] on div "Letter spacing 0 Line spacing 2.49" at bounding box center [240, 62] width 80 height 50
click at [205, 115] on span "Las jerarquías influyen en comportamiento y salud." at bounding box center [240, 92] width 71 height 43
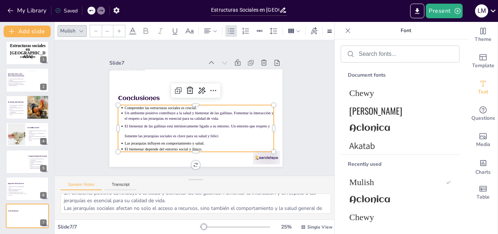
click at [124, 134] on p "El bienestar de las gallinas está intrínsecamente ligado a su entorno. Un entor…" at bounding box center [175, 97] width 103 height 132
click at [135, 127] on p "El bienestar de las gallinas está intrínsecamente ligado a su entorno. Un entor…" at bounding box center [179, 90] width 132 height 103
click at [140, 129] on p "El bienestar de las gallinas está intrínsecamente ligado a su entorno. Un entor…" at bounding box center [177, 122] width 91 height 139
click at [285, 29] on div "Mulish --" at bounding box center [242, 31] width 369 height 12
click at [274, 28] on icon at bounding box center [274, 31] width 9 height 9
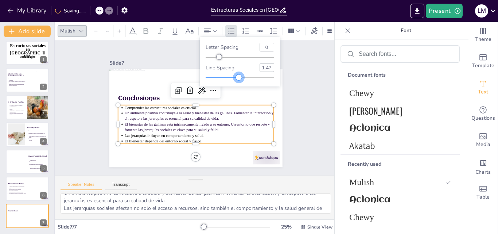
type input "1.48"
drag, startPoint x: 272, startPoint y: 77, endPoint x: 239, endPoint y: 79, distance: 32.5
click at [239, 79] on div at bounding box center [239, 77] width 6 height 6
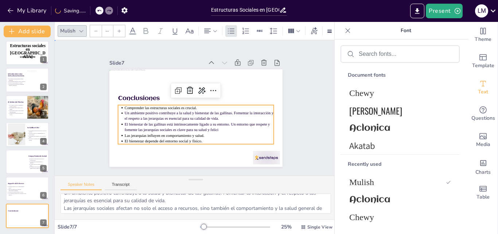
click at [283, 102] on div "Slide 1 Estructuras sociales en gallinas la orden del picoteo Slide 2 Introducc…" at bounding box center [196, 108] width 240 height 178
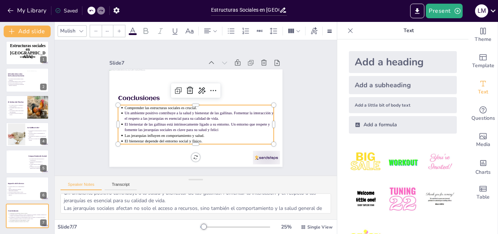
click at [166, 106] on span "Comprender las estructuras sociales es crucial." at bounding box center [162, 114] width 72 height 19
type input "64"
click at [186, 71] on span "Conclusiones" at bounding box center [193, 50] width 15 height 42
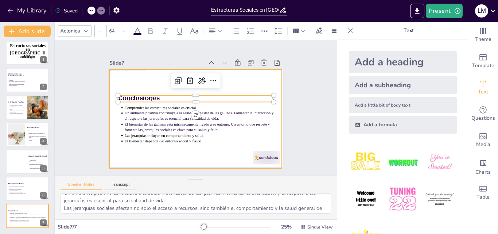
click at [243, 82] on div at bounding box center [201, 98] width 198 height 161
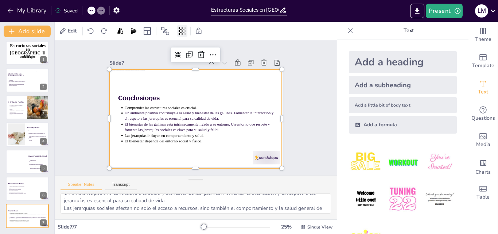
click at [186, 35] on div at bounding box center [182, 31] width 10 height 12
type input "36"
drag, startPoint x: 159, startPoint y: 60, endPoint x: 150, endPoint y: 61, distance: 9.9
click at [150, 61] on div at bounding box center [156, 60] width 50 height 6
click at [296, 102] on div "Slide 1 Estructuras sociales en gallinas la orden del picoteo Slide 2 Introducc…" at bounding box center [195, 108] width 209 height 244
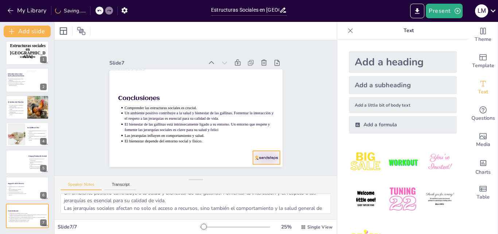
click at [181, 176] on div at bounding box center [170, 191] width 21 height 30
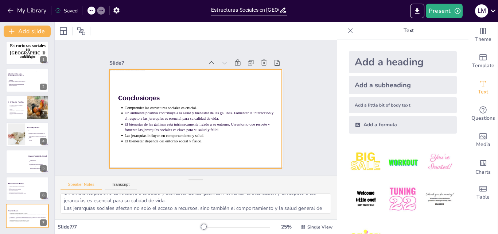
click at [303, 118] on div "Slide 1 Estructuras sociales en gallinas la orden del picoteo Slide 2 Introducc…" at bounding box center [196, 108] width 258 height 312
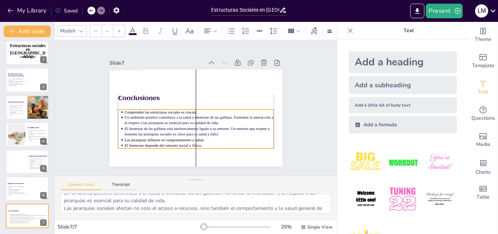
drag, startPoint x: 181, startPoint y: 110, endPoint x: 179, endPoint y: 115, distance: 4.9
click at [179, 115] on p "Un ambiente positivo contribuye a la salud y bienestar de las gallinas. Fomenta…" at bounding box center [185, 99] width 127 height 97
click at [449, 17] on button "Present" at bounding box center [444, 11] width 36 height 15
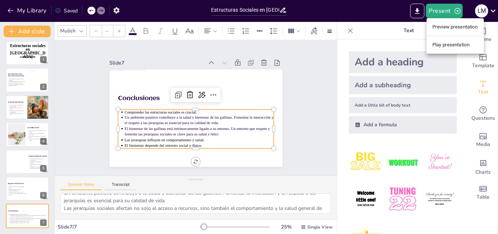
click at [455, 30] on li "Preview presentation" at bounding box center [455, 27] width 57 height 12
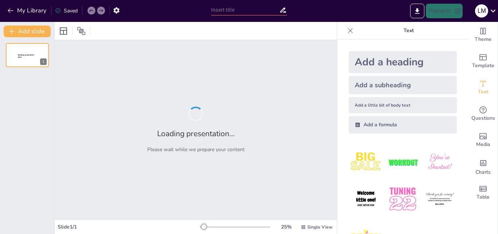
type input "Estructuras Sociales en [GEOGRAPHIC_DATA]: El Orden del Picoteo"
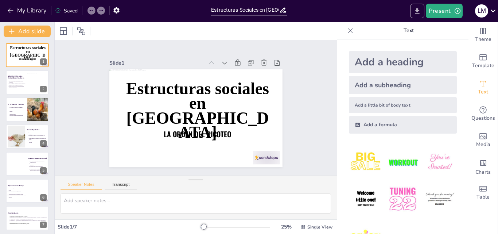
click at [416, 16] on button "Export to PowerPoint" at bounding box center [418, 11] width 14 height 15
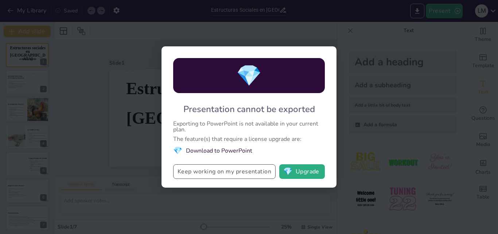
click at [216, 173] on button "Keep working on my presentation" at bounding box center [224, 171] width 103 height 15
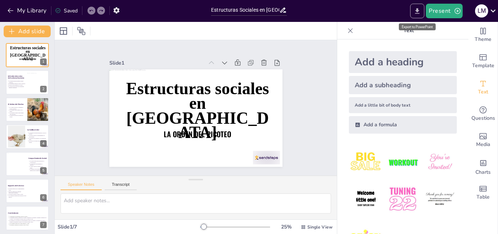
click at [417, 12] on icon "Export to PowerPoint" at bounding box center [418, 11] width 8 height 8
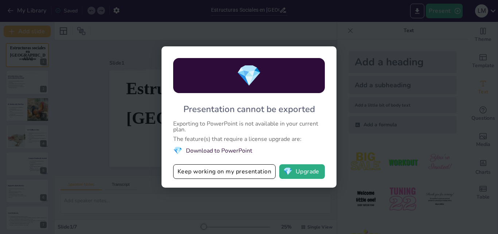
click at [349, 97] on div "💎 Presentation cannot be exported Exporting to PowerPoint is not available in y…" at bounding box center [249, 117] width 498 height 234
click at [381, 82] on div "💎 Presentation cannot be exported Exporting to PowerPoint is not available in y…" at bounding box center [249, 117] width 498 height 234
click at [227, 173] on button "Keep working on my presentation" at bounding box center [224, 171] width 103 height 15
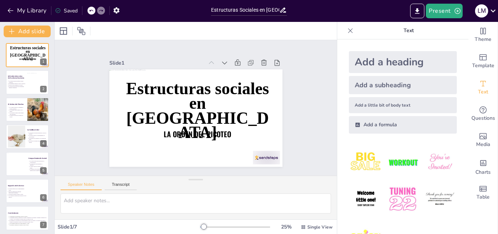
click at [345, 33] on div at bounding box center [351, 31] width 12 height 12
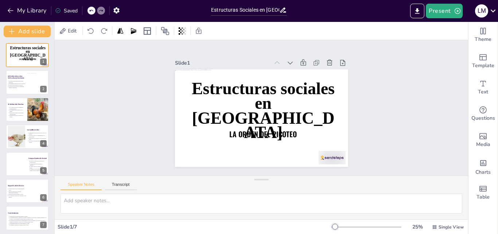
click at [394, 90] on div "Slide 1 Estructuras sociales en gallinas la orden del picoteo Slide 2 Introducc…" at bounding box center [261, 108] width 435 height 257
click at [414, 11] on button "Export to PowerPoint" at bounding box center [418, 11] width 14 height 15
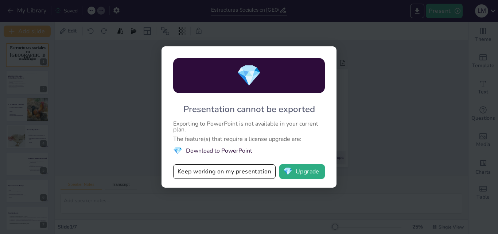
drag, startPoint x: 178, startPoint y: 123, endPoint x: 238, endPoint y: 146, distance: 64.6
click at [238, 146] on div "💎 Presentation cannot be exported Exporting to PowerPoint is not available in y…" at bounding box center [249, 116] width 175 height 141
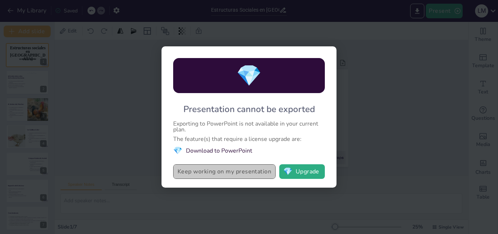
click at [250, 176] on button "Keep working on my presentation" at bounding box center [224, 171] width 103 height 15
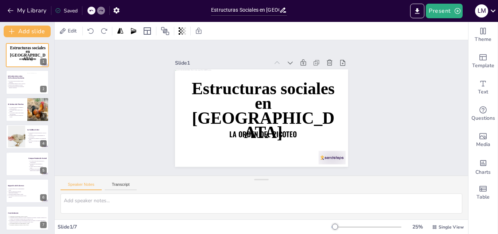
click at [396, 103] on div "Slide 1 Estructuras sociales en gallinas la orden del picoteo Slide 2 Introducc…" at bounding box center [262, 108] width 426 height 178
click at [489, 14] on icon at bounding box center [494, 11] width 10 height 10
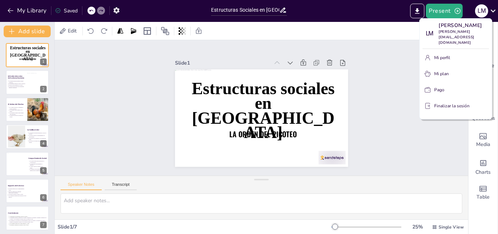
click at [389, 80] on div at bounding box center [249, 117] width 498 height 234
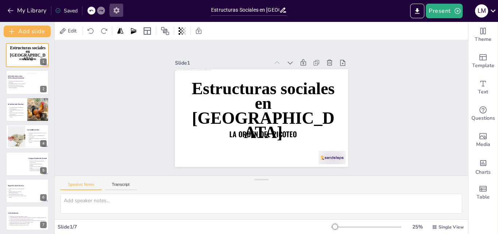
click at [116, 13] on icon "button" at bounding box center [116, 10] width 6 height 6
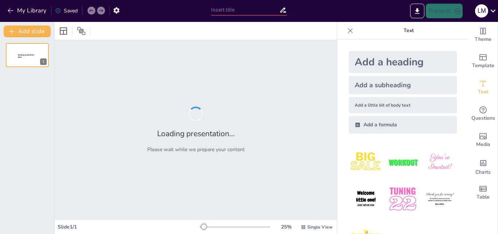
type input "Estructuras Sociales en [GEOGRAPHIC_DATA]: El Orden del Picoteo"
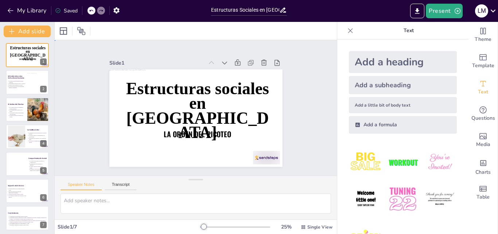
click at [293, 91] on div "Slide 1 Estructuras sociales en gallinas la orden del picoteo Slide 2 Introducc…" at bounding box center [196, 108] width 240 height 178
click at [418, 13] on icon "Export to PowerPoint" at bounding box center [418, 10] width 4 height 5
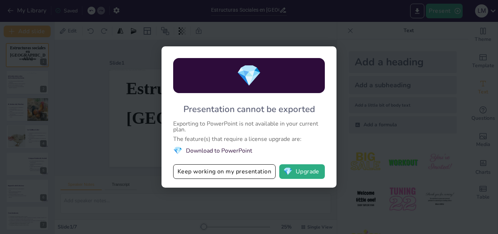
click at [370, 134] on div "💎 Presentation cannot be exported Exporting to PowerPoint is not available in y…" at bounding box center [249, 117] width 498 height 234
click at [121, 170] on div "💎 Presentation cannot be exported Exporting to PowerPoint is not available in y…" at bounding box center [249, 117] width 498 height 234
click at [234, 170] on button "Keep working on my presentation" at bounding box center [224, 171] width 103 height 15
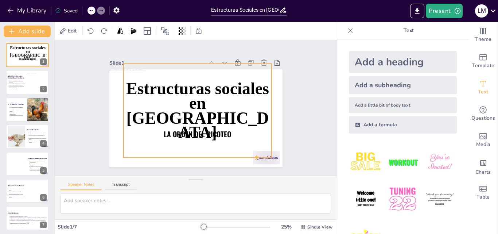
click at [180, 117] on span "Estructuras sociales en gallinas" at bounding box center [199, 104] width 151 height 90
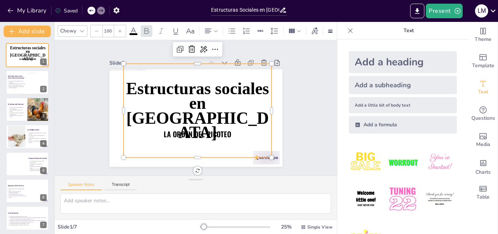
click at [205, 114] on span "Estructuras sociales en gallinas" at bounding box center [199, 104] width 150 height 102
type input "79.7"
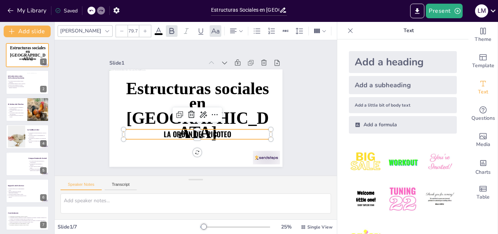
click at [229, 135] on p "la orden del picoteo" at bounding box center [186, 132] width 139 height 69
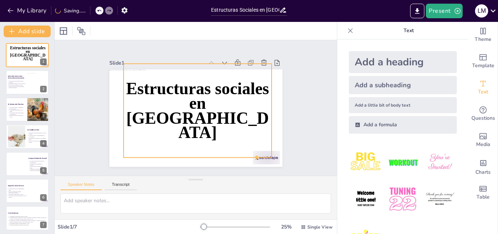
click at [162, 103] on span "Estructuras sociales en gallinas" at bounding box center [199, 104] width 151 height 90
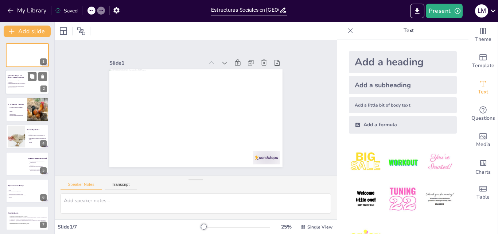
click at [27, 84] on div at bounding box center [27, 82] width 44 height 25
type textarea "Las jerarquías sociales en las gallinas son fundamentales para su organización …"
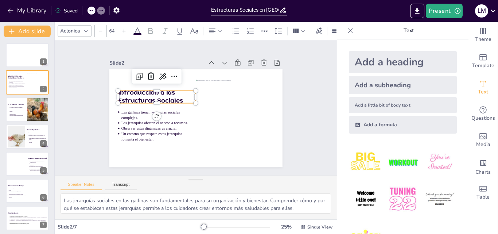
click at [127, 95] on span "Introducción a las Estructuras Sociales" at bounding box center [155, 83] width 64 height 34
click at [23, 53] on div at bounding box center [27, 55] width 45 height 25
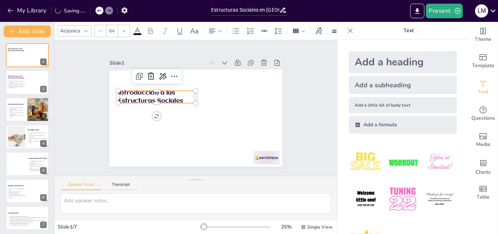
click at [179, 97] on p "Introducción a las Estructuras Sociales" at bounding box center [165, 82] width 78 height 46
click at [179, 97] on p "Introducción a las Estructuras Sociales" at bounding box center [162, 85] width 79 height 39
click at [179, 97] on p "Introducción a las Estructuras Sociales" at bounding box center [165, 82] width 78 height 46
click at [174, 92] on p "Introducción a las Estructuras Sociales" at bounding box center [158, 93] width 79 height 24
click at [182, 93] on p "Estructuras Sociales" at bounding box center [165, 80] width 74 height 39
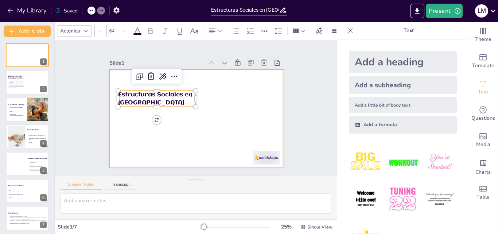
click at [204, 100] on div at bounding box center [193, 119] width 197 height 148
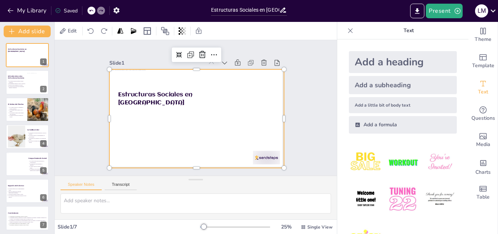
click at [169, 99] on p "Estructuras Sociales en gallinas" at bounding box center [161, 87] width 79 height 39
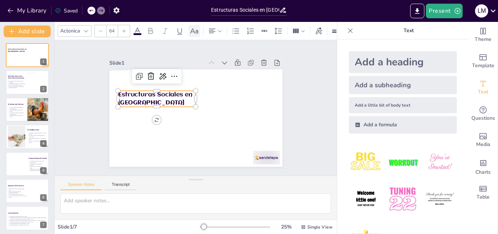
click at [198, 30] on icon at bounding box center [194, 31] width 9 height 9
click at [114, 28] on input "64" at bounding box center [112, 31] width 10 height 12
click at [115, 28] on input "64" at bounding box center [112, 31] width 10 height 12
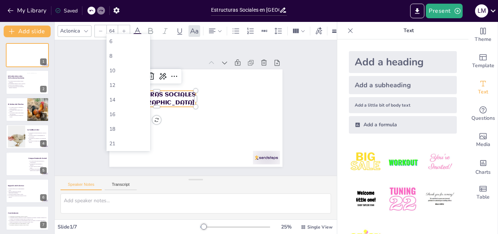
type input "6"
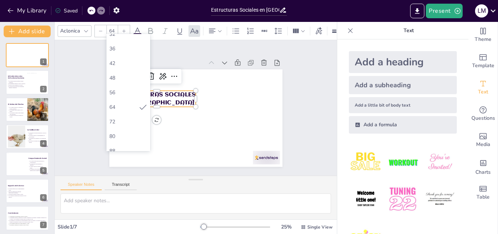
scroll to position [171, 0]
click at [124, 116] on div "80" at bounding box center [128, 118] width 38 height 7
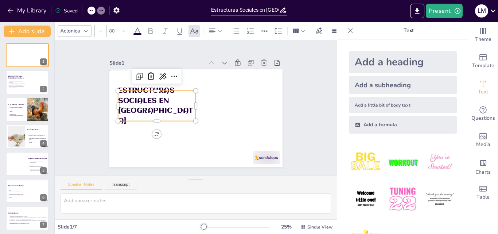
click at [121, 26] on div at bounding box center [124, 31] width 12 height 12
click at [112, 29] on input "81" at bounding box center [112, 31] width 10 height 12
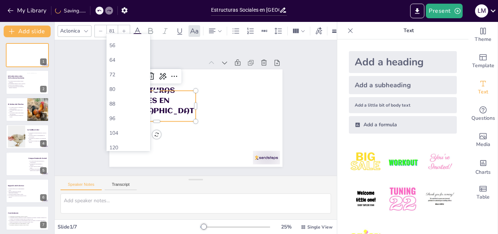
scroll to position [219, 0]
click at [114, 121] on div "104" at bounding box center [129, 114] width 44 height 15
type input "104"
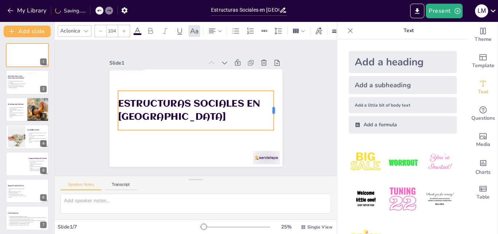
drag, startPoint x: 190, startPoint y: 107, endPoint x: 268, endPoint y: 105, distance: 78.1
click at [268, 116] on div at bounding box center [272, 135] width 18 height 39
click at [215, 27] on icon at bounding box center [212, 31] width 9 height 9
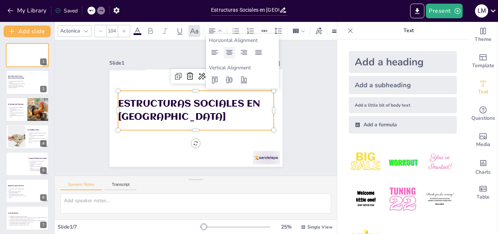
click at [228, 55] on icon at bounding box center [229, 52] width 9 height 9
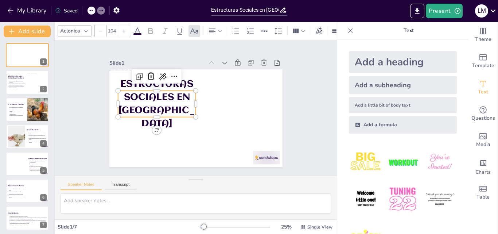
click at [189, 101] on p "Estructuras Sociales en gallinas" at bounding box center [160, 92] width 90 height 74
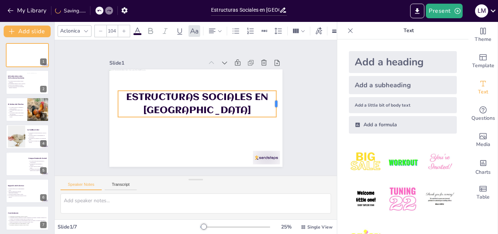
drag, startPoint x: 190, startPoint y: 100, endPoint x: 134, endPoint y: 106, distance: 57.2
click at [170, 173] on div at bounding box center [158, 182] width 26 height 18
click at [16, 80] on p "Las gallinas tienen jerarquías sociales complejas." at bounding box center [17, 81] width 18 height 3
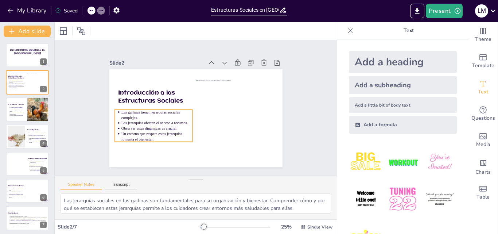
click at [155, 122] on p "Las jerarquías afectan el acceso a recursos." at bounding box center [154, 114] width 71 height 20
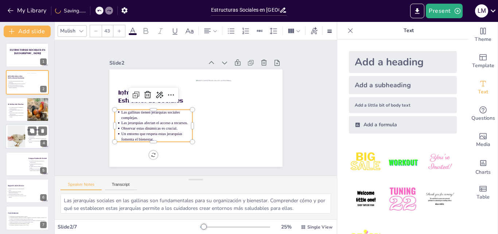
click at [32, 137] on p "Su posición afecta el comportamiento de otras gallinas." at bounding box center [38, 136] width 18 height 3
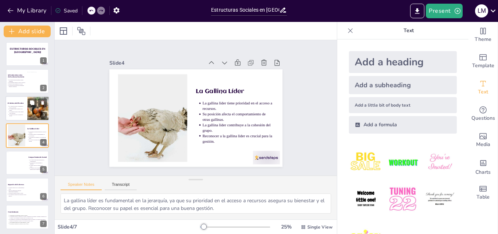
click at [14, 107] on p "El "orden del picoteo" determina el acceso a recursos." at bounding box center [17, 106] width 16 height 3
type textarea "El acceso a recursos es esencial para el bienestar de las gallinas. El orden de…"
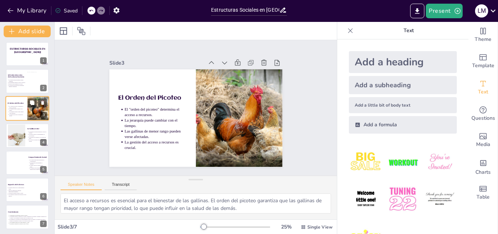
scroll to position [0, 0]
click at [19, 56] on div at bounding box center [27, 55] width 45 height 25
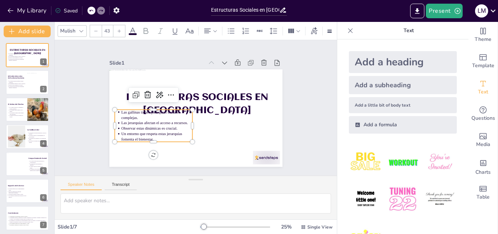
click at [165, 132] on p "Un entorno que respeta estas jerarquías fomenta el bienestar." at bounding box center [149, 118] width 70 height 39
click at [156, 135] on p "Un entorno que respeta estas jerarquías fomenta el bienestar." at bounding box center [147, 112] width 67 height 45
click at [156, 135] on p "Un entorno que respeta estas jerarquías fomenta el bienestar." at bounding box center [154, 132] width 72 height 18
click at [128, 116] on p "Las gallinas tienen jerarquías sociales complejas." at bounding box center [160, 90] width 64 height 51
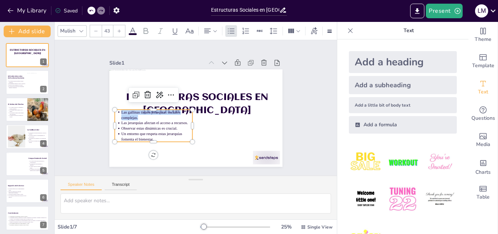
click at [124, 116] on p "Las gallinas tienen jerarquías sociales complejas." at bounding box center [158, 98] width 70 height 39
click at [124, 116] on p "Las gallinas tienen jerarquías sociales complejas." at bounding box center [156, 102] width 71 height 32
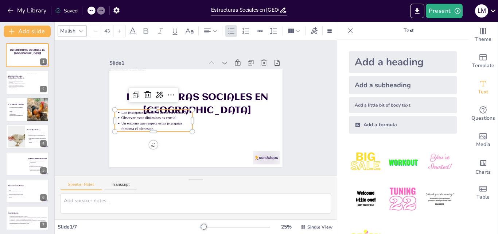
click at [128, 116] on p "Observar estas dinámicas es crucial." at bounding box center [158, 93] width 61 height 46
click at [142, 113] on p "Observar estas dinámicas es crucial." at bounding box center [165, 82] width 46 height 61
click at [124, 116] on p "Observar estas dinámicas es crucial." at bounding box center [157, 101] width 68 height 34
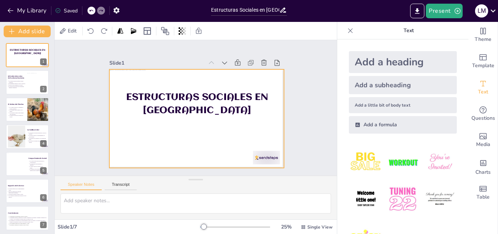
click at [124, 116] on div at bounding box center [192, 118] width 200 height 161
click at [91, 32] on icon at bounding box center [90, 30] width 7 height 7
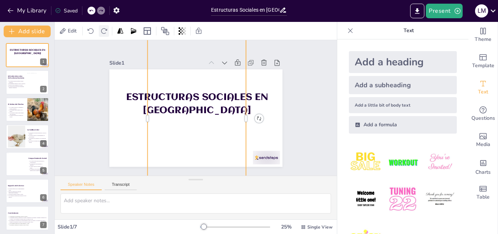
click at [103, 35] on div at bounding box center [104, 31] width 10 height 12
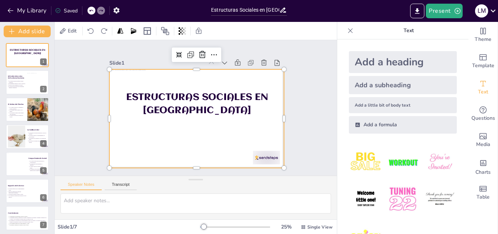
click at [92, 7] on div at bounding box center [92, 11] width 8 height 8
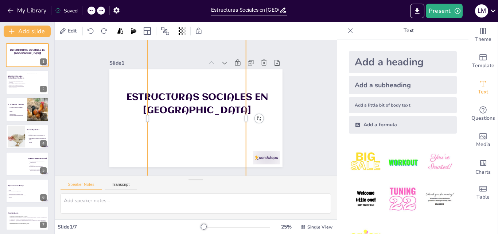
click at [92, 12] on icon at bounding box center [91, 10] width 4 height 4
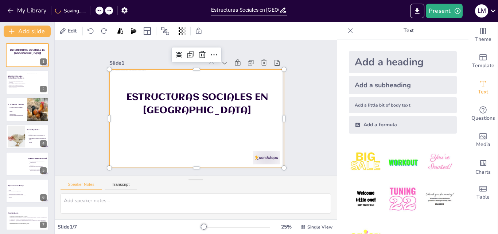
click at [92, 12] on div "My Library Saving......" at bounding box center [65, 10] width 131 height 13
click at [92, 13] on icon at bounding box center [91, 10] width 4 height 4
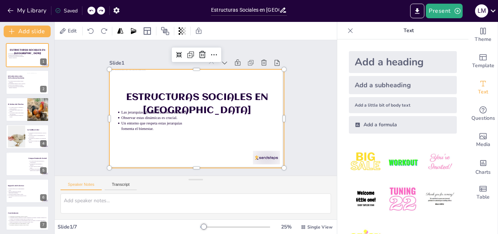
click at [162, 127] on p "Un entorno que respeta estas jerarquías fomenta el bienestar." at bounding box center [153, 108] width 70 height 39
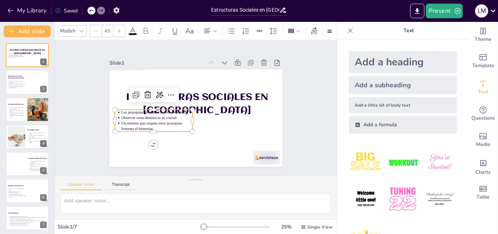
click at [162, 127] on p "Un entorno que respeta estas jerarquías fomenta el bienestar." at bounding box center [154, 118] width 72 height 26
click at [147, 126] on p "Un entorno que respeta estas jerarquías fomenta el bi" at bounding box center [153, 113] width 71 height 32
click at [147, 126] on p "Un entorno que respeta estas jerarquías fomenta el bi" at bounding box center [154, 118] width 72 height 26
click at [147, 126] on p "Un entorno que respeta estas jerarquías fomenta e" at bounding box center [154, 118] width 72 height 26
click at [147, 126] on p "Un entorno que respeta estas jerarquías fomenta e" at bounding box center [153, 113] width 71 height 32
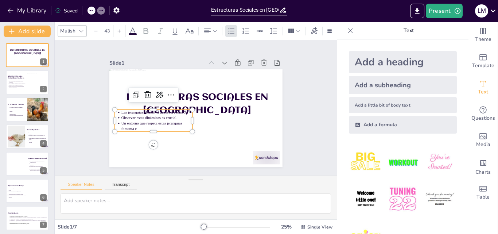
click at [137, 120] on p "Un entorno que respeta estas jerarquías fomenta e" at bounding box center [153, 108] width 70 height 39
click at [137, 120] on p "Un entorno que respeta estas jerarquías fomenta e" at bounding box center [153, 113] width 71 height 32
click at [138, 118] on p "Un entorno respeta estas jerarquías fomenta e" at bounding box center [154, 106] width 68 height 34
click at [138, 118] on p "Un entorno respeta estas jerarquías fomenta e" at bounding box center [154, 110] width 70 height 27
click at [138, 118] on p "Un entorno estas jerarquías fomenta e" at bounding box center [154, 110] width 70 height 27
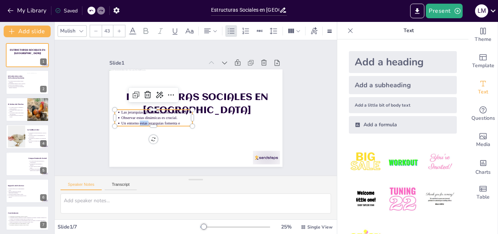
click at [138, 120] on p "Un entorno estas jerarquías fomenta e" at bounding box center [157, 122] width 72 height 5
click at [138, 118] on p "Un entorno jerarquías fomenta e" at bounding box center [154, 115] width 71 height 20
click at [138, 118] on p "Un entorno jerarquías fomenta e" at bounding box center [154, 106] width 68 height 34
click at [153, 121] on p "Un entorno fomenta e" at bounding box center [154, 106] width 68 height 34
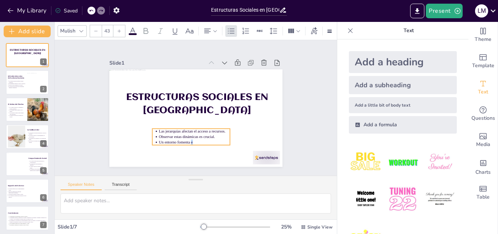
drag, startPoint x: 153, startPoint y: 121, endPoint x: 190, endPoint y: 140, distance: 42.1
click at [173, 135] on p "Un entorno fomenta e" at bounding box center [163, 99] width 20 height 71
click at [198, 132] on p "Observar estas dinámicas es crucial." at bounding box center [177, 130] width 61 height 46
click at [182, 132] on p "Observar estas dinámicas es crucial." at bounding box center [167, 116] width 27 height 70
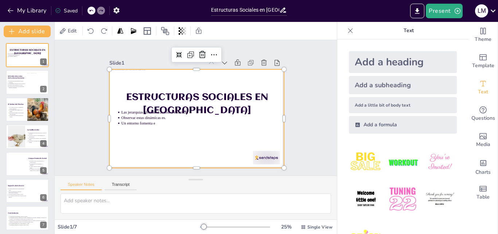
click at [199, 132] on div at bounding box center [186, 105] width 148 height 197
click at [148, 111] on p "Observar estas dinámicas es." at bounding box center [168, 79] width 41 height 65
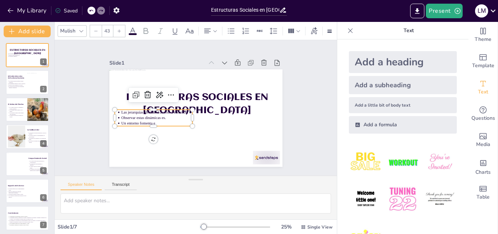
click at [140, 114] on p "Observar estas dinámicas es." at bounding box center [157, 101] width 68 height 34
click at [210, 120] on p "Un entorno fomenta e" at bounding box center [220, 142] width 20 height 71
click at [152, 120] on p "Un entorno fomenta e" at bounding box center [154, 110] width 70 height 27
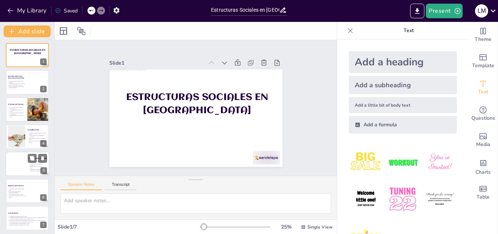
scroll to position [2, 0]
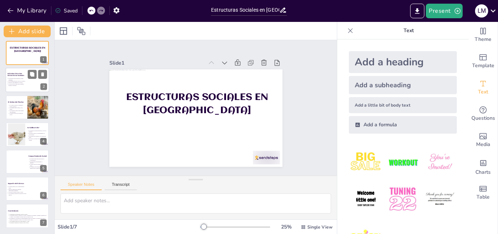
click at [26, 86] on p "Un entorno que respeta estas jerarquías fomenta el bienestar." at bounding box center [17, 85] width 18 height 3
type textarea "Las jerarquías sociales en las gallinas son fundamentales para su organización …"
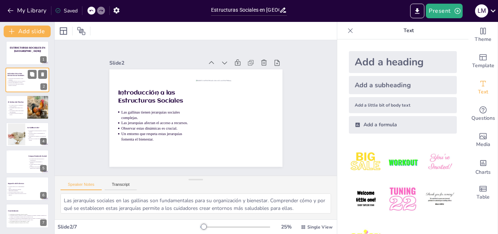
scroll to position [0, 0]
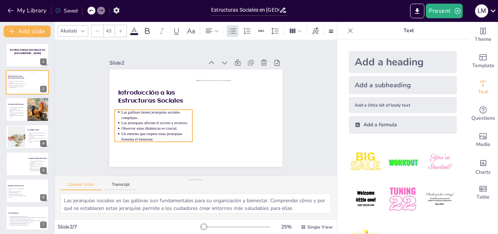
click at [161, 129] on p "Un entorno que respeta estas jerarquías fomenta el bienestar." at bounding box center [181, 153] width 64 height 51
click at [13, 60] on div at bounding box center [27, 55] width 45 height 25
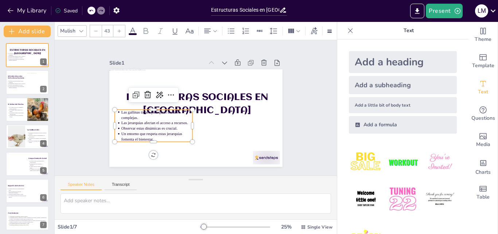
click at [133, 120] on p "Las jerarquías afectan el acceso a recursos." at bounding box center [154, 110] width 70 height 27
click at [138, 117] on p "Las jerarquías afectan el acceso a recursos." at bounding box center [154, 110] width 70 height 27
click at [190, 96] on p "Las jerarquías afectan el acceso a recursos." at bounding box center [222, 75] width 65 height 41
click at [134, 121] on p "Las jerarquíasafectan el acceso a recursos." at bounding box center [154, 110] width 70 height 27
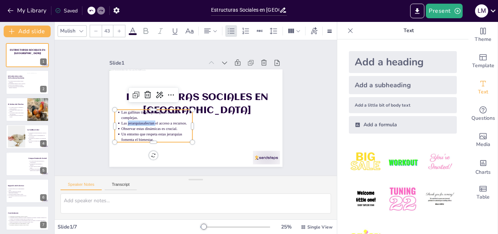
click at [178, 105] on p "Las jerarquíasafectan el acceso a recursos." at bounding box center [180, 69] width 5 height 72
click at [134, 120] on p "Las el acceso a recursos." at bounding box center [155, 97] width 61 height 46
click at [134, 121] on p "Las el acceso a recursos." at bounding box center [154, 101] width 65 height 41
click at [143, 114] on p "Las el a recursos." at bounding box center [163, 82] width 41 height 65
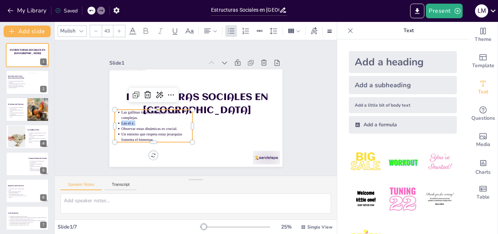
click at [134, 121] on p "Las el a ." at bounding box center [154, 101] width 65 height 41
click at [138, 116] on p "Las el a ." at bounding box center [161, 85] width 46 height 61
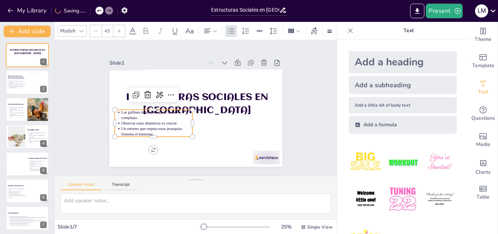
click at [134, 121] on p "Observar estas dinámicas es crucial." at bounding box center [154, 106] width 68 height 34
click at [134, 121] on p "Observar estas dinámicas es crucial." at bounding box center [154, 110] width 70 height 27
click at [134, 121] on p "Observar dinámicas es crucial." at bounding box center [154, 110] width 70 height 27
click at [156, 111] on p "Observar dinámicas es crucial." at bounding box center [169, 76] width 27 height 70
click at [182, 99] on p "Observar es crucial." at bounding box center [202, 66] width 41 height 65
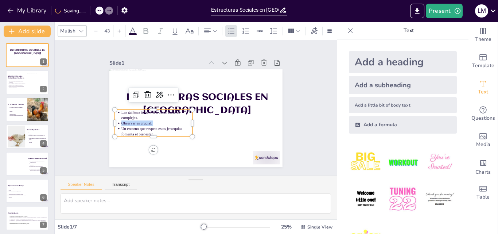
click at [134, 121] on p "Observar es crucial." at bounding box center [154, 110] width 70 height 27
click at [134, 121] on p "Un entorno que respeta estas jerarquías fomenta el bienestar." at bounding box center [153, 108] width 70 height 39
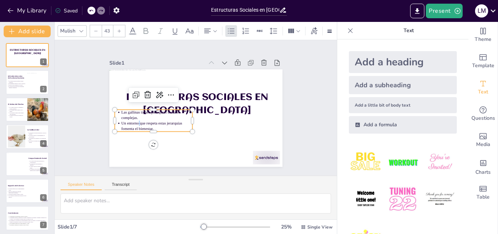
click at [134, 121] on p "Un entorno que respeta estas jerarquías fomenta el bienestar." at bounding box center [153, 113] width 71 height 32
click at [134, 121] on p "Un entornoque respeta estas jerarquías fomenta el bienestar." at bounding box center [153, 108] width 70 height 39
click at [176, 100] on p "Un entornoque respeta estas jerarquías fomenta el bienestar." at bounding box center [195, 65] width 39 height 70
click at [144, 115] on p "Un respeta estas jerarquías fomenta el bienestar." at bounding box center [163, 80] width 39 height 70
click at [208, 121] on p "Un respeta estas jerarquías fomenta el bienestar." at bounding box center [233, 129] width 51 height 64
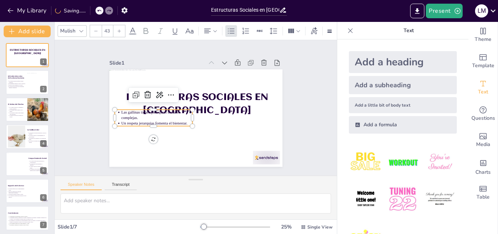
click at [134, 120] on p "Un respeta jerarquías fomenta el bienestar." at bounding box center [155, 97] width 61 height 46
click at [134, 121] on p "Un respeta jerarquías fomenta el bienestar." at bounding box center [154, 110] width 70 height 27
click at [134, 121] on p "Un respeta fomenta el bienestar." at bounding box center [154, 106] width 68 height 34
click at [134, 121] on p "Un respetafomenta el bienestar." at bounding box center [154, 110] width 70 height 27
click at [134, 119] on p "Un respetafomenta el bienestar." at bounding box center [156, 93] width 57 height 52
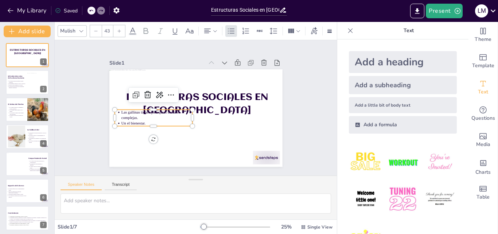
click at [134, 121] on p "Un el bienestar." at bounding box center [154, 101] width 65 height 41
click at [178, 105] on p "Un el bienestar." at bounding box center [180, 69] width 5 height 72
click at [134, 121] on p "Un el ." at bounding box center [154, 101] width 65 height 41
click at [178, 105] on p "Un el ." at bounding box center [180, 69] width 5 height 72
click at [123, 116] on p "Las gallinas tienen jerarquías sociales complejas." at bounding box center [156, 102] width 71 height 32
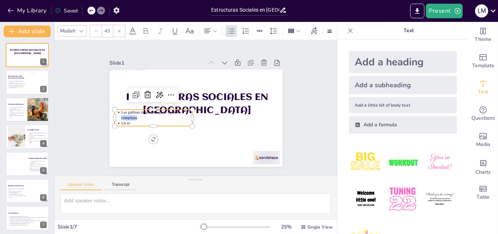
click at [200, 116] on p "Las gallinas tienen jerarquías sociales complejas." at bounding box center [233, 121] width 67 height 45
click at [185, 103] on p "Un el" at bounding box center [198, 68] width 27 height 70
click at [168, 107] on p "Un el" at bounding box center [178, 71] width 20 height 71
click at [127, 111] on p "Las gallinas tienen jerarquías sociales ." at bounding box center [157, 104] width 71 height 20
click at [128, 111] on p "Las gallinas tienen jerarquías sociales ." at bounding box center [160, 92] width 65 height 41
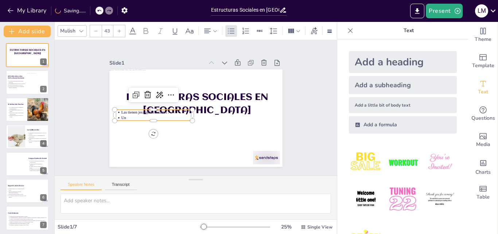
click at [194, 104] on p "Las tienen jerarquías sociales ." at bounding box center [224, 81] width 61 height 46
click at [125, 114] on p "Un" at bounding box center [157, 97] width 65 height 41
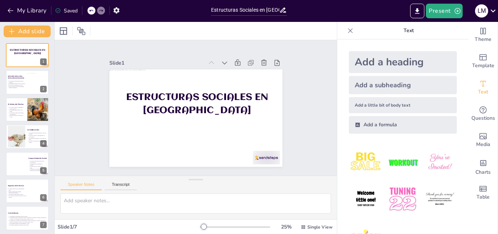
click at [91, 14] on div at bounding box center [92, 11] width 8 height 8
click at [144, 109] on p "Las tienen jerarqus sociales ." at bounding box center [160, 92] width 65 height 41
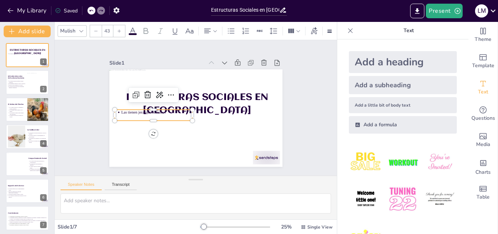
click at [196, 105] on p "Las tienen jerarqus sociales ." at bounding box center [230, 88] width 68 height 34
click at [166, 111] on p "Las tienen jerarqus sociales ." at bounding box center [159, 96] width 68 height 34
click at [162, 111] on p "Las tienen jerarqus sociales . EL ORDEN DEL PICOTEO" at bounding box center [156, 107] width 72 height 26
click at [125, 115] on p at bounding box center [157, 101] width 68 height 34
click at [175, 106] on p at bounding box center [182, 67] width 14 height 78
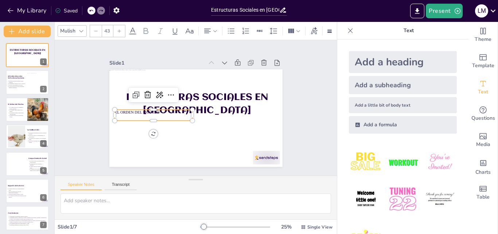
click at [107, 26] on input "43" at bounding box center [107, 31] width 10 height 12
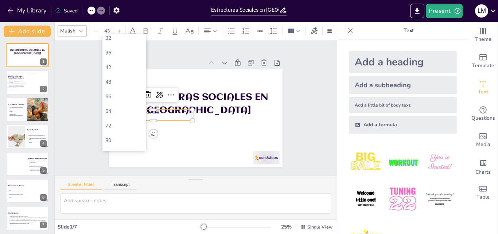
scroll to position [169, 0]
click at [117, 111] on div "72" at bounding box center [125, 106] width 44 height 15
type input "72"
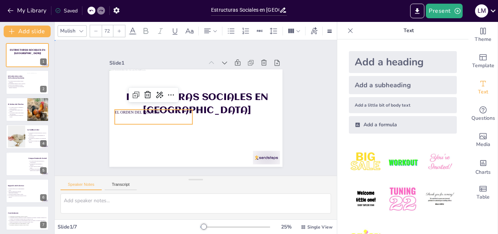
click at [84, 138] on div "Slide 1 Estructuras Sociales en gallinas EL ORDEN DEL PICOTEO Slide 2 Introducc…" at bounding box center [195, 108] width 225 height 140
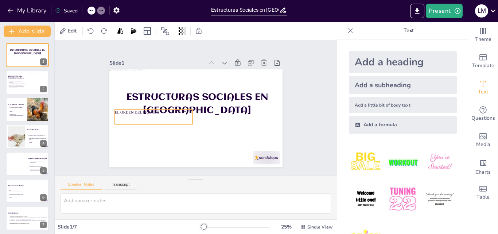
click at [156, 108] on p "EL ORDEN DEL PICOTEO" at bounding box center [174, 70] width 37 height 73
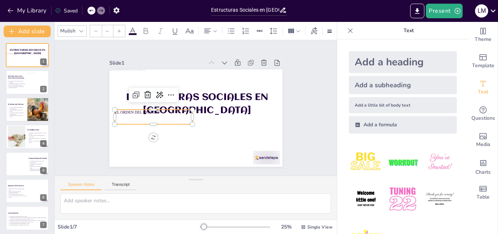
click at [118, 29] on icon at bounding box center [119, 31] width 4 height 4
click at [105, 26] on input "--" at bounding box center [107, 31] width 10 height 12
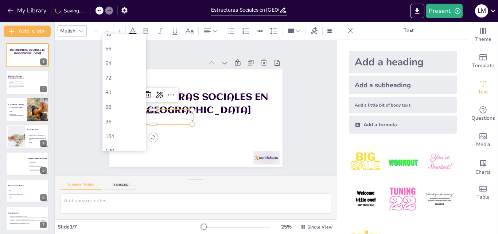
scroll to position [219, 0]
click at [116, 128] on div "120" at bounding box center [124, 129] width 38 height 7
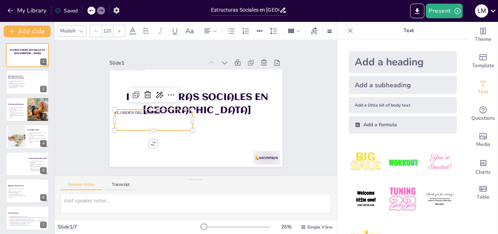
click at [167, 116] on p at bounding box center [152, 118] width 79 height 23
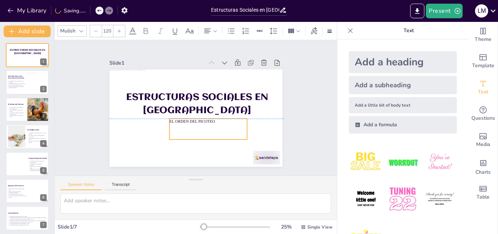
drag, startPoint x: 148, startPoint y: 116, endPoint x: 203, endPoint y: 122, distance: 55.1
click at [203, 122] on p at bounding box center [184, 132] width 58 height 72
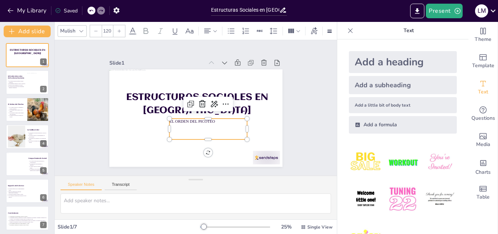
click at [118, 32] on div at bounding box center [119, 31] width 12 height 12
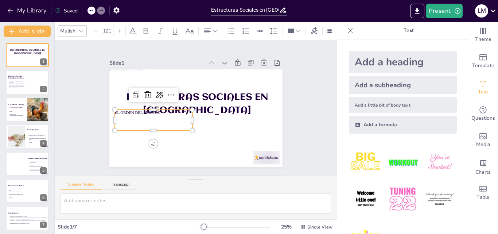
click at [118, 32] on div at bounding box center [119, 31] width 12 height 12
type input "122"
drag, startPoint x: 118, startPoint y: 32, endPoint x: 112, endPoint y: 30, distance: 7.0
click at [112, 30] on div "122" at bounding box center [108, 31] width 36 height 12
click at [84, 65] on div "Slide 1 Estructuras Sociales en gallinas EL ORDEN DEL PICOTEO Slide 2 Introducc…" at bounding box center [196, 107] width 242 height 221
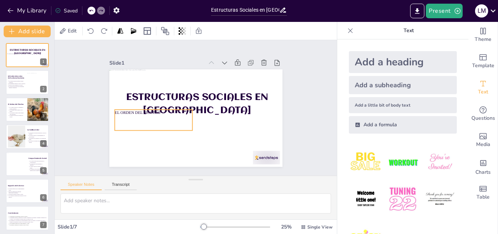
click at [149, 112] on p at bounding box center [168, 72] width 39 height 79
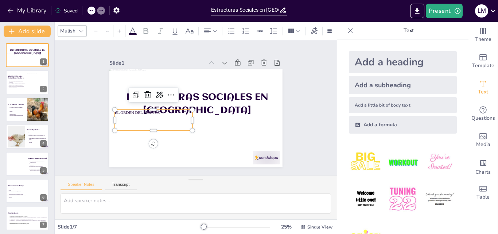
click at [108, 28] on input "--" at bounding box center [107, 31] width 10 height 12
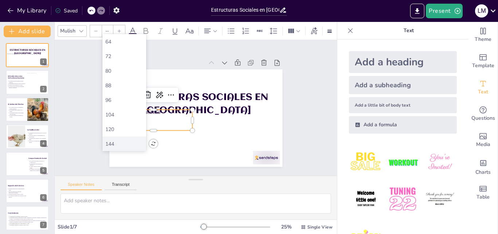
click at [112, 144] on div "144" at bounding box center [124, 143] width 38 height 7
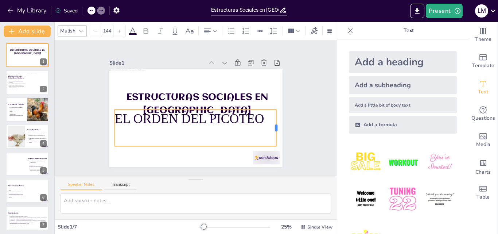
drag, startPoint x: 189, startPoint y: 118, endPoint x: 273, endPoint y: 120, distance: 83.9
click at [259, 163] on div at bounding box center [244, 178] width 29 height 31
click at [100, 28] on div at bounding box center [96, 31] width 12 height 12
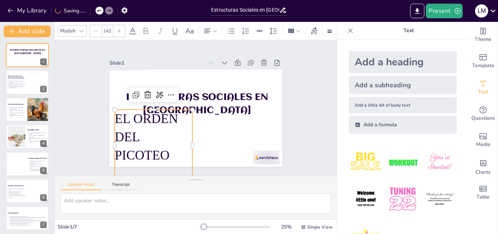
click at [100, 28] on div at bounding box center [96, 31] width 12 height 12
click at [111, 30] on input "138" at bounding box center [107, 31] width 10 height 12
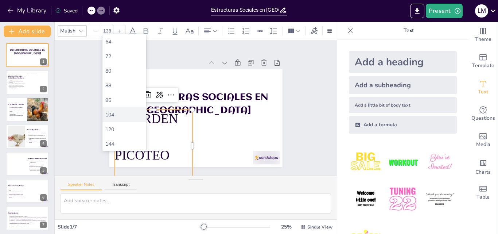
click at [112, 114] on div "104" at bounding box center [124, 114] width 38 height 7
type input "104"
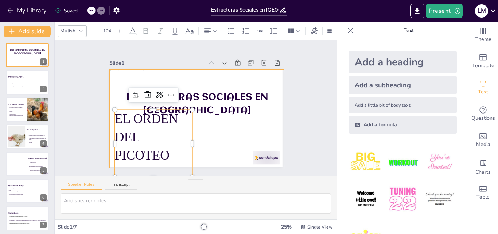
click at [228, 117] on div at bounding box center [193, 119] width 197 height 148
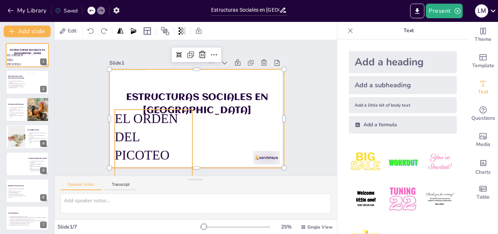
click at [143, 136] on p "EL ORDEN DEL PICOTEO" at bounding box center [144, 112] width 95 height 86
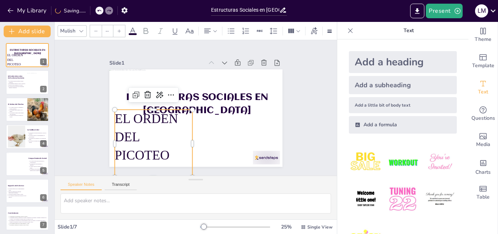
click at [109, 33] on input "--" at bounding box center [107, 31] width 10 height 12
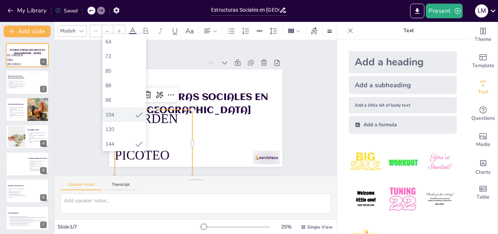
click at [113, 112] on div "104" at bounding box center [119, 114] width 29 height 7
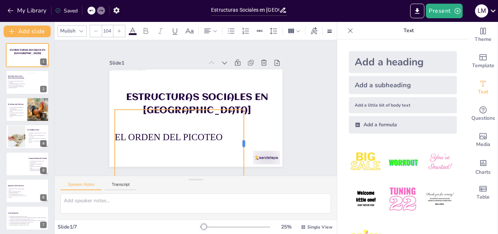
drag, startPoint x: 188, startPoint y: 140, endPoint x: 239, endPoint y: 134, distance: 51.9
click at [239, 134] on div at bounding box center [228, 161] width 33 height 64
click at [96, 26] on div at bounding box center [96, 31] width 12 height 12
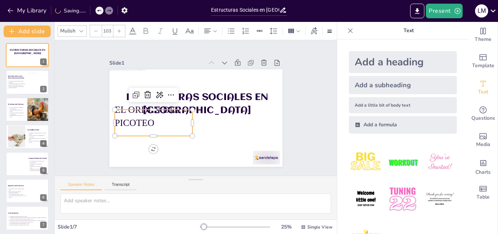
click at [96, 26] on div at bounding box center [96, 31] width 12 height 12
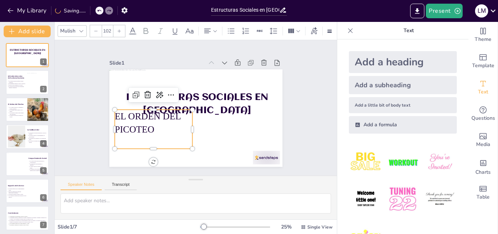
click at [96, 26] on div at bounding box center [96, 31] width 12 height 12
click at [110, 25] on input "99" at bounding box center [107, 31] width 10 height 12
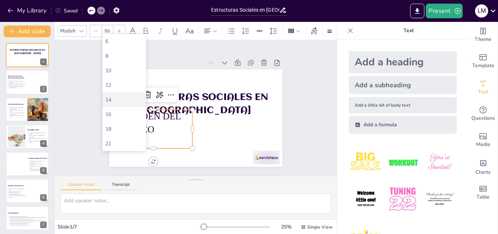
click at [127, 100] on div "14" at bounding box center [124, 99] width 38 height 7
type input "14"
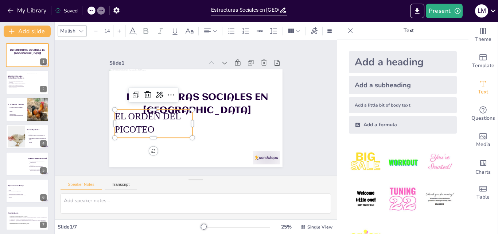
click at [82, 135] on div "Slide 1 Estructuras Sociales en gallinas EL ORDEN DEL PICOTEO Slide 2 Introducc…" at bounding box center [196, 108] width 290 height 300
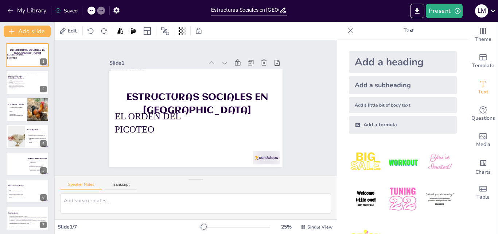
click at [140, 126] on p "EL ORDEN DEL PICOTEO" at bounding box center [155, 91] width 76 height 72
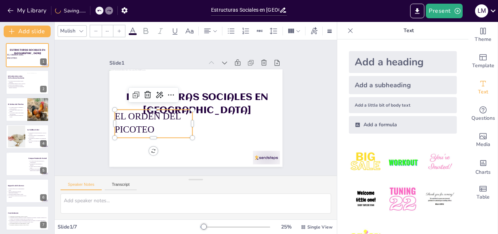
click at [109, 31] on input "--" at bounding box center [107, 31] width 10 height 12
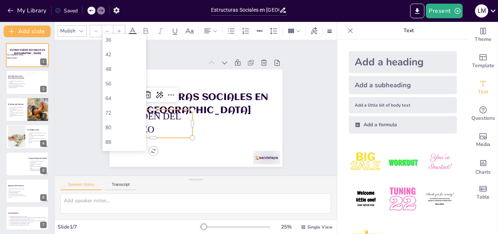
scroll to position [162, 0]
click at [115, 109] on div "72" at bounding box center [124, 112] width 38 height 7
type input "72"
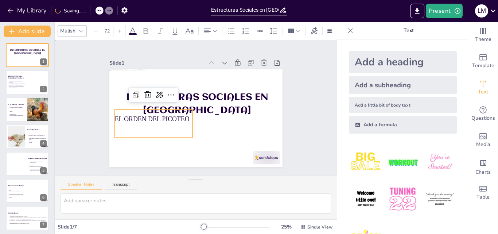
click at [313, 120] on div "Slide 1 Estructuras Sociales en gallinas EL ORDEN DEL PICOTEO Slide 2 Introducc…" at bounding box center [195, 108] width 313 height 239
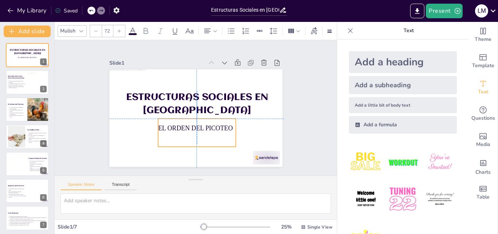
drag, startPoint x: 168, startPoint y: 119, endPoint x: 208, endPoint y: 126, distance: 41.0
click at [208, 126] on p "EL ORDEN DEL PICOTEO" at bounding box center [195, 127] width 78 height 17
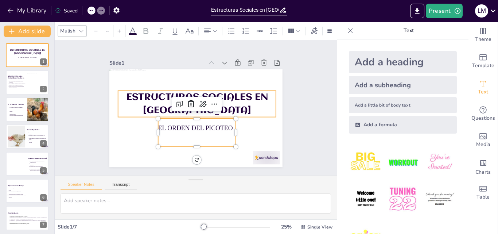
type input "104"
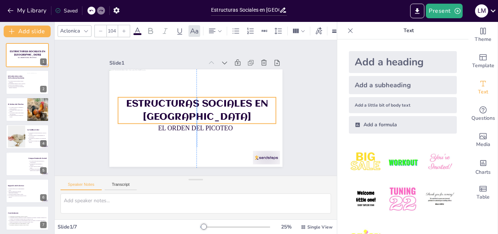
drag, startPoint x: 235, startPoint y: 92, endPoint x: 235, endPoint y: 99, distance: 6.6
click at [220, 99] on span "Estructuras Sociales en gallinas" at bounding box center [195, 108] width 49 height 141
click at [297, 111] on div "Slide 1 Estructuras Sociales en gallinas EL ORDEN DEL PICOTEO Slide 2 Introducc…" at bounding box center [196, 107] width 242 height 221
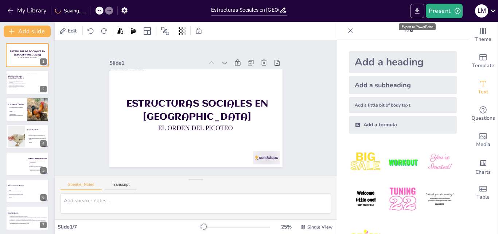
click at [416, 12] on icon "Export to PowerPoint" at bounding box center [418, 11] width 8 height 8
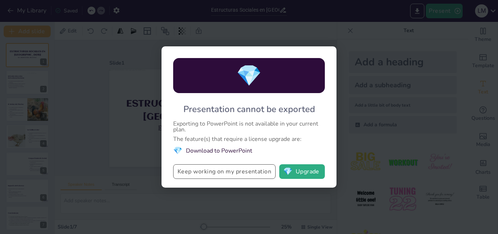
click at [211, 174] on button "Keep working on my presentation" at bounding box center [224, 171] width 103 height 15
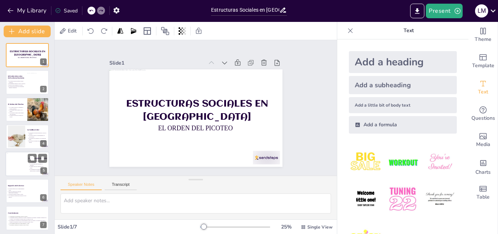
scroll to position [2, 0]
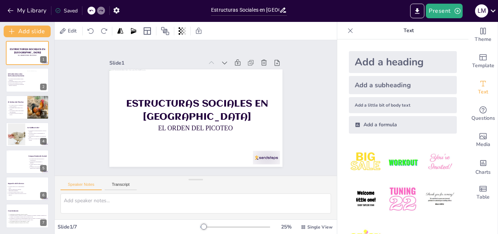
click at [90, 111] on div "Slide 1 Estructuras Sociales en gallinas EL ORDEN DEL PICOTEO Slide 2 Introducc…" at bounding box center [195, 107] width 221 height 242
click at [345, 30] on div at bounding box center [351, 31] width 12 height 12
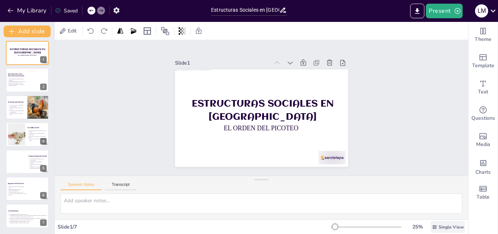
click at [442, 230] on span "Single View" at bounding box center [451, 227] width 25 height 6
click at [433, 226] on icon at bounding box center [435, 227] width 4 height 4
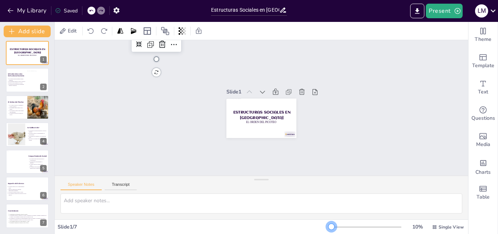
drag, startPoint x: 334, startPoint y: 227, endPoint x: 235, endPoint y: 214, distance: 99.3
click at [235, 214] on div "Edit Slide 1 Estructuras Sociales en gallinas EL ORDEN DEL PICOTEO Slide 2 Intr…" at bounding box center [262, 128] width 414 height 212
click at [485, 18] on div "Present L M" at bounding box center [395, 11] width 208 height 22
click at [493, 9] on icon at bounding box center [494, 11] width 10 height 10
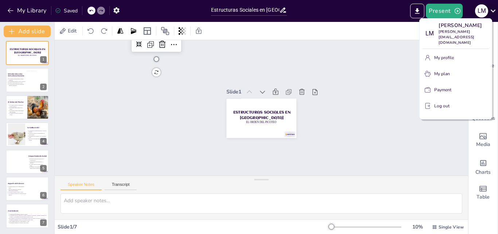
click at [493, 9] on div at bounding box center [249, 117] width 498 height 234
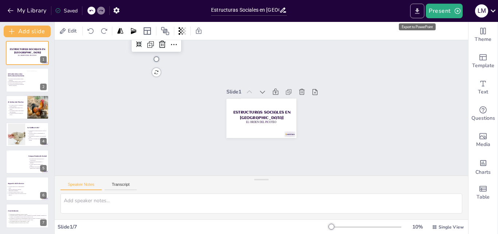
click at [421, 10] on icon "Export to PowerPoint" at bounding box center [418, 11] width 8 height 8
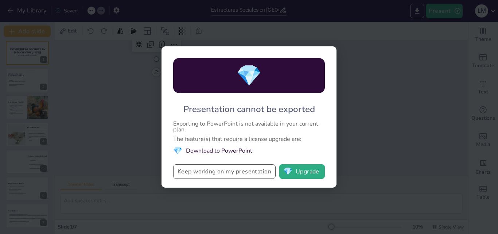
click at [213, 178] on button "Keep working on my presentation" at bounding box center [224, 171] width 103 height 15
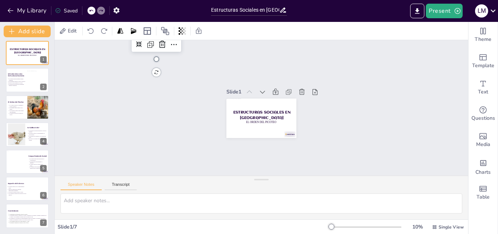
click at [154, 137] on div "Slide 1 Estructuras Sociales en gallinas EL ORDEN DEL PICOTEO Slide 2 Introducc…" at bounding box center [262, 107] width 292 height 433
click at [14, 82] on p "Observar estas dinámicas es crucial." at bounding box center [17, 82] width 18 height 1
type textarea "Las jerarquías sociales en las gallinas son fundamentales para su organización …"
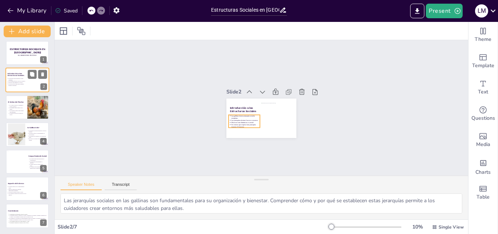
scroll to position [0, 0]
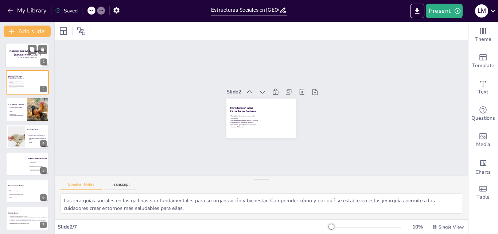
click at [16, 61] on div at bounding box center [27, 55] width 45 height 25
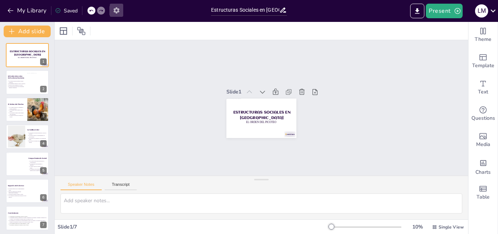
click at [117, 10] on icon "button" at bounding box center [117, 11] width 8 height 8
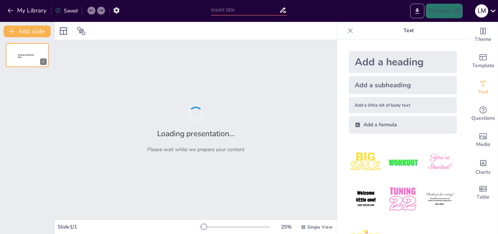
type input "Estructuras Sociales en [GEOGRAPHIC_DATA]: El Orden del Picoteo"
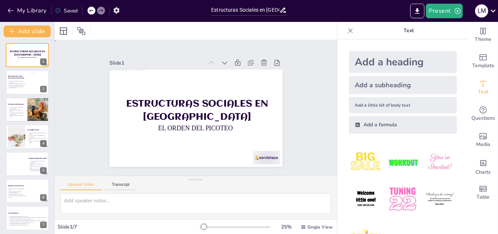
click at [69, 138] on div "Slide 1 Estructuras Sociales en gallinas EL ORDEN DEL PICOTEO Slide 2 Introducc…" at bounding box center [196, 107] width 282 height 135
click at [348, 32] on icon at bounding box center [350, 30] width 5 height 5
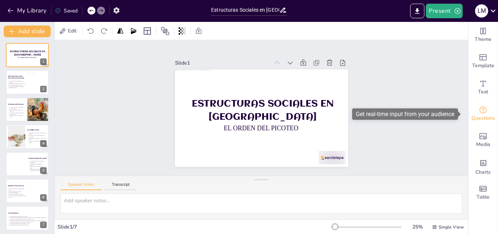
click at [480, 116] on span "Questions" at bounding box center [484, 118] width 24 height 8
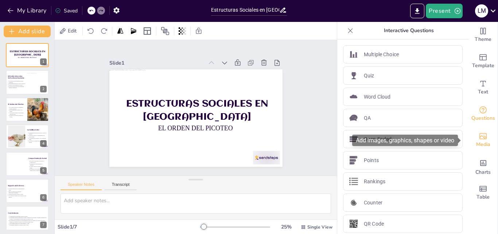
click at [477, 148] on span "Media" at bounding box center [484, 144] width 14 height 8
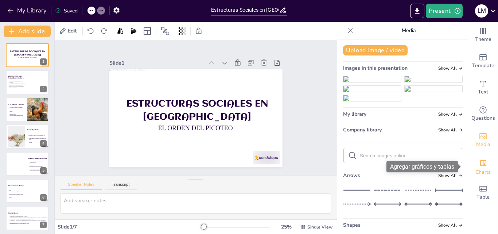
click at [480, 167] on icon "Add charts and graphs" at bounding box center [484, 163] width 8 height 8
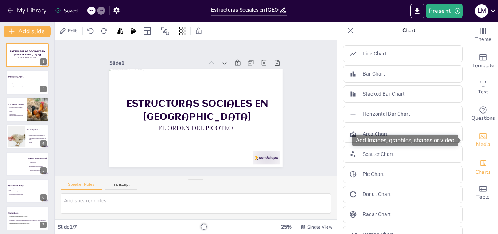
click at [475, 150] on div "Media" at bounding box center [483, 140] width 29 height 26
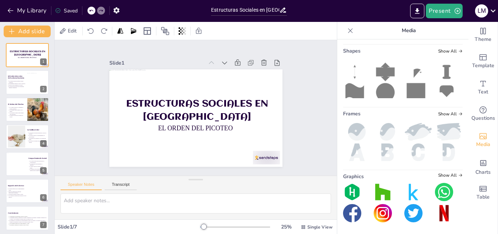
scroll to position [262, 0]
click at [476, 169] on span "Charts" at bounding box center [483, 172] width 15 height 8
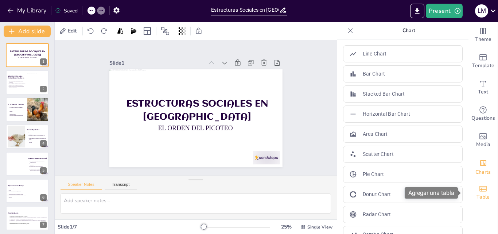
click at [483, 199] on span "Table" at bounding box center [483, 197] width 13 height 8
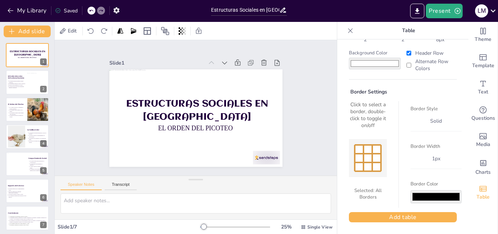
scroll to position [0, 0]
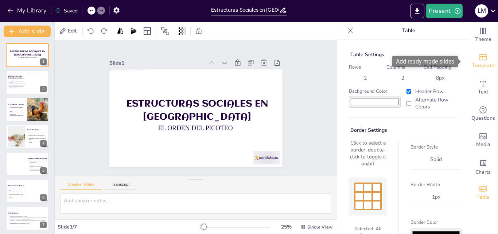
click at [479, 58] on icon "Add ready made slides" at bounding box center [483, 57] width 9 height 9
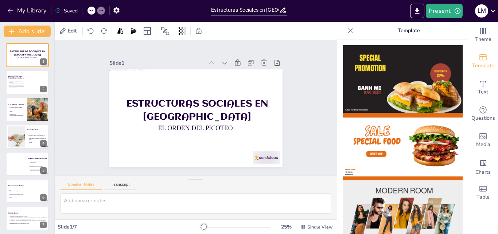
click at [300, 100] on div "Slide 1 Estructuras Sociales en gallinas EL ORDEN DEL PICOTEO Slide 2 Introducc…" at bounding box center [196, 107] width 304 height 191
click at [347, 32] on icon at bounding box center [350, 30] width 7 height 7
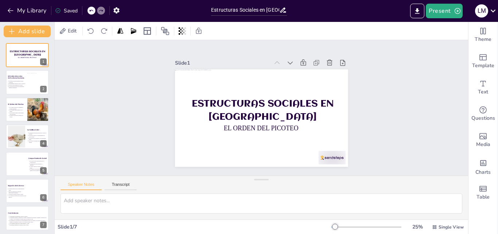
click at [99, 74] on div "Slide 1 Estructuras Sociales en gallinas EL ORDEN DEL PICOTEO Slide 2 Introducc…" at bounding box center [261, 108] width 433 height 218
click at [99, 74] on div "Slide 1 Estructuras Sociales en gallinas EL ORDEN DEL PICOTEO Slide 2 Introducc…" at bounding box center [261, 108] width 425 height 178
click at [68, 13] on div "Saved" at bounding box center [66, 10] width 23 height 7
click at [421, 13] on icon "Export to PowerPoint" at bounding box center [418, 11] width 8 height 8
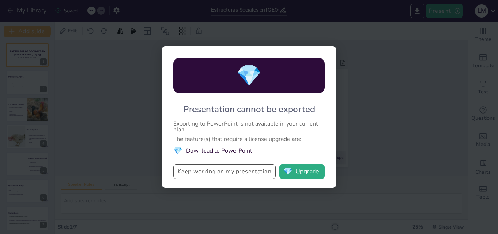
click at [217, 175] on button "Keep working on my presentation" at bounding box center [224, 171] width 103 height 15
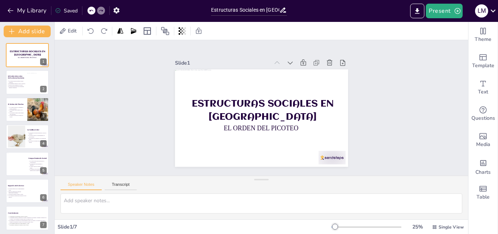
click at [427, 87] on div "Slide 1 Estructuras Sociales en gallinas EL ORDEN DEL PICOTEO Slide 2 Introducc…" at bounding box center [262, 107] width 414 height 135
click at [492, 13] on icon at bounding box center [494, 11] width 10 height 10
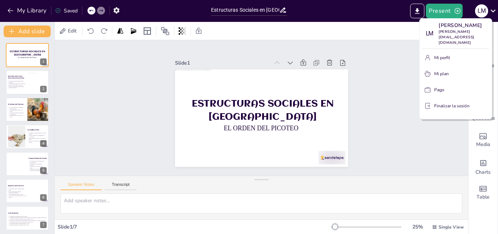
click at [381, 84] on div at bounding box center [249, 117] width 498 height 234
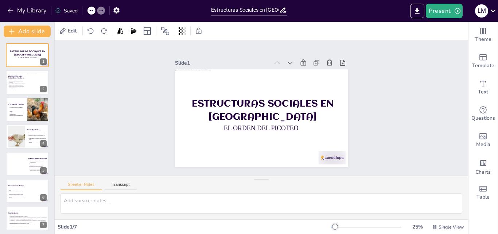
click at [401, 111] on div "Slide 1 Estructuras Sociales en gallinas EL ORDEN DEL PICOTEO Slide 2 Introducc…" at bounding box center [261, 108] width 425 height 178
click at [447, 9] on button "Present" at bounding box center [444, 11] width 36 height 15
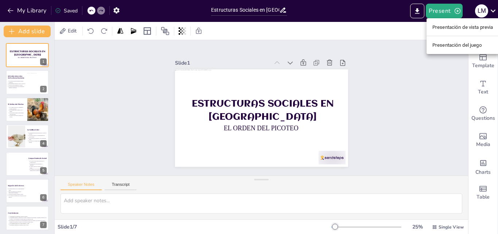
click at [404, 86] on div at bounding box center [249, 117] width 498 height 234
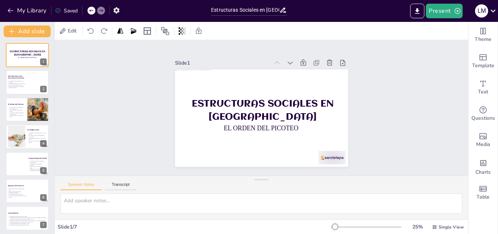
click at [373, 68] on div "Slide 1 Estructuras Sociales en gallinas EL ORDEN DEL PICOTEO Slide 2 Introducc…" at bounding box center [262, 107] width 414 height 135
click at [426, 145] on div "Slide 1 Estructuras Sociales en gallinas EL ORDEN DEL PICOTEO Slide 2 Introducc…" at bounding box center [262, 108] width 426 height 178
click at [114, 184] on button "Transcript" at bounding box center [121, 186] width 32 height 8
click at [83, 185] on button "Speaker Notes" at bounding box center [81, 186] width 41 height 8
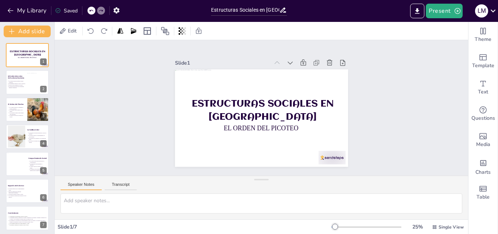
click at [83, 185] on button "Speaker Notes" at bounding box center [81, 186] width 41 height 8
click at [58, 10] on icon at bounding box center [58, 11] width 6 height 6
click at [10, 12] on icon "button" at bounding box center [10, 10] width 5 height 5
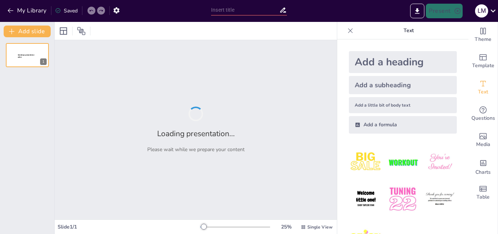
type input "La Jerarquía en [GEOGRAPHIC_DATA]: Comprendiendo el Rol de la Gallina Líder"
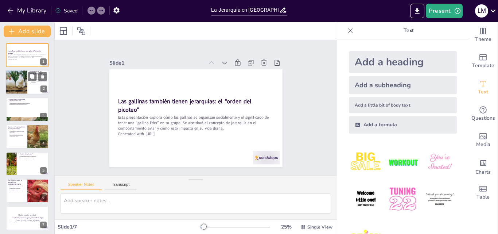
click at [10, 85] on div at bounding box center [17, 82] width 44 height 25
type textarea "La jerarquía se forma a través de interacciones sociales que son cruciales para…"
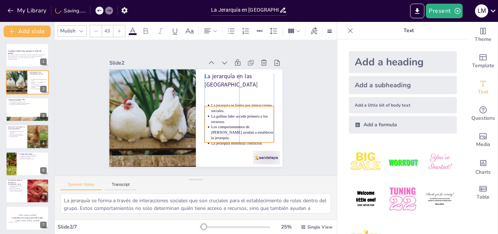
drag, startPoint x: 244, startPoint y: 104, endPoint x: 246, endPoint y: 119, distance: 15.4
click at [247, 122] on p "La gallina líder accede primero a los recursos." at bounding box center [239, 128] width 63 height 24
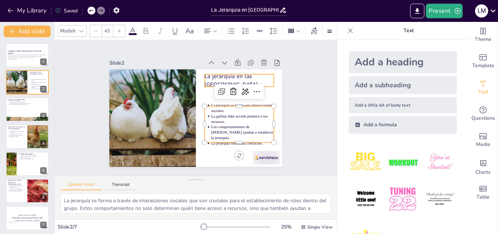
type input "64"
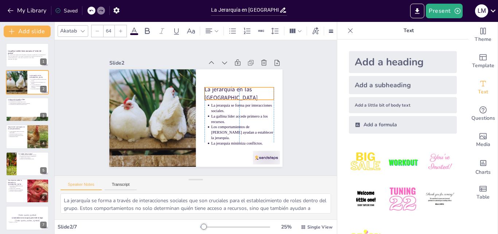
drag, startPoint x: 215, startPoint y: 77, endPoint x: 216, endPoint y: 90, distance: 13.6
click at [216, 90] on p "La jerarquía en las [GEOGRAPHIC_DATA]" at bounding box center [241, 107] width 71 height 37
click at [25, 111] on div at bounding box center [27, 109] width 44 height 25
type textarea "Lo ipsumdo sitam co adip elitsedd ei temporincid, utla etd magnaal enima mi ven…"
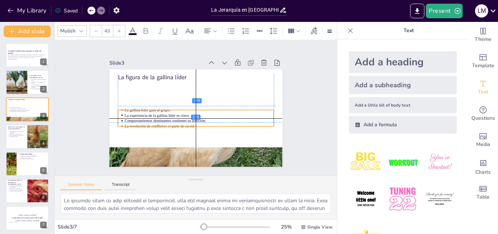
drag, startPoint x: 169, startPoint y: 92, endPoint x: 171, endPoint y: 119, distance: 26.7
click at [171, 119] on p "Comportamientos dominantes sostienen su posición." at bounding box center [193, 121] width 139 height 66
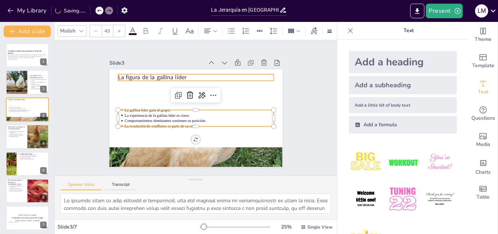
type input "64"
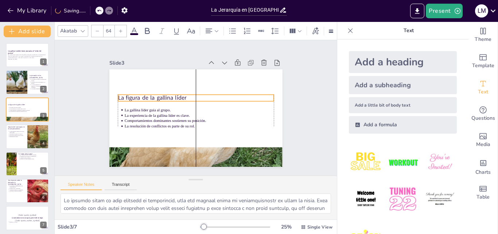
drag, startPoint x: 159, startPoint y: 74, endPoint x: 159, endPoint y: 94, distance: 20.4
click at [159, 94] on p "La figura de la gallina líder" at bounding box center [202, 100] width 121 height 110
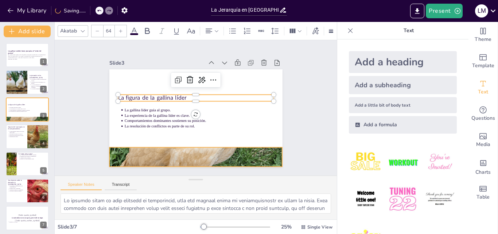
click at [242, 153] on div at bounding box center [181, 154] width 236 height 273
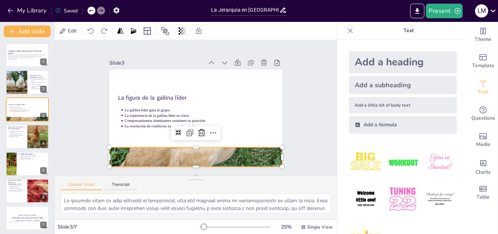
click at [242, 153] on div at bounding box center [167, 147] width 276 height 289
click at [242, 153] on div at bounding box center [156, 137] width 289 height 276
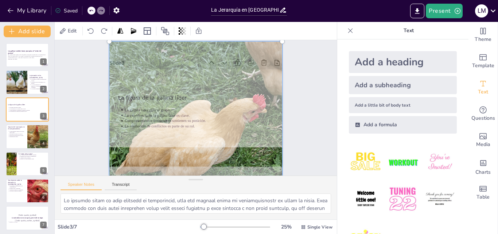
click at [205, 147] on div at bounding box center [170, 150] width 277 height 298
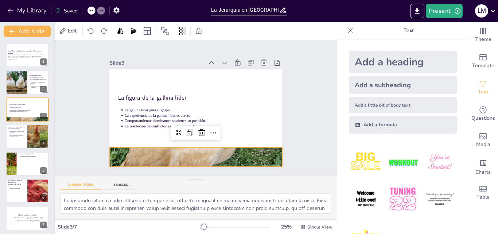
click at [292, 125] on div "Slide 1 Las gallinas también tienen jerarquías: el “orden del picoteo” Esta pre…" at bounding box center [195, 107] width 191 height 304
click at [191, 147] on div at bounding box center [167, 147] width 276 height 289
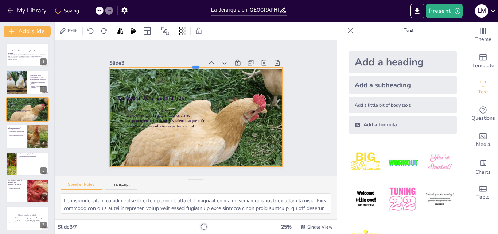
drag, startPoint x: 190, startPoint y: 144, endPoint x: 192, endPoint y: 64, distance: 80.3
click at [192, 64] on div at bounding box center [217, 70] width 153 height 92
click at [181, 27] on div at bounding box center [182, 31] width 10 height 12
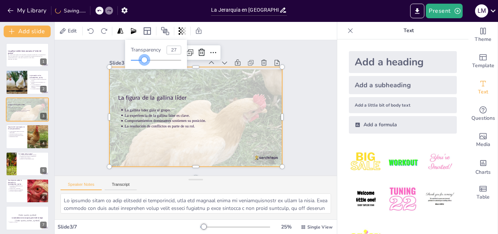
type input "28"
drag, startPoint x: 176, startPoint y: 60, endPoint x: 145, endPoint y: 66, distance: 30.8
click at [145, 66] on div "Transparency 28" at bounding box center [156, 54] width 62 height 29
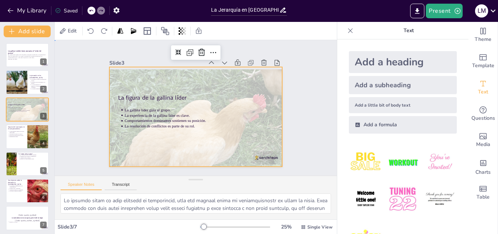
click at [85, 74] on div "Slide 1 Las gallinas también tienen jerarquías: el “orden del picoteo” Esta pre…" at bounding box center [196, 108] width 240 height 178
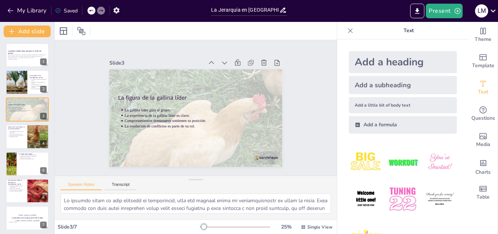
click at [90, 11] on icon at bounding box center [91, 11] width 4 height 2
click at [91, 11] on icon at bounding box center [91, 11] width 4 height 2
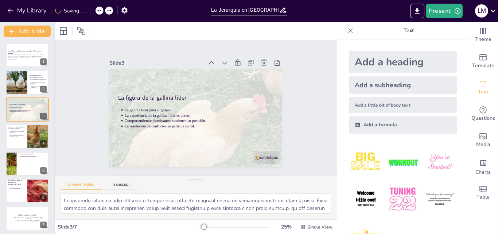
drag, startPoint x: 68, startPoint y: 36, endPoint x: 97, endPoint y: 11, distance: 38.8
click at [97, 11] on div at bounding box center [100, 11] width 8 height 8
click at [98, 11] on icon at bounding box center [99, 10] width 4 height 4
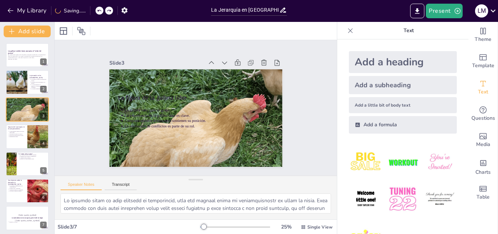
click at [97, 12] on div at bounding box center [100, 11] width 8 height 8
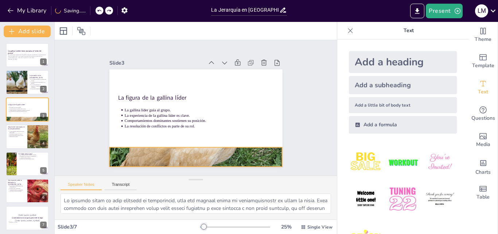
click at [216, 152] on div at bounding box center [181, 154] width 236 height 273
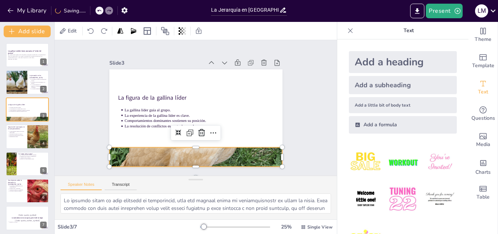
click at [216, 152] on div at bounding box center [191, 157] width 196 height 248
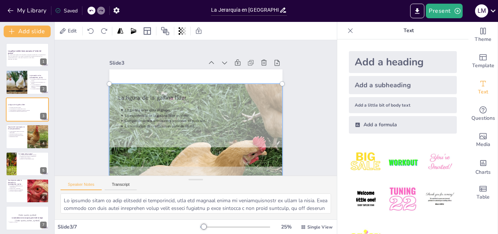
drag, startPoint x: 234, startPoint y: 154, endPoint x: 239, endPoint y: 197, distance: 42.6
click at [239, 197] on div "Slide 1 Las gallinas también tienen jerarquías: el “orden del picoteo” Esta pre…" at bounding box center [196, 129] width 282 height 179
click at [306, 145] on div "Slide 1 Las gallinas también tienen jerarquías: el “orden del picoteo” Esta pre…" at bounding box center [196, 108] width 311 height 216
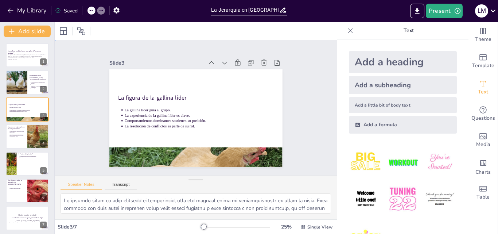
click at [89, 123] on div "Slide 1 Las gallinas también tienen jerarquías: el “orden del picoteo” Esta pre…" at bounding box center [196, 107] width 238 height 231
type textarea "Las aves de menor rango muestran comportamientos sumisos como una estrategia de…"
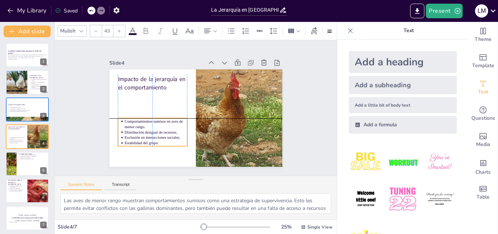
drag, startPoint x: 155, startPoint y: 108, endPoint x: 155, endPoint y: 132, distance: 24.1
click at [155, 111] on p "Distribución desigual de recursos." at bounding box center [157, 80] width 31 height 59
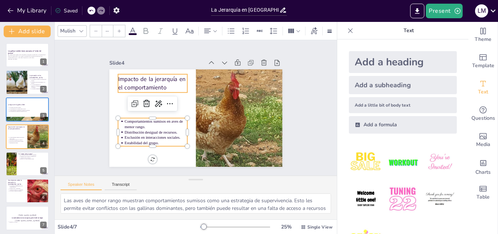
type input "64"
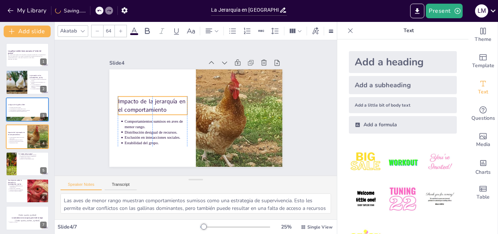
drag, startPoint x: 151, startPoint y: 74, endPoint x: 151, endPoint y: 96, distance: 21.9
click at [151, 96] on p "Impacto de la jerarquía en el comportamiento" at bounding box center [168, 74] width 58 height 62
click at [97, 99] on div "Slide 1 Las gallinas también tienen jerarquías: el “orden del picoteo” Esta pre…" at bounding box center [196, 108] width 240 height 178
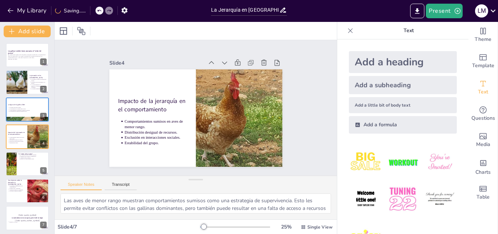
type textarea "El "orden del picoteo" es una representación clara de cómo se establece la jera…"
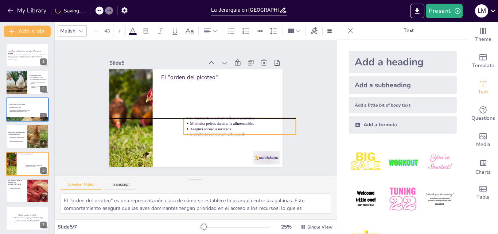
drag, startPoint x: 208, startPoint y: 89, endPoint x: 231, endPoint y: 127, distance: 44.2
click at [231, 127] on p "Asegura acceso a recursos." at bounding box center [226, 150] width 95 height 58
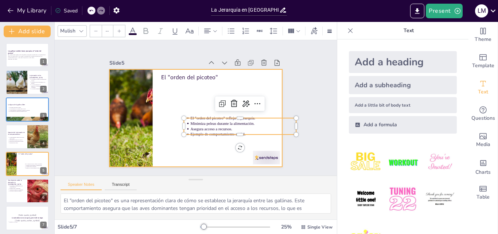
type input "64"
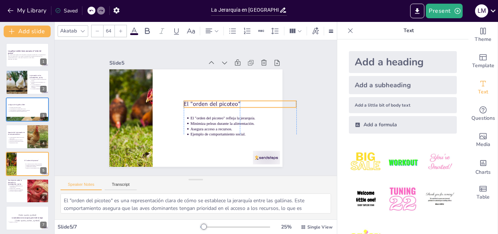
drag, startPoint x: 182, startPoint y: 73, endPoint x: 204, endPoint y: 100, distance: 34.5
click at [204, 100] on p "El "orden del picoteo"" at bounding box center [238, 122] width 106 height 53
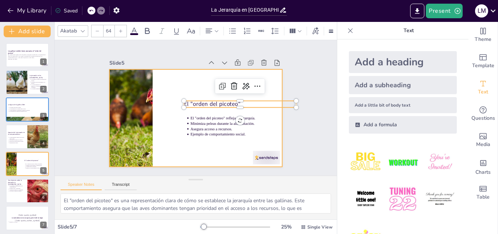
click at [150, 98] on div at bounding box center [237, 57] width 174 height 170
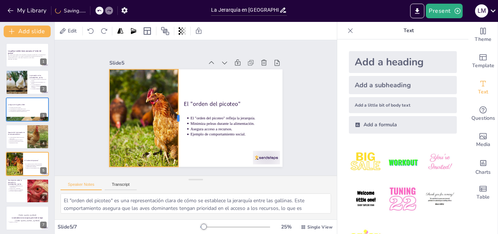
drag, startPoint x: 147, startPoint y: 115, endPoint x: 173, endPoint y: 115, distance: 25.9
click at [173, 115] on div at bounding box center [178, 109] width 54 height 87
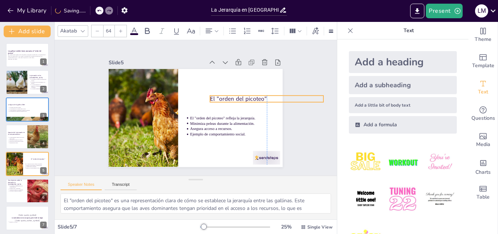
drag, startPoint x: 197, startPoint y: 103, endPoint x: 223, endPoint y: 98, distance: 25.7
click at [223, 98] on p "El "orden del picoteo"" at bounding box center [267, 113] width 112 height 31
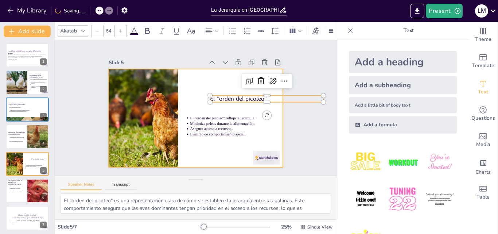
type input "43"
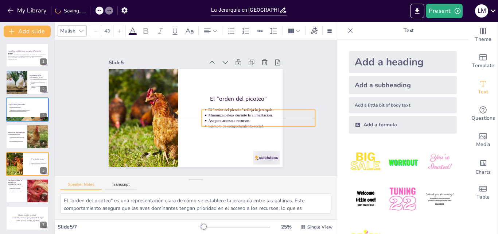
drag, startPoint x: 204, startPoint y: 121, endPoint x: 222, endPoint y: 113, distance: 19.8
click at [222, 117] on p "Minimiza peleas durante la alimentación." at bounding box center [254, 141] width 100 height 48
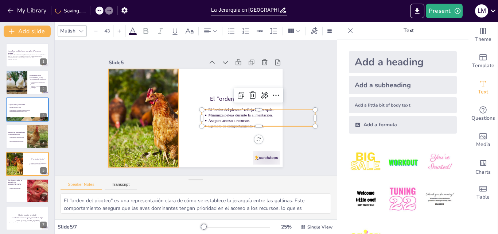
click at [137, 98] on div at bounding box center [186, 42] width 98 height 147
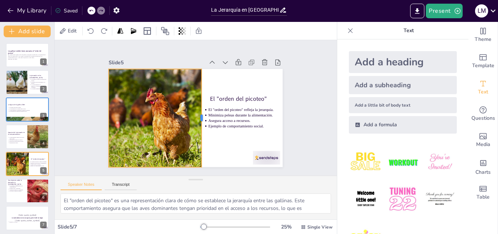
drag, startPoint x: 174, startPoint y: 115, endPoint x: 198, endPoint y: 115, distance: 23.4
click at [198, 115] on div at bounding box center [198, 121] width 54 height 88
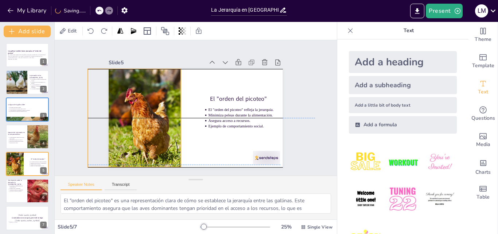
drag, startPoint x: 157, startPoint y: 117, endPoint x: 136, endPoint y: 116, distance: 20.8
click at [136, 116] on div at bounding box center [110, 100] width 164 height 126
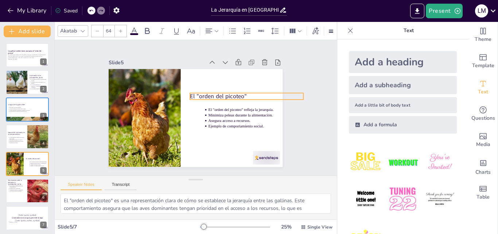
drag, startPoint x: 235, startPoint y: 95, endPoint x: 216, endPoint y: 92, distance: 19.6
click at [216, 92] on p "El "orden del picoteo"" at bounding box center [248, 107] width 112 height 31
type input "43"
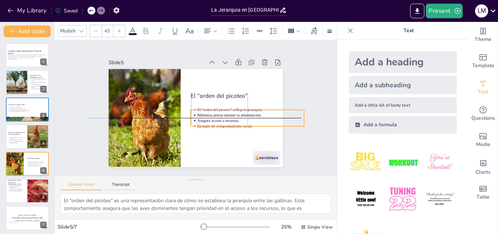
drag, startPoint x: 224, startPoint y: 113, endPoint x: 210, endPoint y: 111, distance: 14.0
click at [191, 111] on p "Minimiza peleas durante la alimentación." at bounding box center [188, 162] width 5 height 107
click at [96, 102] on div "Slide 1 Las gallinas también tienen jerarquías: el “orden del picoteo” Esta pre…" at bounding box center [196, 108] width 244 height 196
drag, startPoint x: 201, startPoint y: 109, endPoint x: 197, endPoint y: 108, distance: 4.9
click at [197, 108] on p "El "orden del picoteo" refleja la jerarquía." at bounding box center [243, 125] width 103 height 38
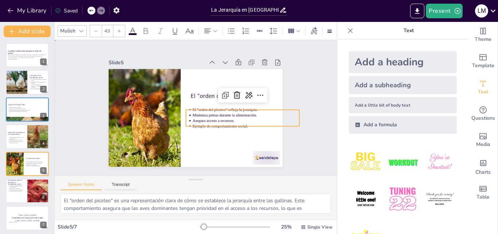
click at [100, 104] on div "Slide 1 Las gallinas también tienen jerarquías: el “orden del picoteo” Esta pre…" at bounding box center [195, 107] width 191 height 304
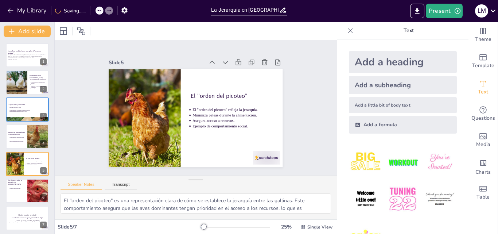
type textarea "La jerarquía es un aspecto esencial del comportamiento de las gallinas, ya que …"
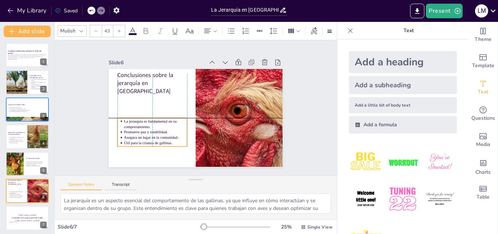
drag, startPoint x: 162, startPoint y: 99, endPoint x: 154, endPoint y: 108, distance: 11.9
click at [161, 120] on p "La jerarquía es fundamental en su comportamiento." at bounding box center [153, 97] width 57 height 46
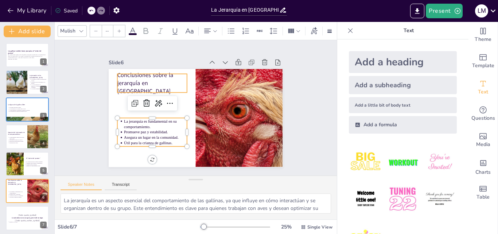
type input "64"
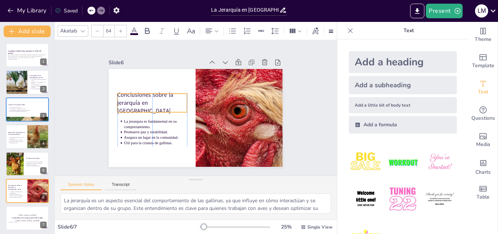
drag, startPoint x: 131, startPoint y: 81, endPoint x: 130, endPoint y: 100, distance: 19.7
click at [130, 100] on p "Conclusiones sobre la jerarquía en [GEOGRAPHIC_DATA]" at bounding box center [160, 82] width 73 height 56
click at [81, 111] on div "Slide 1 Las gallinas también tienen jerarquías: el “orden del picoteo” Esta pre…" at bounding box center [195, 108] width 313 height 239
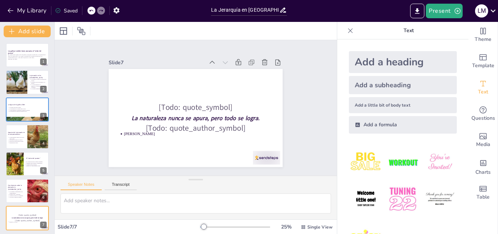
click at [79, 139] on div "Slide 1 Las gallinas también tienen jerarquías: el “orden del picoteo” Esta pre…" at bounding box center [196, 108] width 311 height 216
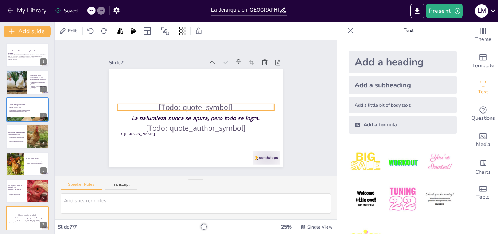
click at [216, 107] on p "[Todo: quote_symbol]" at bounding box center [196, 107] width 156 height 45
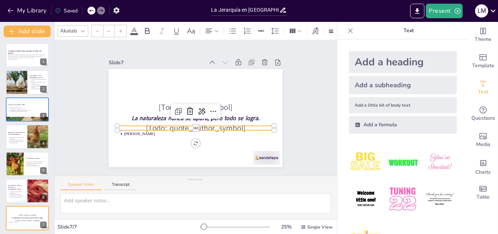
type input "85"
click at [231, 127] on div "[Todo: quote_symbol] La naturaleza nunca se apura, pero todo se logra. [Todo: q…" at bounding box center [191, 117] width 199 height 160
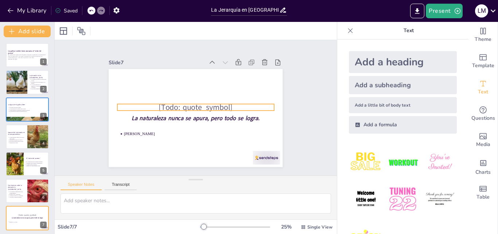
click at [184, 107] on p "[Todo: quote_symbol]" at bounding box center [196, 107] width 153 height 60
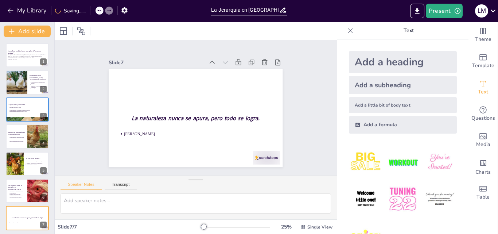
click at [302, 132] on div "Slide 1 Las gallinas también tienen jerarquías: el “orden del picoteo” Esta pre…" at bounding box center [196, 108] width 311 height 216
click at [417, 17] on button "Export to PowerPoint" at bounding box center [418, 11] width 14 height 15
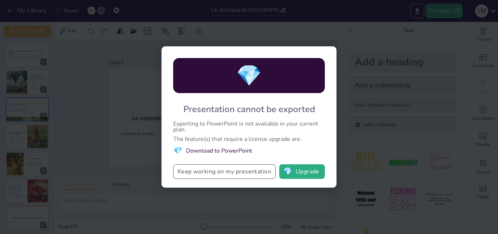
click at [223, 176] on button "Keep working on my presentation" at bounding box center [224, 171] width 103 height 15
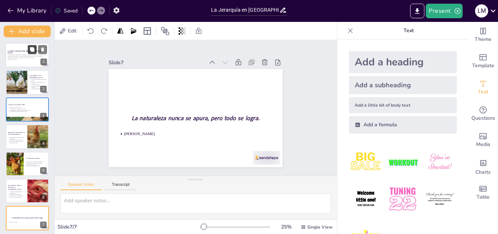
click at [34, 52] on icon at bounding box center [32, 49] width 5 height 5
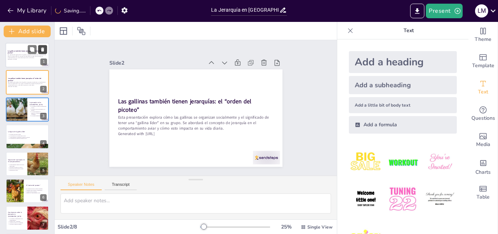
click at [43, 50] on icon at bounding box center [42, 49] width 3 height 4
type textarea "La jerarquía se forma a través de interacciones sociales que son cruciales para…"
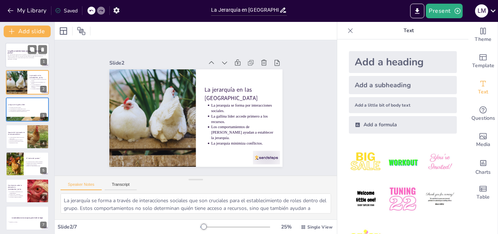
click at [14, 65] on div at bounding box center [27, 55] width 44 height 25
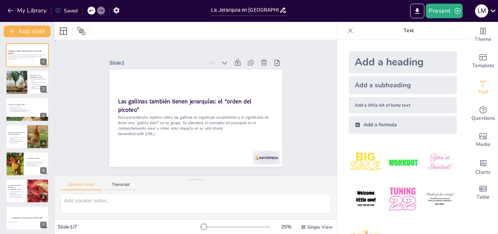
click at [76, 119] on div "Slide 1 Las gallinas también tienen jerarquías: el “orden del picoteo” Esta pre…" at bounding box center [196, 107] width 304 height 191
click at [15, 80] on div at bounding box center [17, 82] width 44 height 25
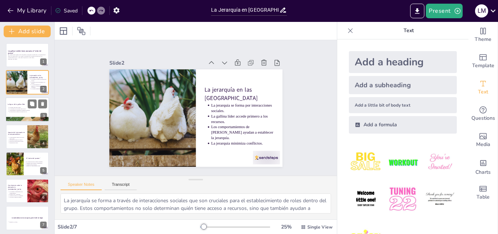
click at [15, 109] on p "La experiencia de la gallina líder es clave." at bounding box center [28, 108] width 38 height 1
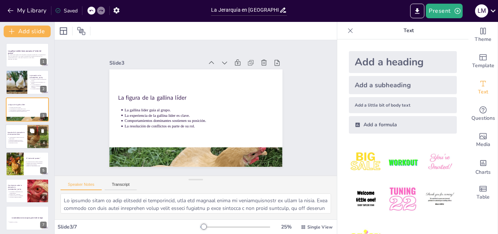
click at [21, 136] on div at bounding box center [27, 136] width 44 height 25
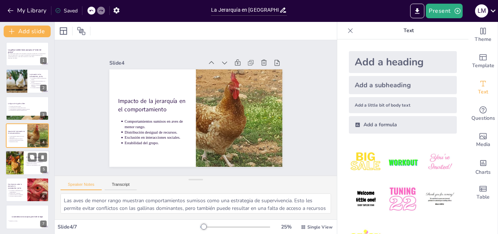
click at [22, 159] on div at bounding box center [5, 162] width 37 height 25
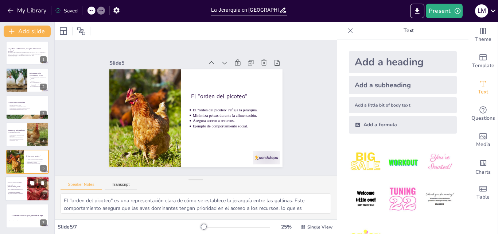
click at [26, 186] on div at bounding box center [27, 188] width 44 height 25
type textarea "La jerarquía es un aspecto esencial del comportamiento de las gallinas, ya que …"
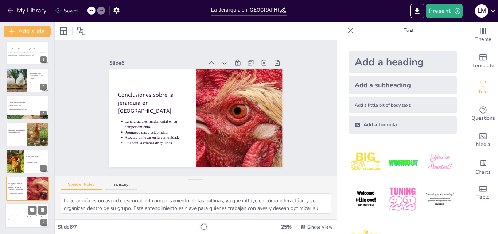
click at [18, 215] on strong "La naturaleza nunca se apura, pero todo se logra." at bounding box center [27, 216] width 32 height 2
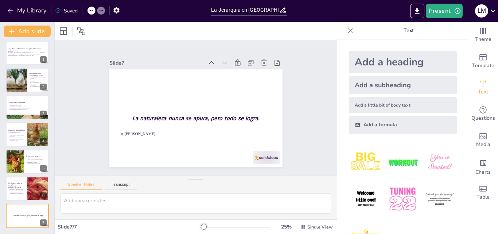
click at [77, 133] on div "Slide 1 Las gallinas también tienen jerarquías: el “orden del picoteo” Esta pre…" at bounding box center [196, 108] width 311 height 216
click at [43, 185] on icon at bounding box center [42, 182] width 5 height 5
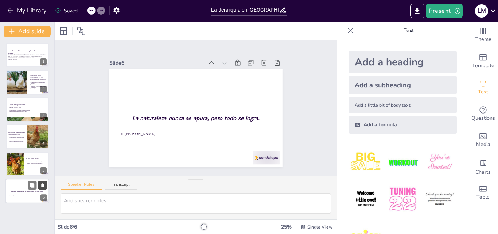
scroll to position [0, 0]
click at [88, 14] on div "My Library Saved" at bounding box center [61, 10] width 123 height 13
click at [90, 16] on div "My Library Saved" at bounding box center [61, 10] width 123 height 13
click at [90, 12] on icon at bounding box center [91, 10] width 4 height 4
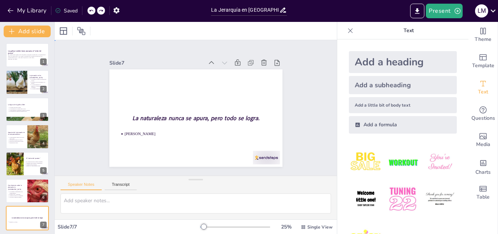
click at [72, 102] on div "Slide 1 Las gallinas también tienen jerarquías: el “orden del picoteo” Esta pre…" at bounding box center [195, 108] width 313 height 239
click at [9, 192] on li "La jerarquía es fundamental en su comportamiento." at bounding box center [17, 192] width 16 height 3
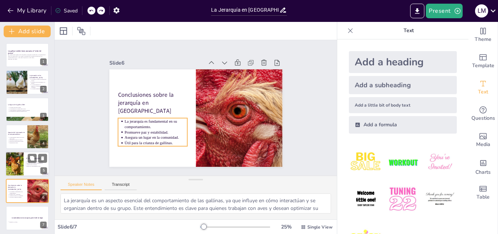
scroll to position [2, 0]
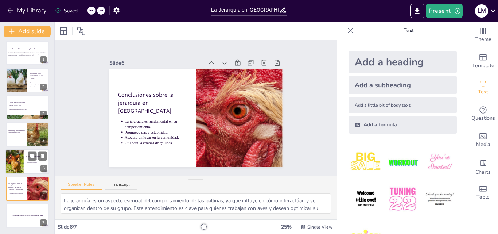
click at [24, 161] on div at bounding box center [27, 161] width 44 height 25
type textarea "El "orden del picoteo" es una representación clara de cómo se establece la jera…"
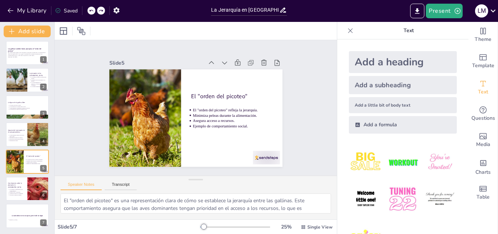
click at [68, 87] on div "Slide 1 Las gallinas también tienen jerarquías: el “orden del picoteo” Esta pre…" at bounding box center [195, 108] width 289 height 301
click at [424, 12] on button "Export to PowerPoint" at bounding box center [418, 11] width 14 height 15
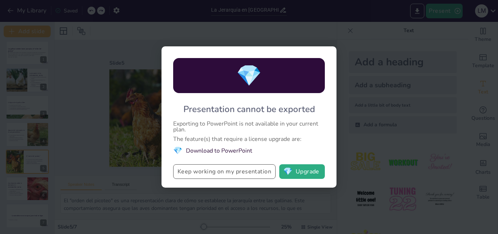
click at [243, 171] on button "Keep working on my presentation" at bounding box center [224, 171] width 103 height 15
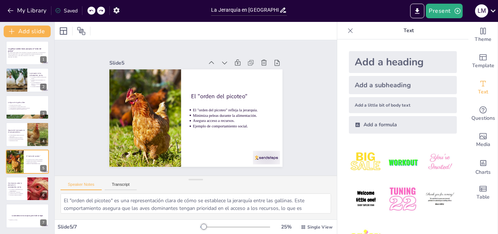
click at [347, 34] on icon at bounding box center [350, 30] width 7 height 7
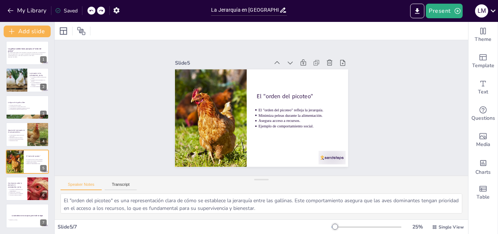
click at [389, 87] on div "Slide 1 Las gallinas también tienen jerarquías: el “orden del picoteo” Esta pre…" at bounding box center [262, 108] width 378 height 398
click at [20, 59] on div at bounding box center [27, 53] width 44 height 25
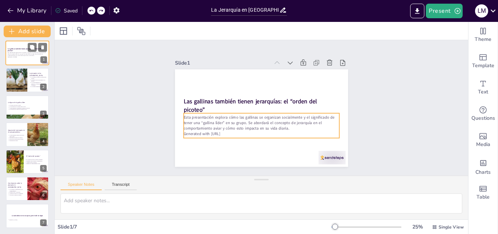
scroll to position [0, 0]
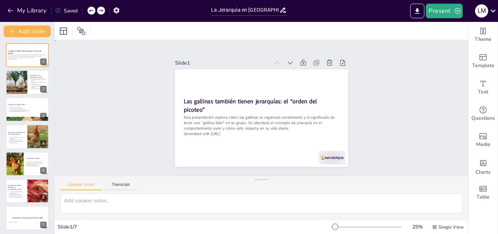
click at [119, 100] on div "Slide 1 Las gallinas también tienen jerarquías: el “orden del picoteo” Esta pre…" at bounding box center [261, 108] width 435 height 257
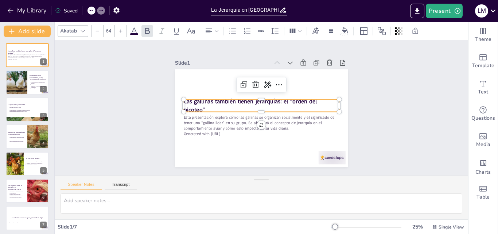
click at [200, 101] on strong "Las gallinas también tienen jerarquías: el “orden del picoteo”" at bounding box center [251, 99] width 134 height 35
click at [100, 109] on div "Slide 1 Las gallinas también tienen jerarquías: el “orden del picoteo” Esta pre…" at bounding box center [261, 107] width 398 height 377
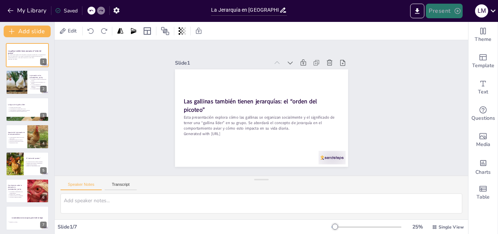
click at [455, 17] on button "Present" at bounding box center [444, 11] width 36 height 15
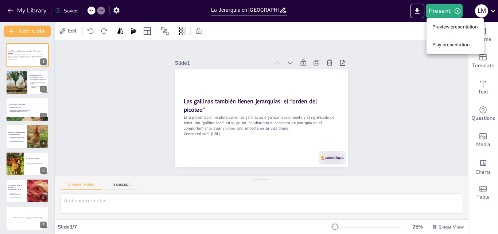
click at [454, 46] on li "Play presentation" at bounding box center [455, 45] width 57 height 12
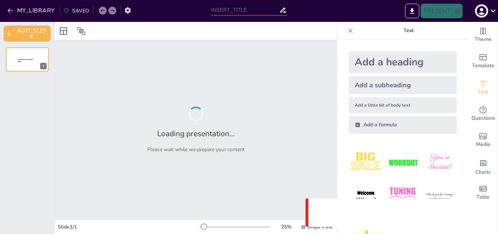
type input "La Jerarquía en [GEOGRAPHIC_DATA]: Comprendiendo el Rol de la Gallina Líder"
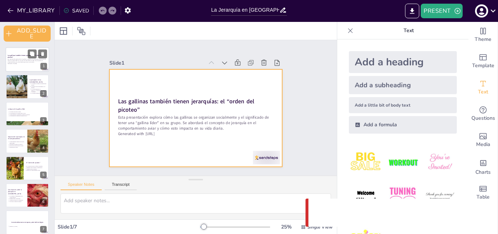
click at [8, 66] on div at bounding box center [27, 59] width 44 height 25
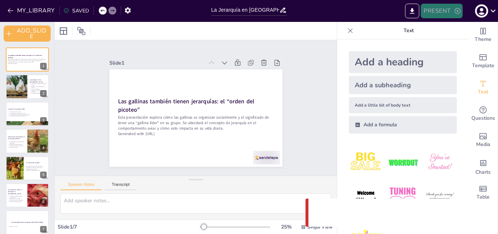
click at [441, 11] on button "PRESENT" at bounding box center [442, 11] width 42 height 15
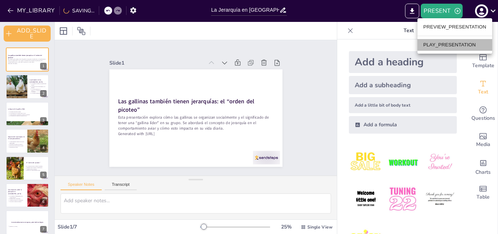
click at [458, 43] on li "PLAY_PRESENTATION" at bounding box center [455, 45] width 75 height 12
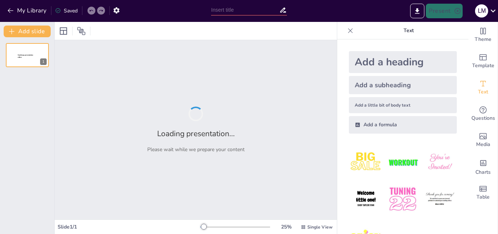
type input "La Jerarquía en [GEOGRAPHIC_DATA]: Comprendiendo el Rol de la Gallina Líder"
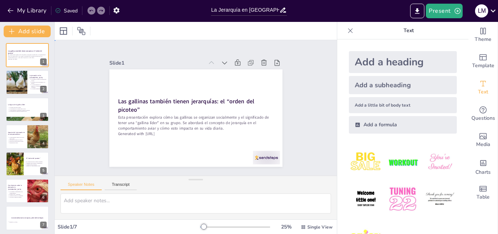
click at [93, 121] on div "Slide 1 Las gallinas también tienen jerarquías: el “orden del picoteo” Esta pre…" at bounding box center [196, 108] width 231 height 238
click at [24, 83] on div at bounding box center [17, 82] width 44 height 25
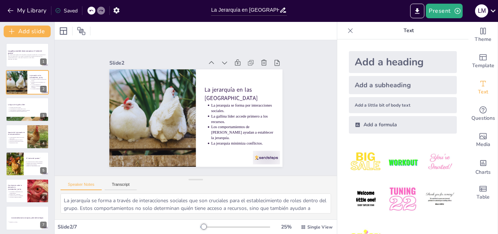
click at [278, 113] on div "Slide 1 Las gallinas también tienen jerarquías: el “orden del picoteo” Esta pre…" at bounding box center [196, 107] width 164 height 295
click at [345, 35] on div at bounding box center [351, 31] width 12 height 12
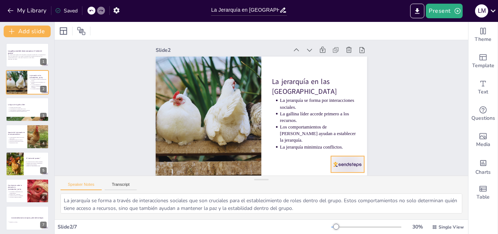
scroll to position [9, 0]
click at [259, 180] on div at bounding box center [261, 179] width 15 height 7
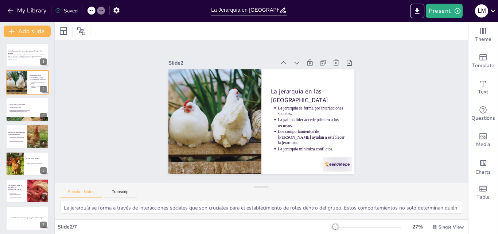
drag, startPoint x: 259, startPoint y: 180, endPoint x: 256, endPoint y: 248, distance: 67.9
click at [256, 234] on html "My Library Saved La Jerarquía en [GEOGRAPHIC_DATA]: Comprendiendo el Rol de la …" at bounding box center [249, 117] width 498 height 234
drag, startPoint x: 260, startPoint y: 187, endPoint x: 260, endPoint y: 228, distance: 41.2
click at [260, 228] on div "Slide 1 Las gallinas también tienen jerarquías: el “orden del picoteo” Esta pre…" at bounding box center [262, 128] width 414 height 212
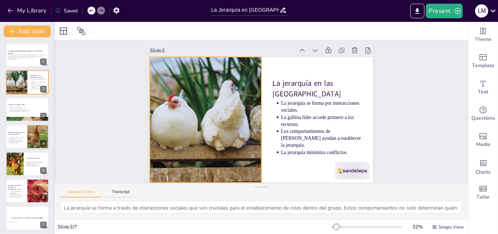
scroll to position [9, 0]
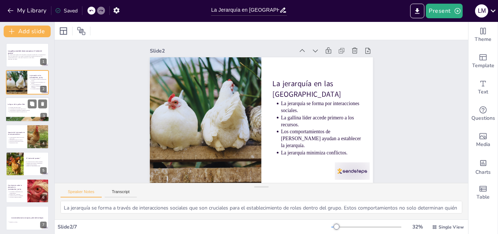
click at [36, 113] on div at bounding box center [27, 109] width 44 height 25
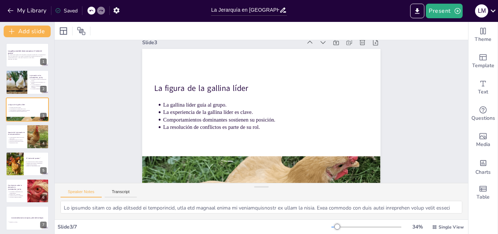
scroll to position [18, 0]
click at [27, 139] on div at bounding box center [38, 136] width 44 height 25
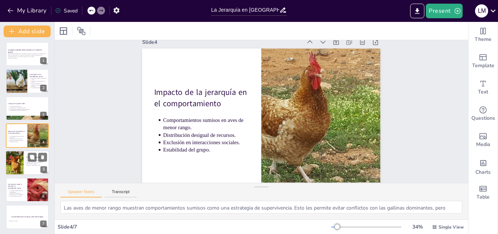
click at [18, 159] on div at bounding box center [5, 162] width 37 height 25
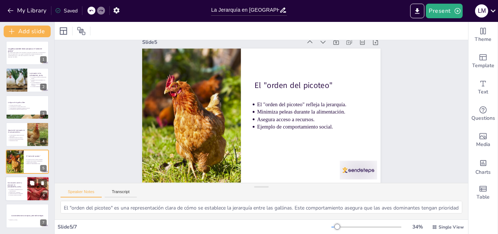
click at [23, 197] on div at bounding box center [27, 188] width 44 height 25
type textarea "La jerarquía es un aspecto esencial del comportamiento de las gallinas, ya que …"
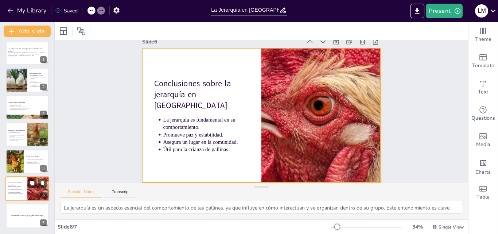
click at [26, 199] on div at bounding box center [27, 188] width 44 height 25
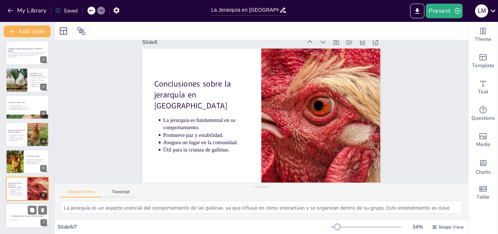
click at [27, 214] on div "La naturaleza nunca se apura, pero todo se logra." at bounding box center [27, 215] width 39 height 3
